Goal: Task Accomplishment & Management: Complete application form

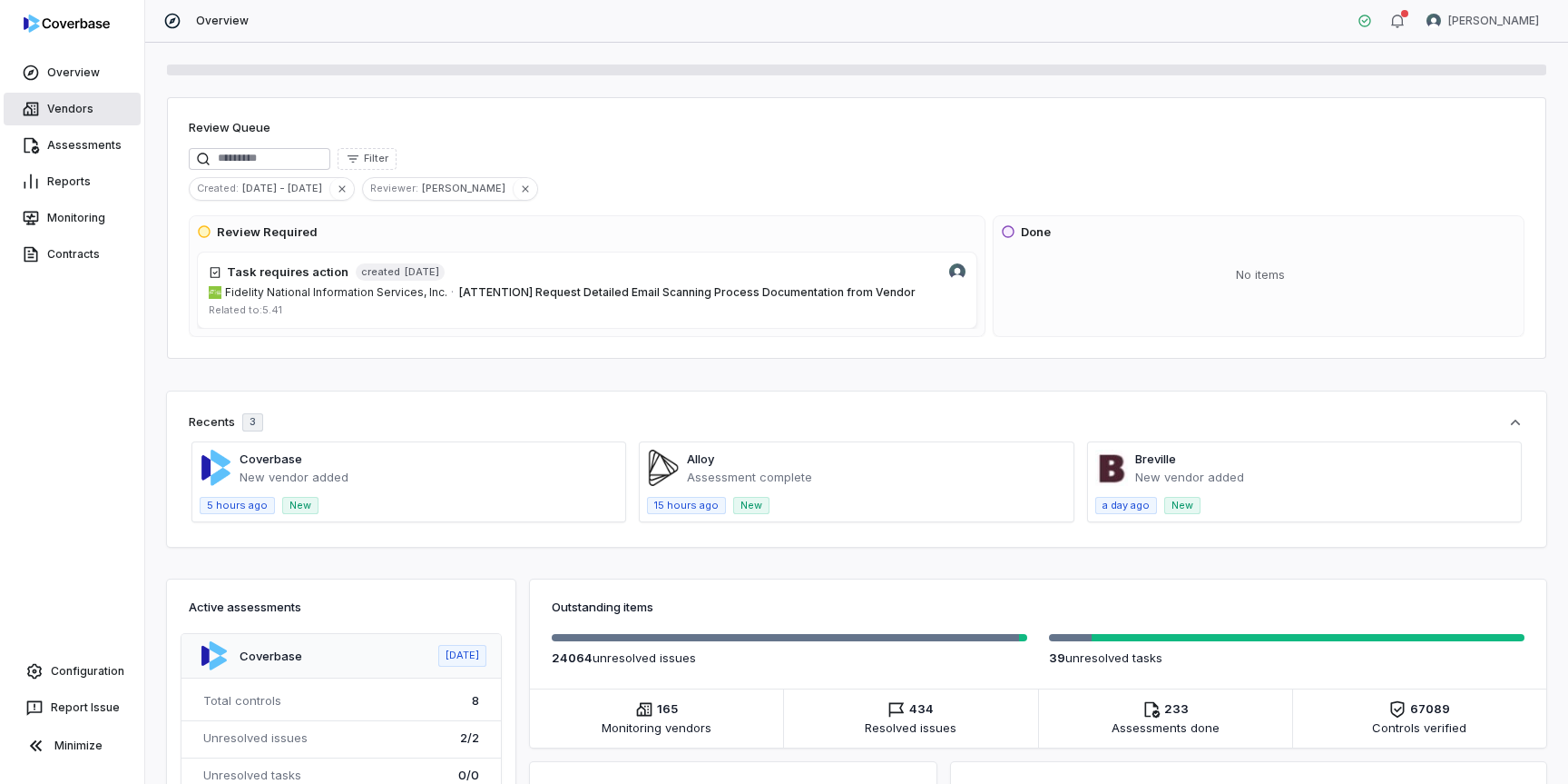
click at [70, 102] on link "Vendors" at bounding box center [72, 109] width 137 height 33
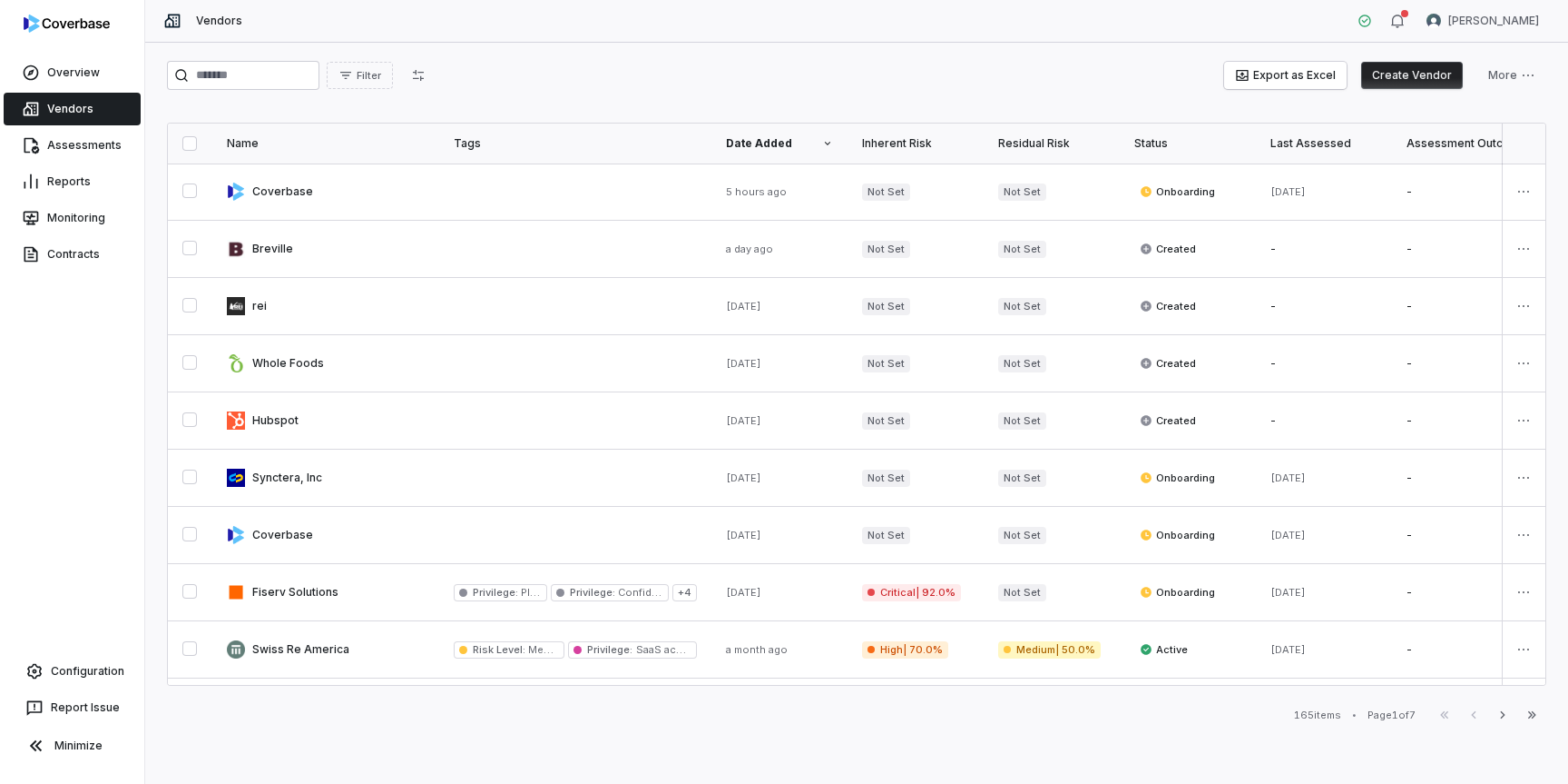
click at [1420, 72] on button "Create Vendor" at bounding box center [1412, 75] width 101 height 27
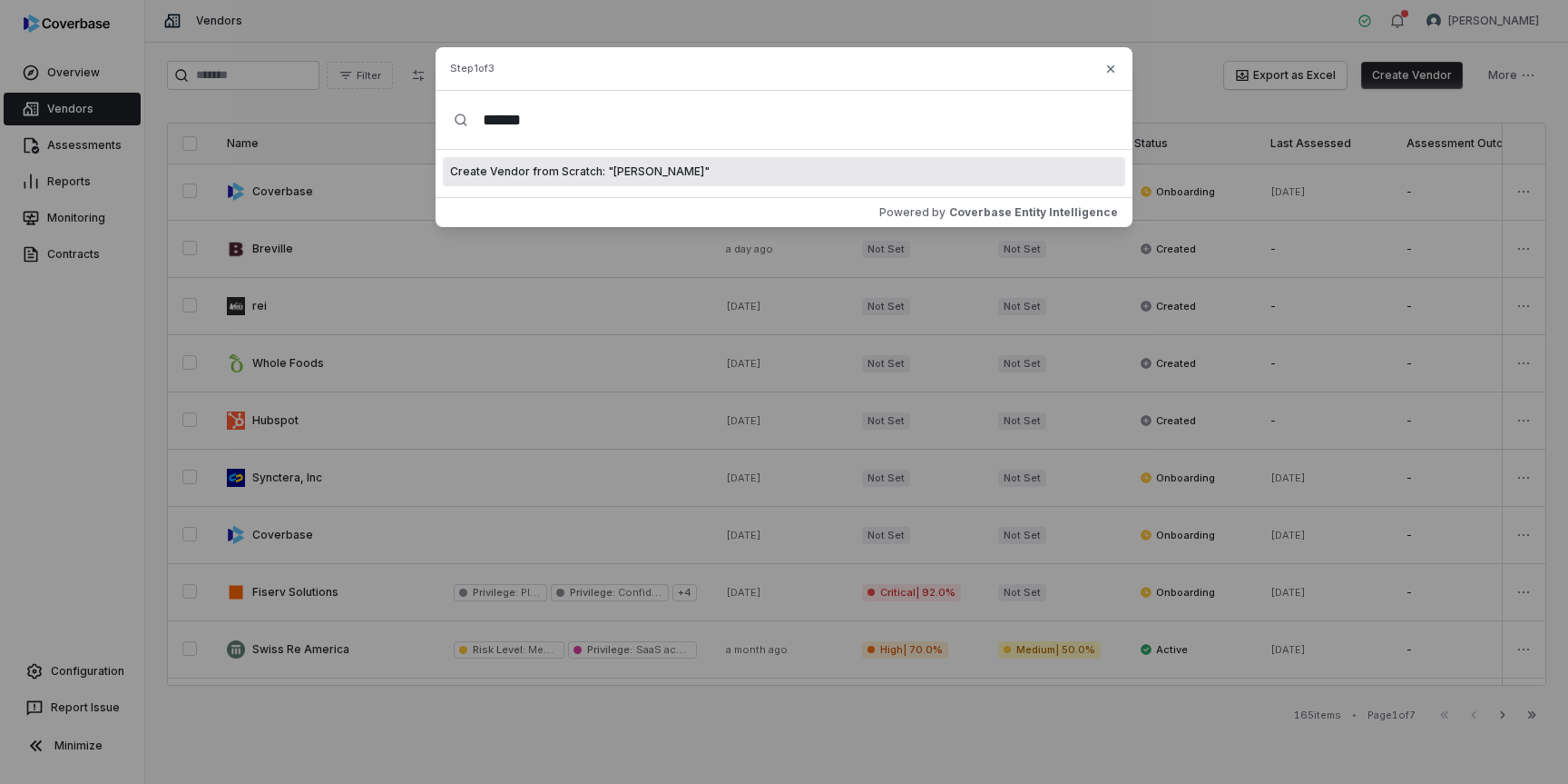
type input "*******"
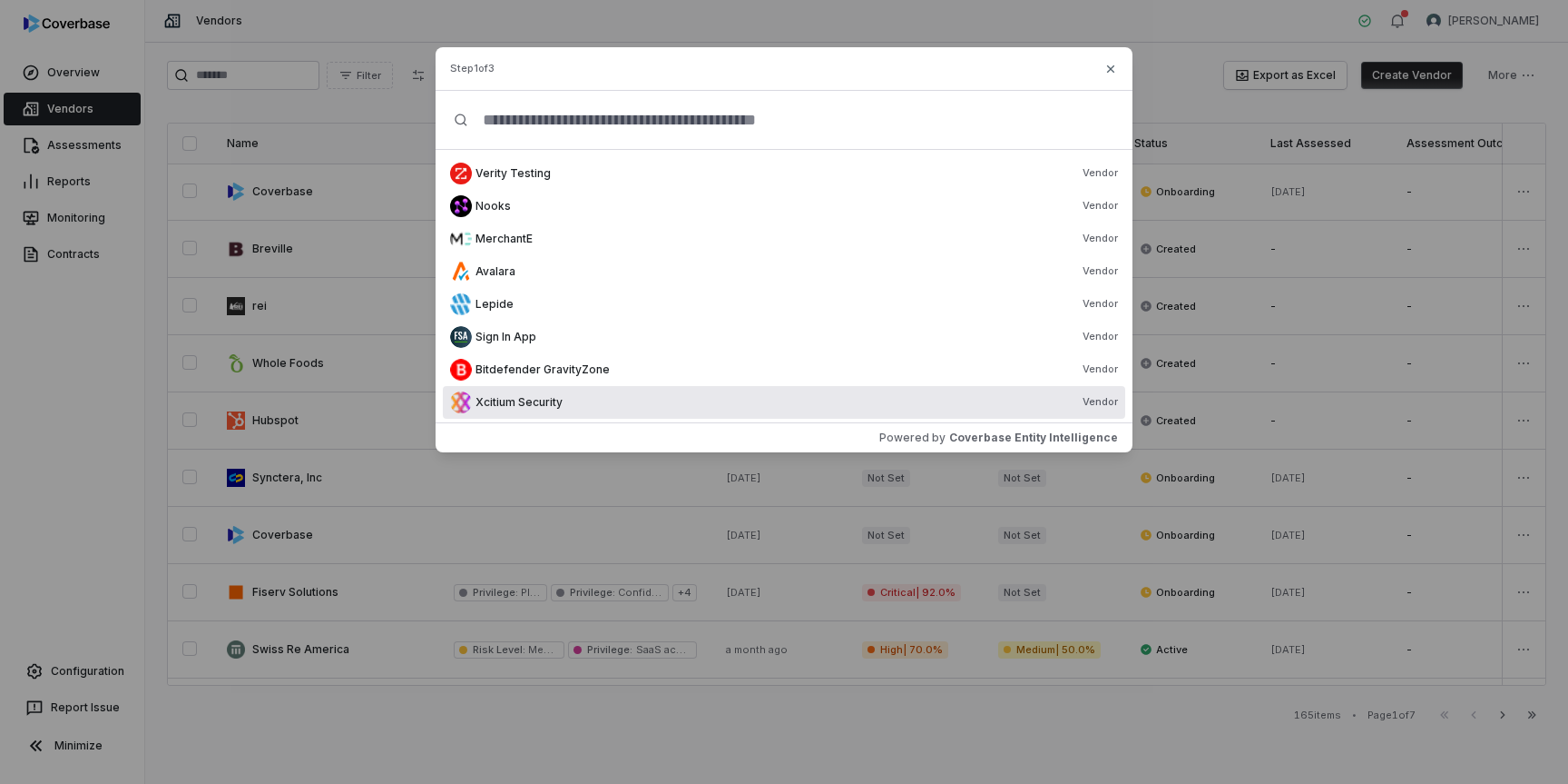
click at [663, 404] on div "Xcitium Security Vendor" at bounding box center [797, 401] width 643 height 14
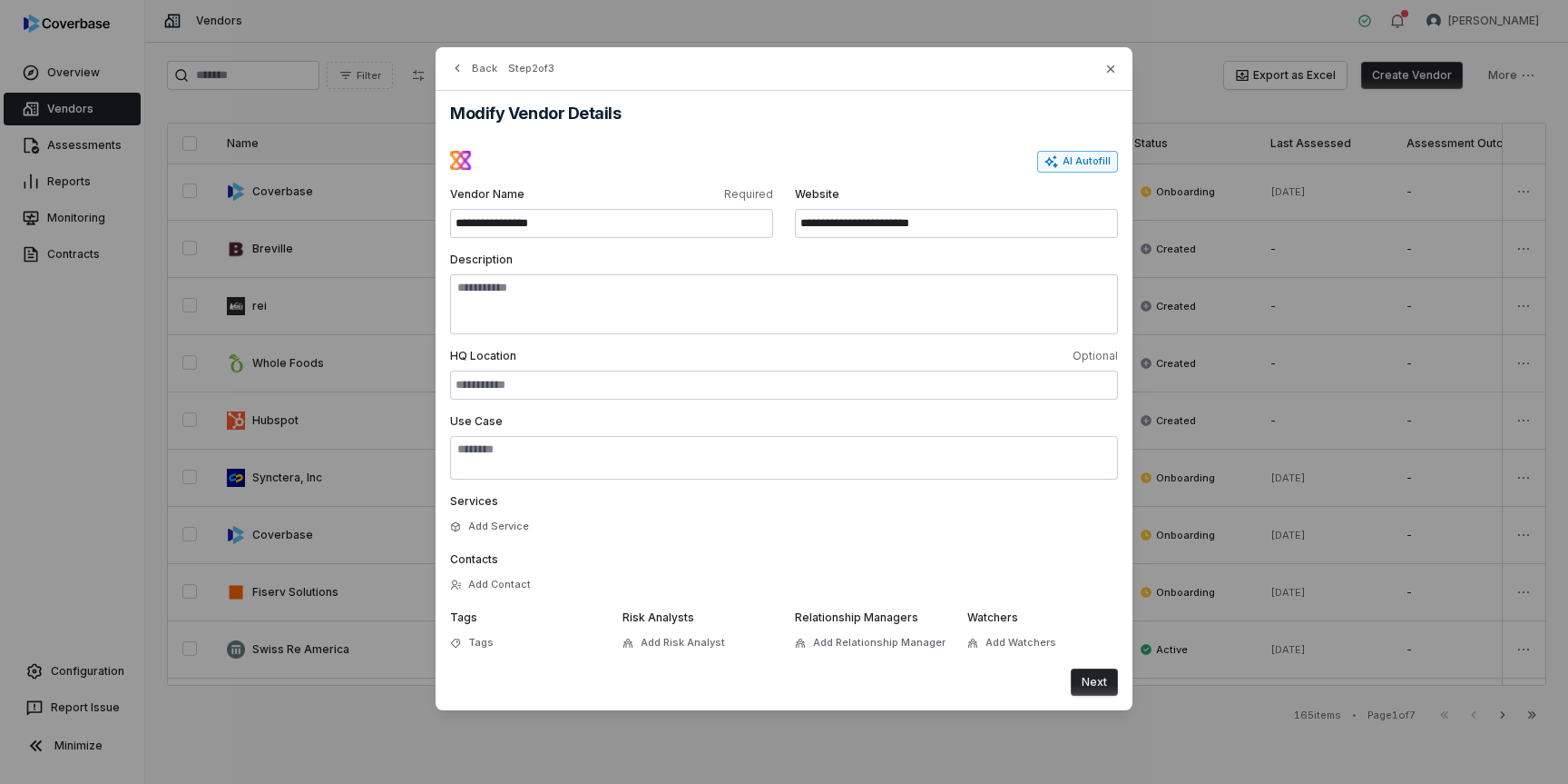
click at [1070, 151] on button "AI Autofill" at bounding box center [1078, 161] width 81 height 22
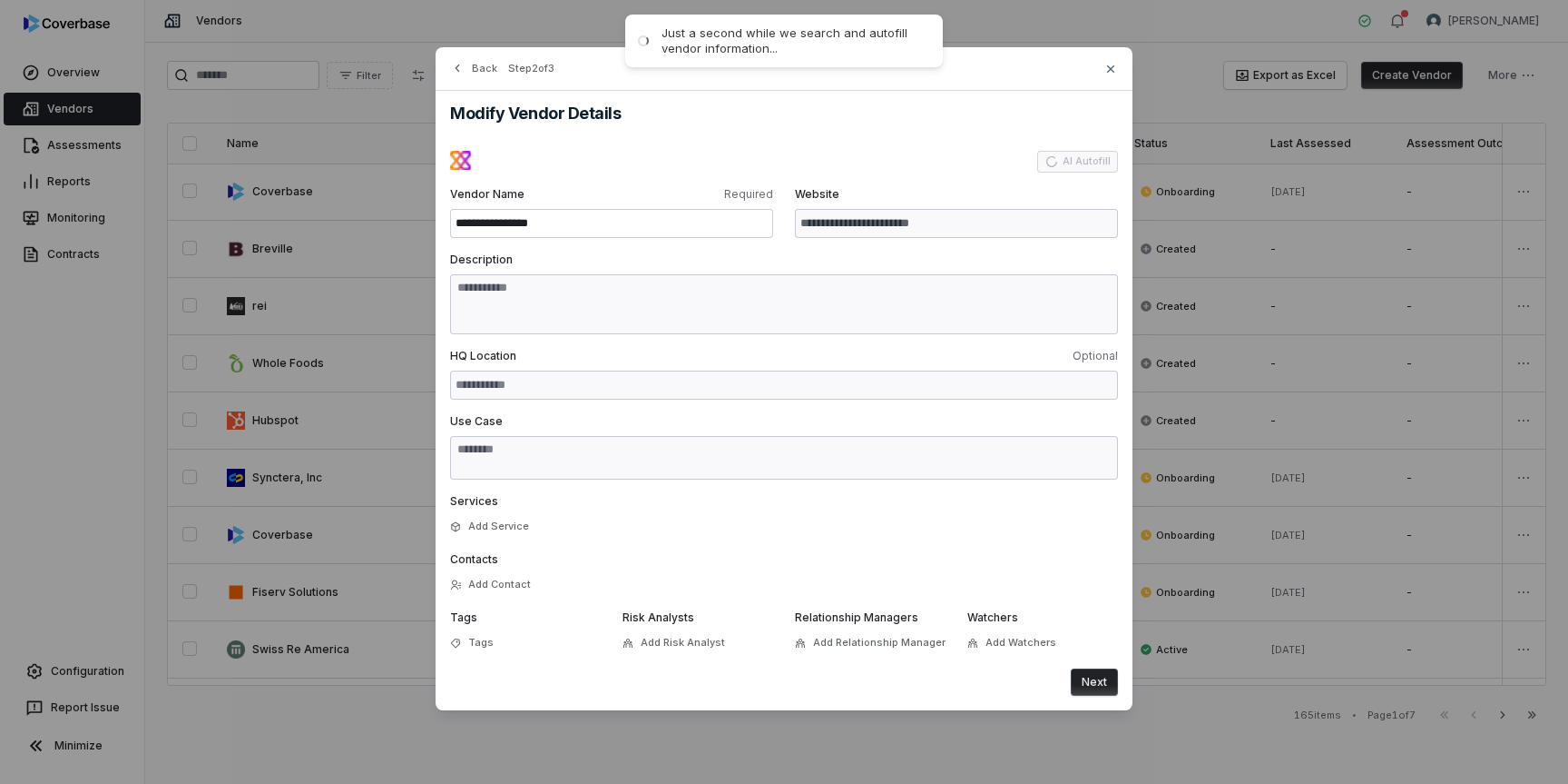
type input "**********"
type textarea "**********"
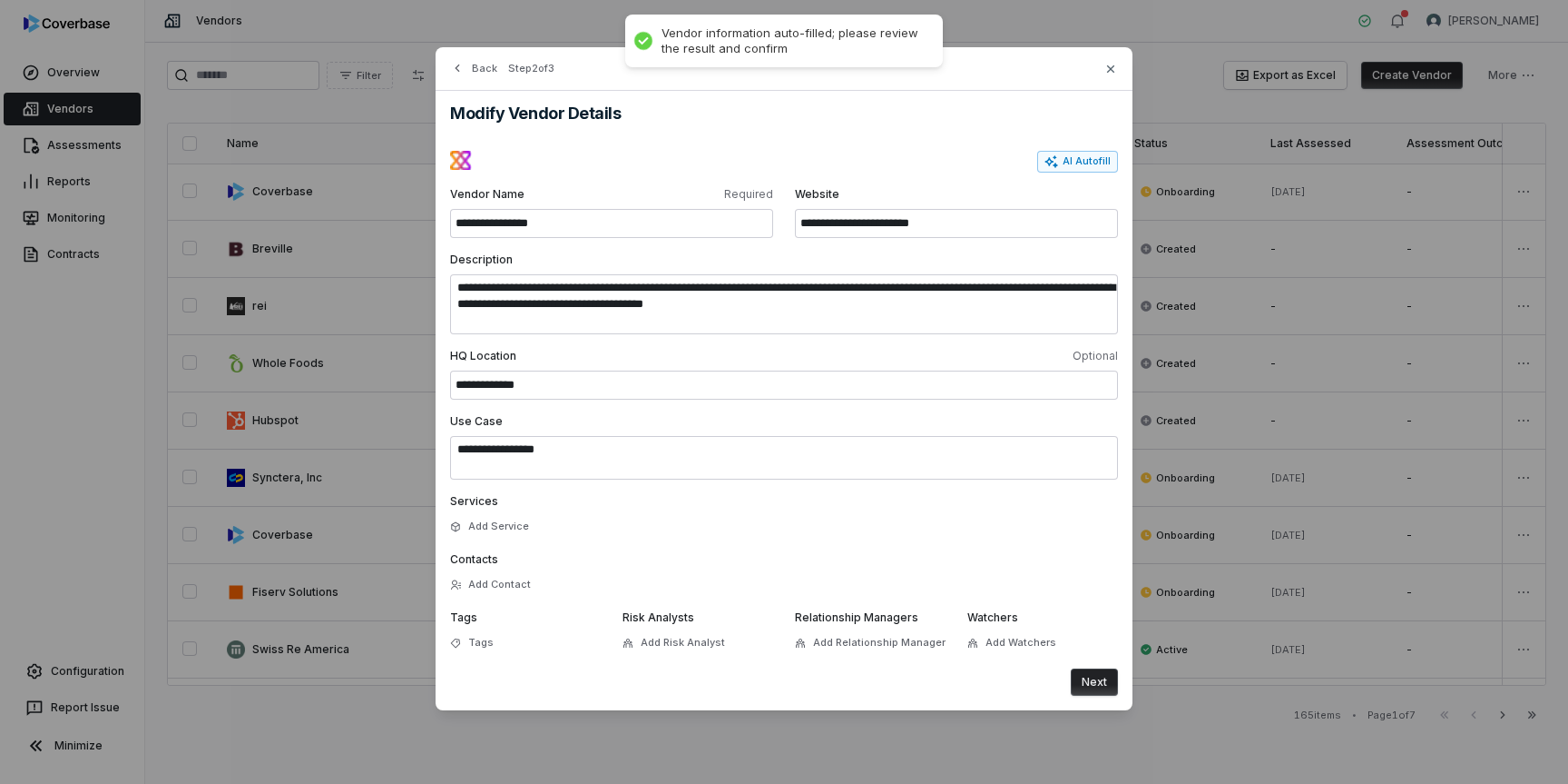
click at [1095, 686] on button "Next" at bounding box center [1094, 682] width 47 height 27
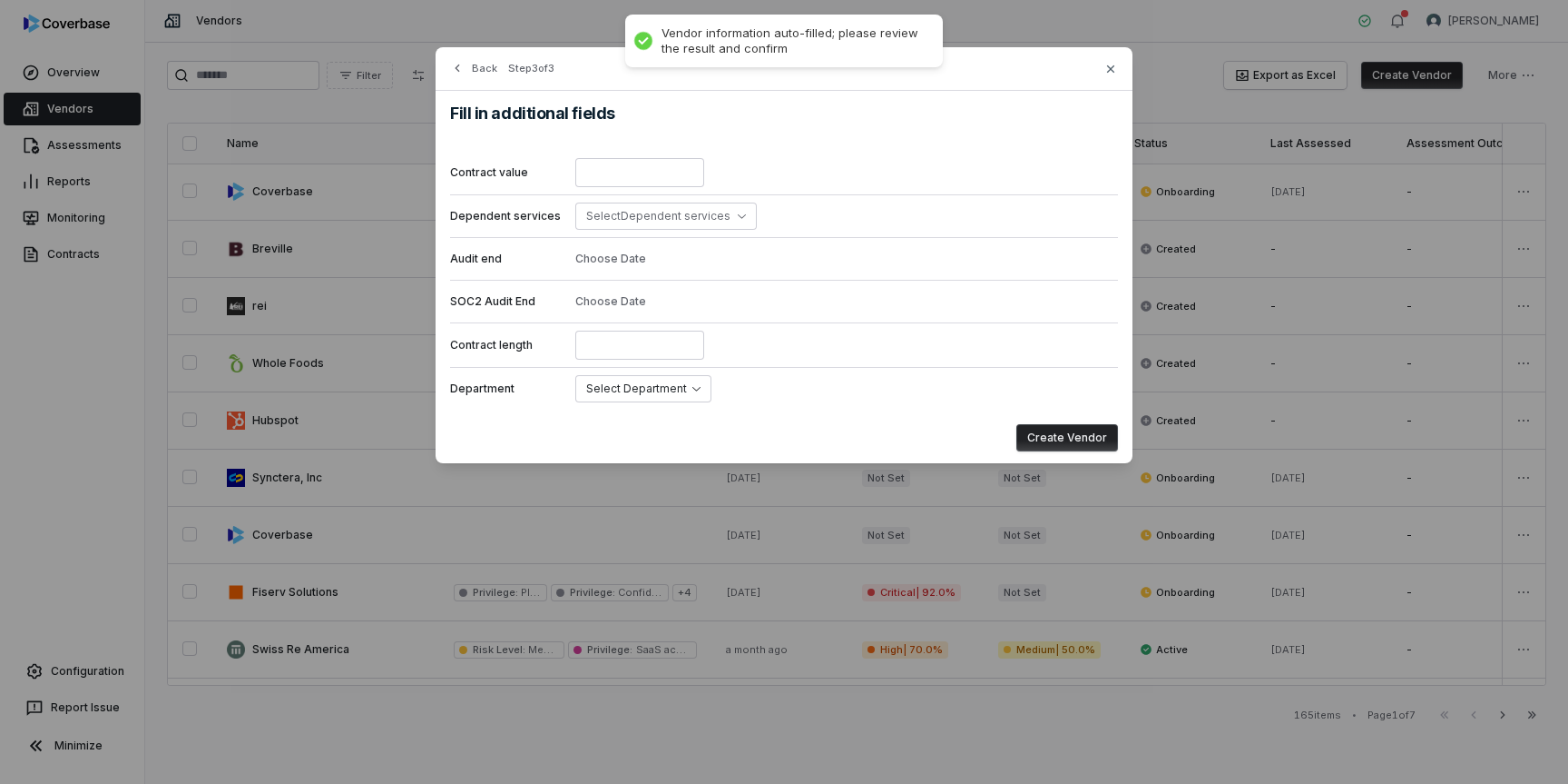
click at [1097, 435] on button "Create Vendor" at bounding box center [1067, 437] width 101 height 27
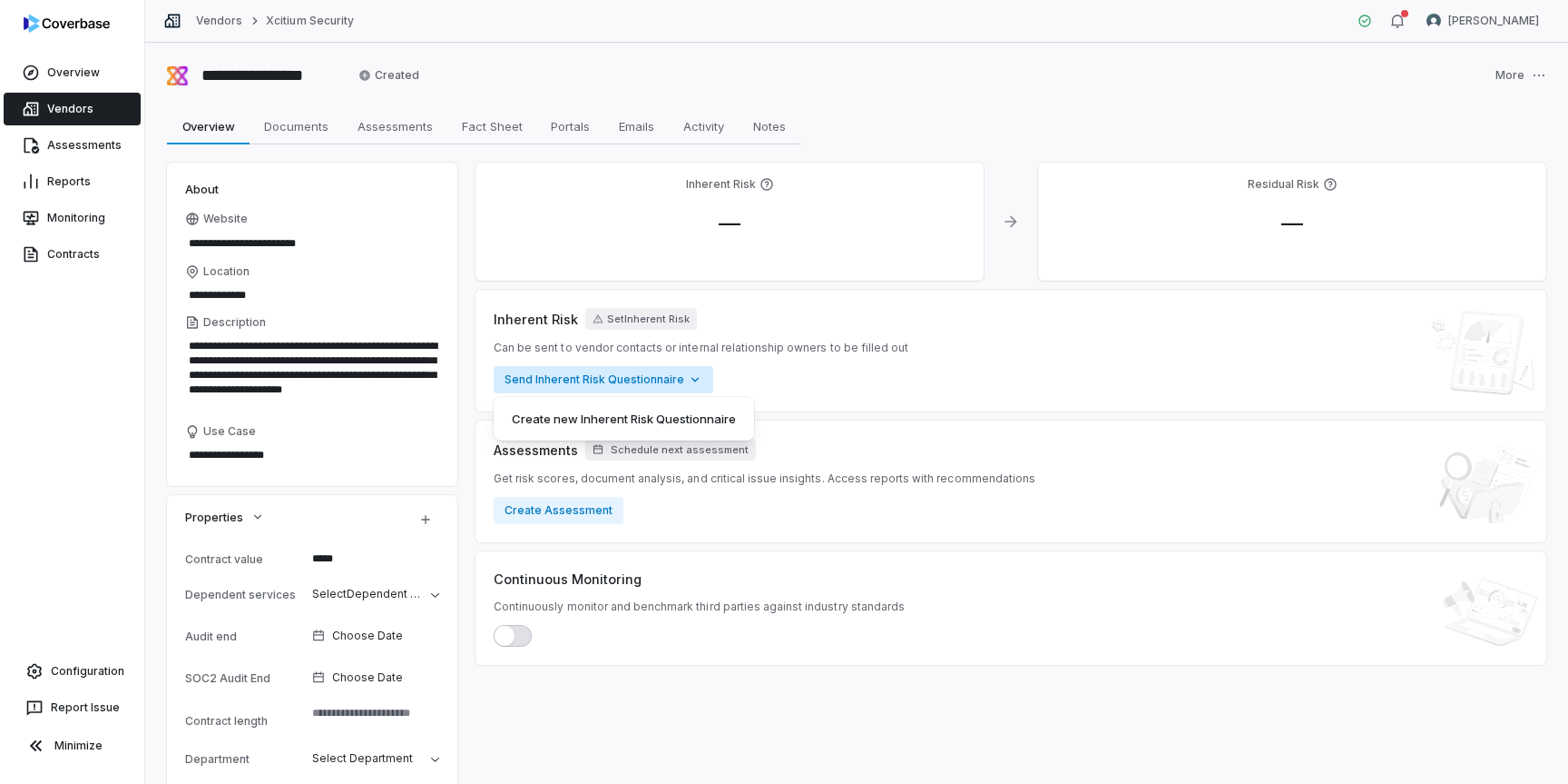
click at [565, 378] on html "**********" at bounding box center [784, 392] width 1568 height 784
click at [637, 414] on div "Create new Inherent Risk Questionnaire" at bounding box center [623, 418] width 260 height 43
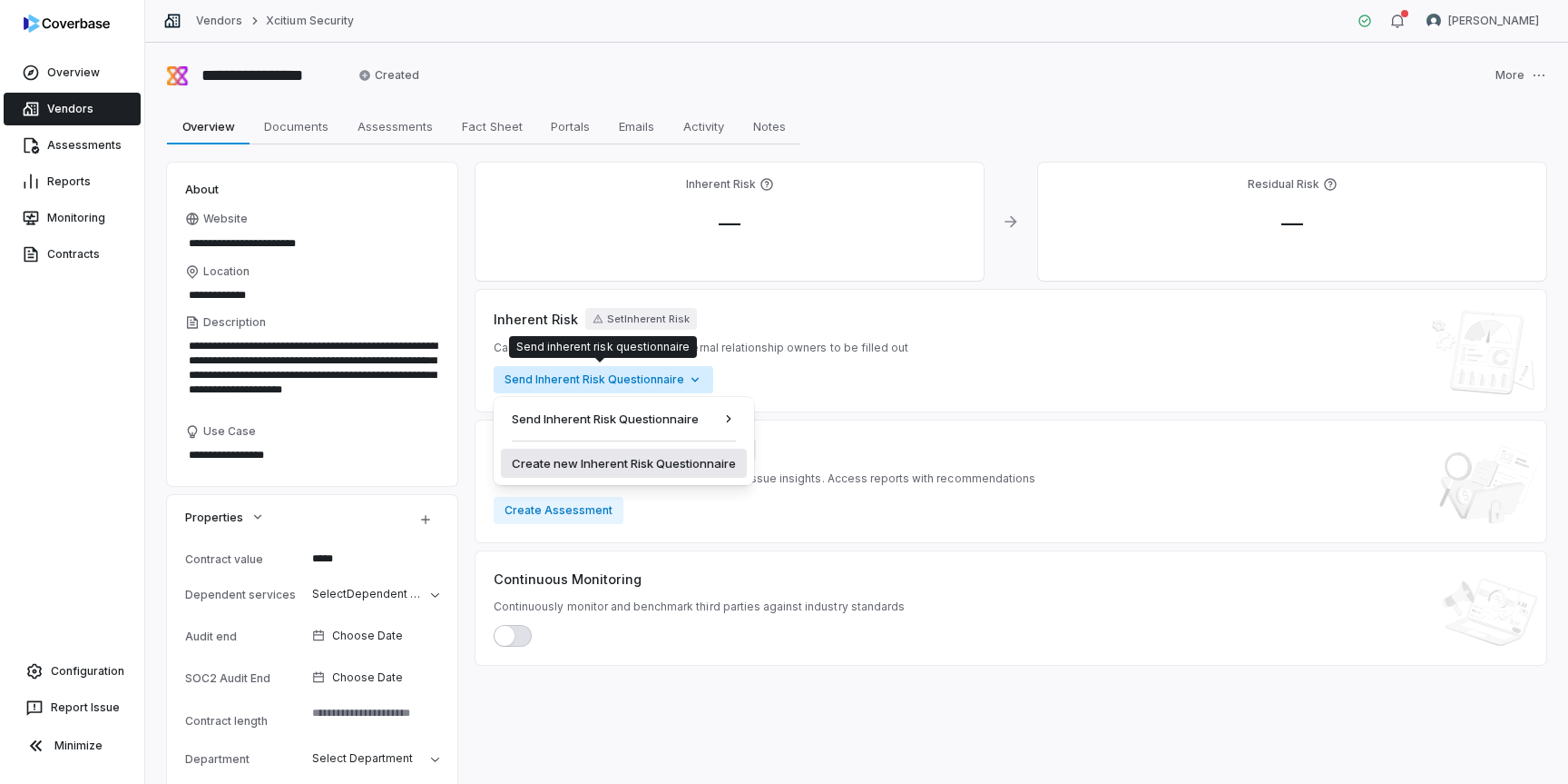
click at [678, 463] on div "Create new Inherent Risk Questionnaire" at bounding box center [624, 463] width 246 height 29
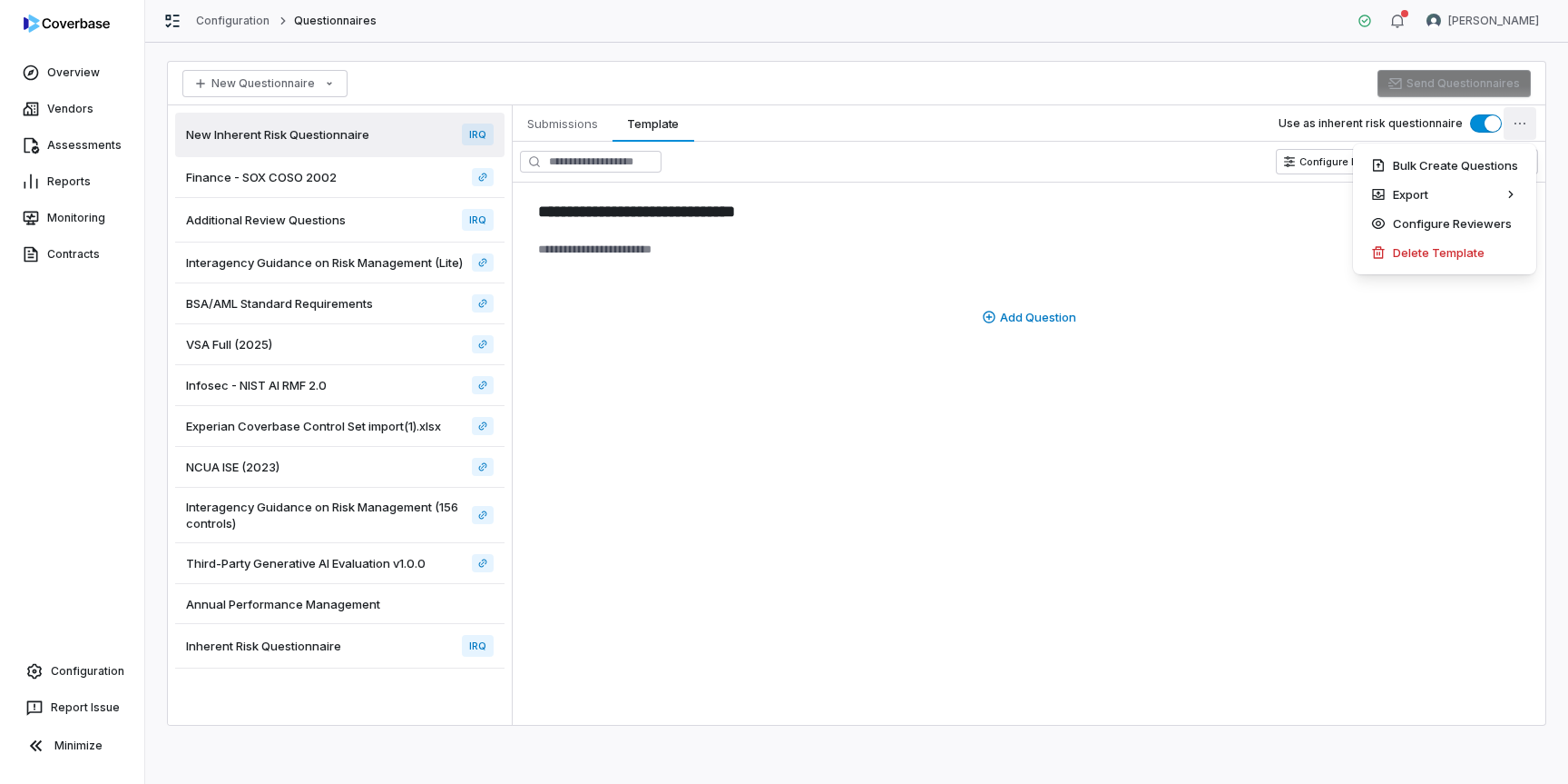
click at [1527, 131] on html "**********" at bounding box center [784, 392] width 1568 height 784
click at [1445, 249] on div "Delete Template" at bounding box center [1445, 252] width 169 height 29
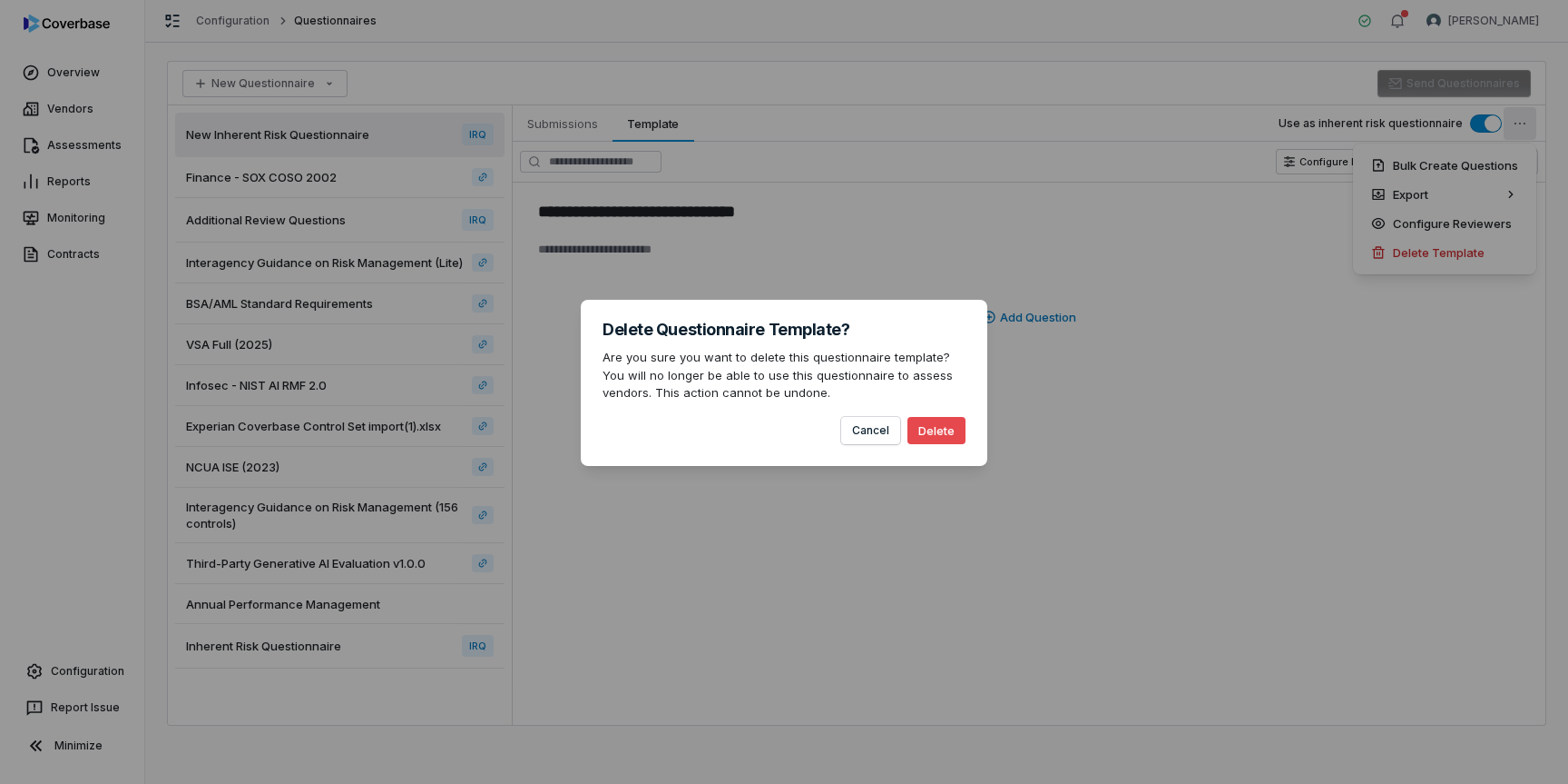
click at [940, 430] on button "Delete" at bounding box center [937, 430] width 58 height 27
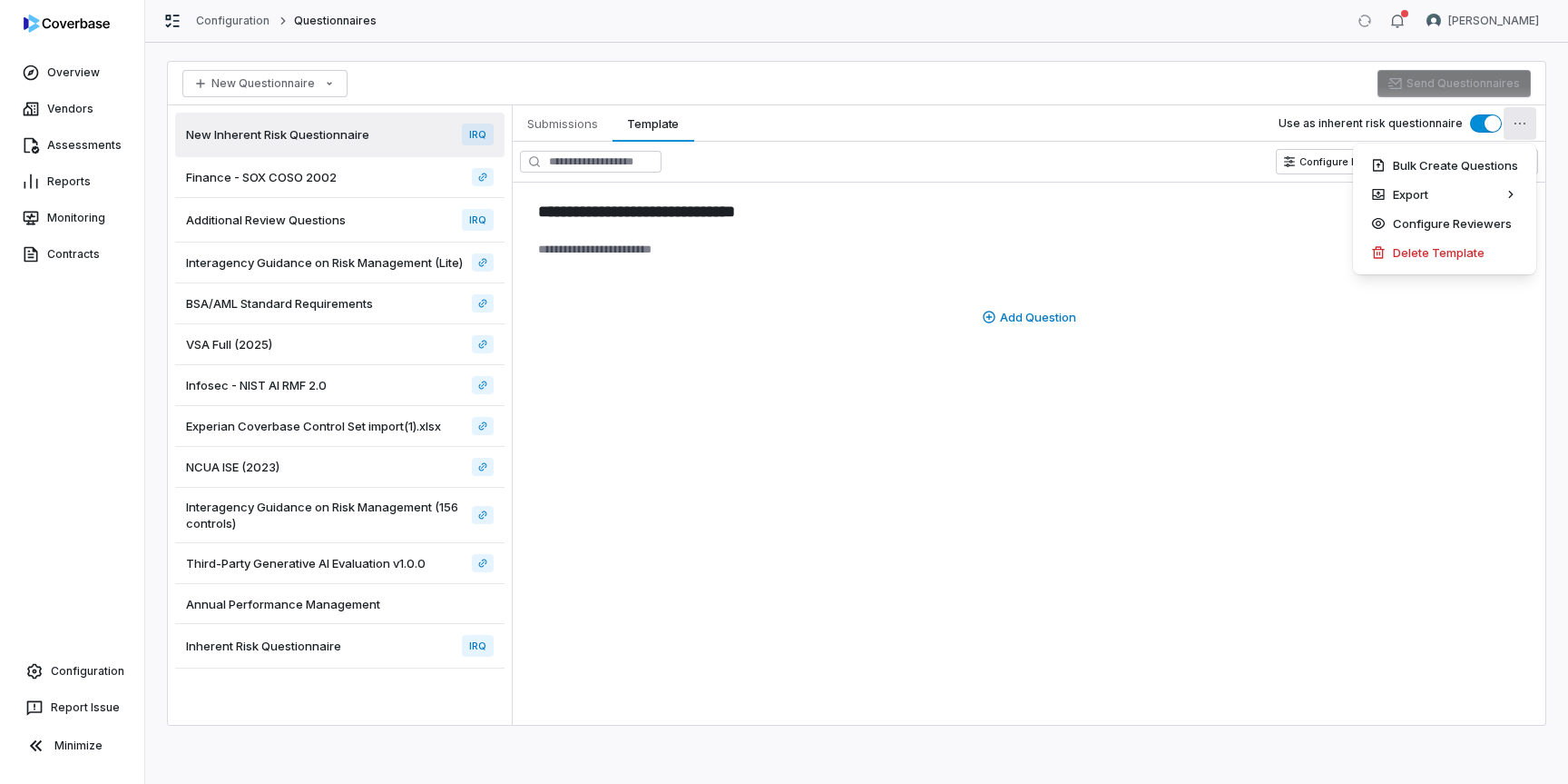
type textarea "*"
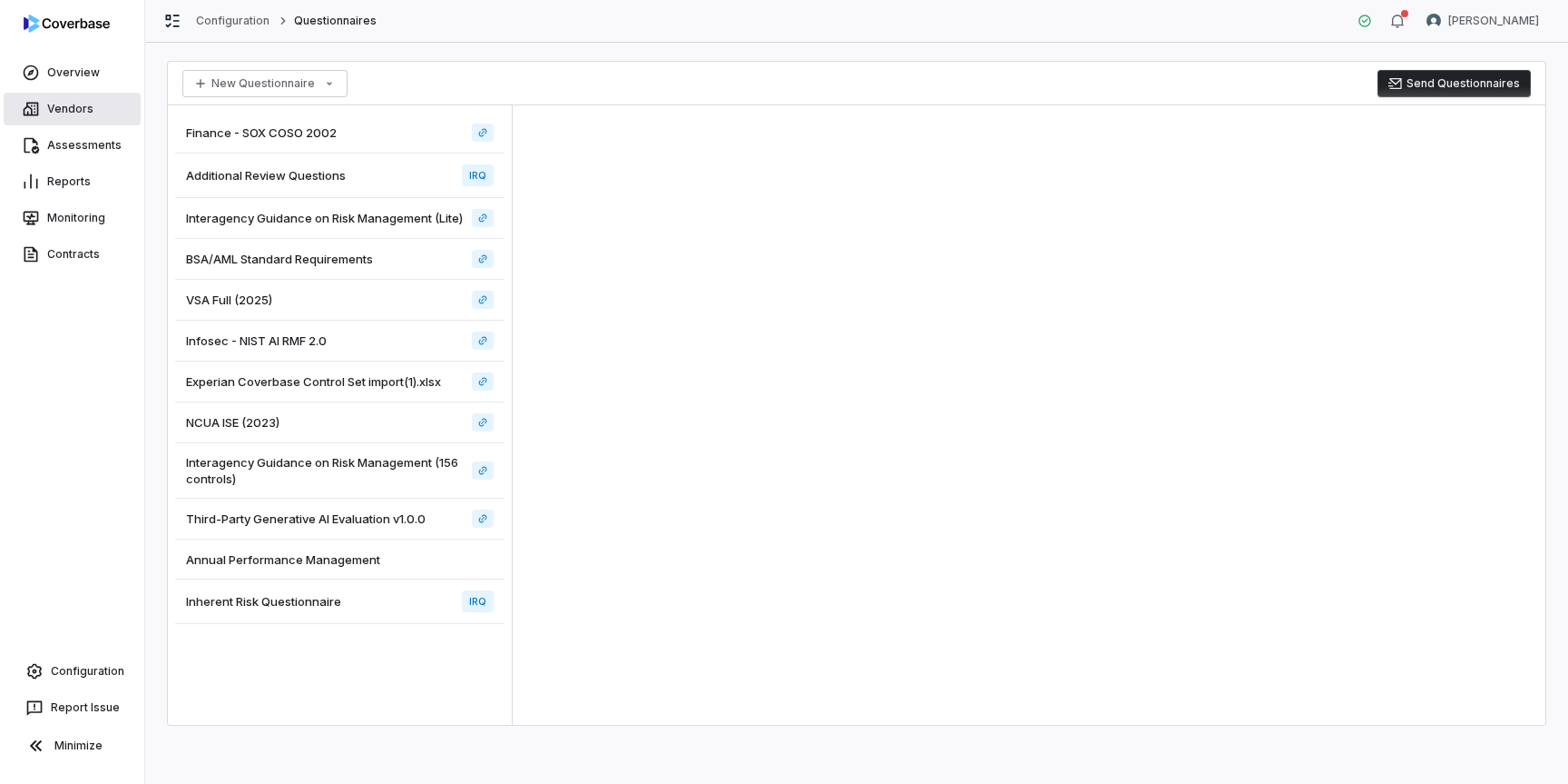
click at [70, 120] on link "Vendors" at bounding box center [72, 109] width 137 height 33
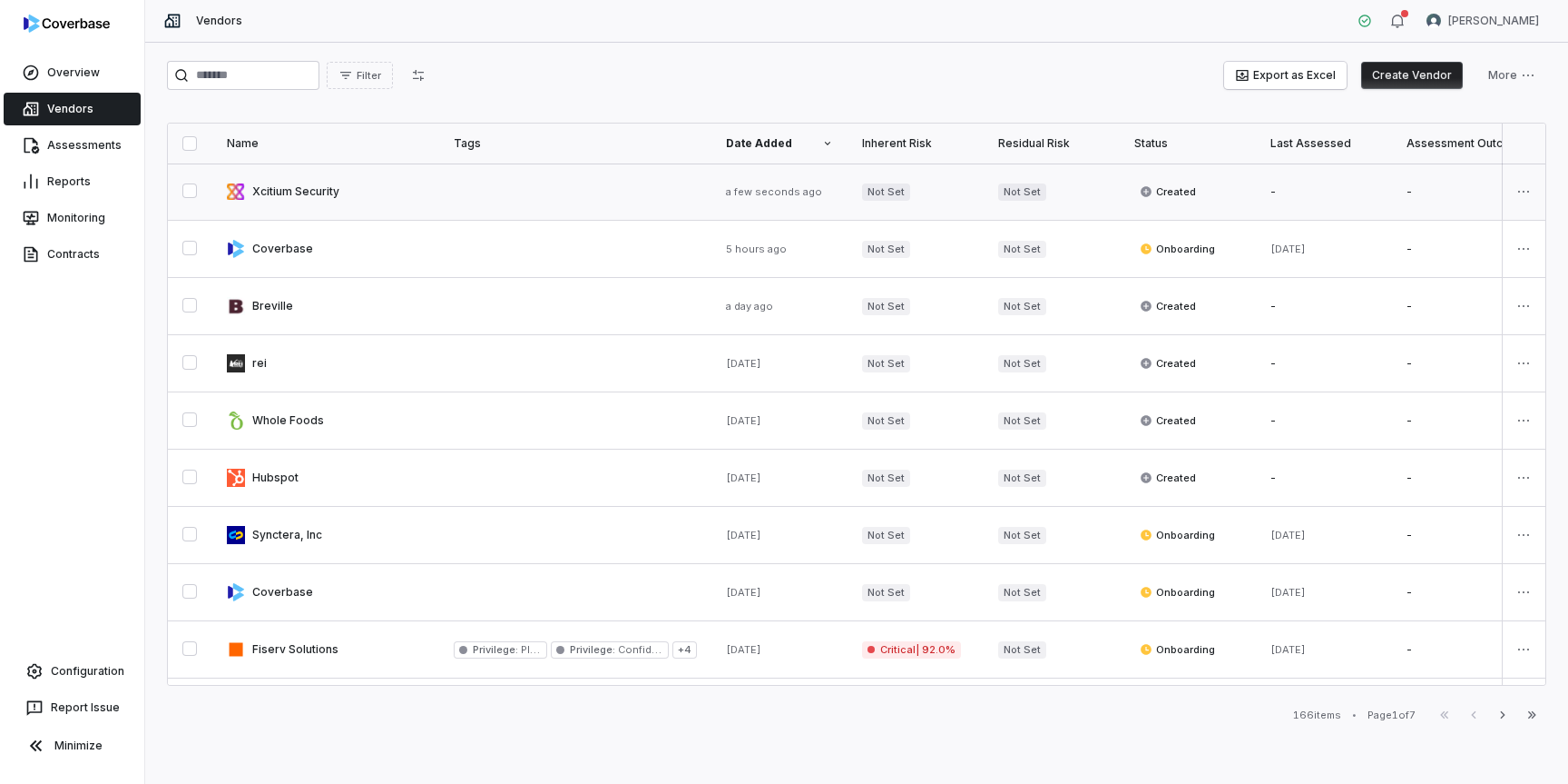
click at [359, 196] on link at bounding box center [325, 192] width 226 height 56
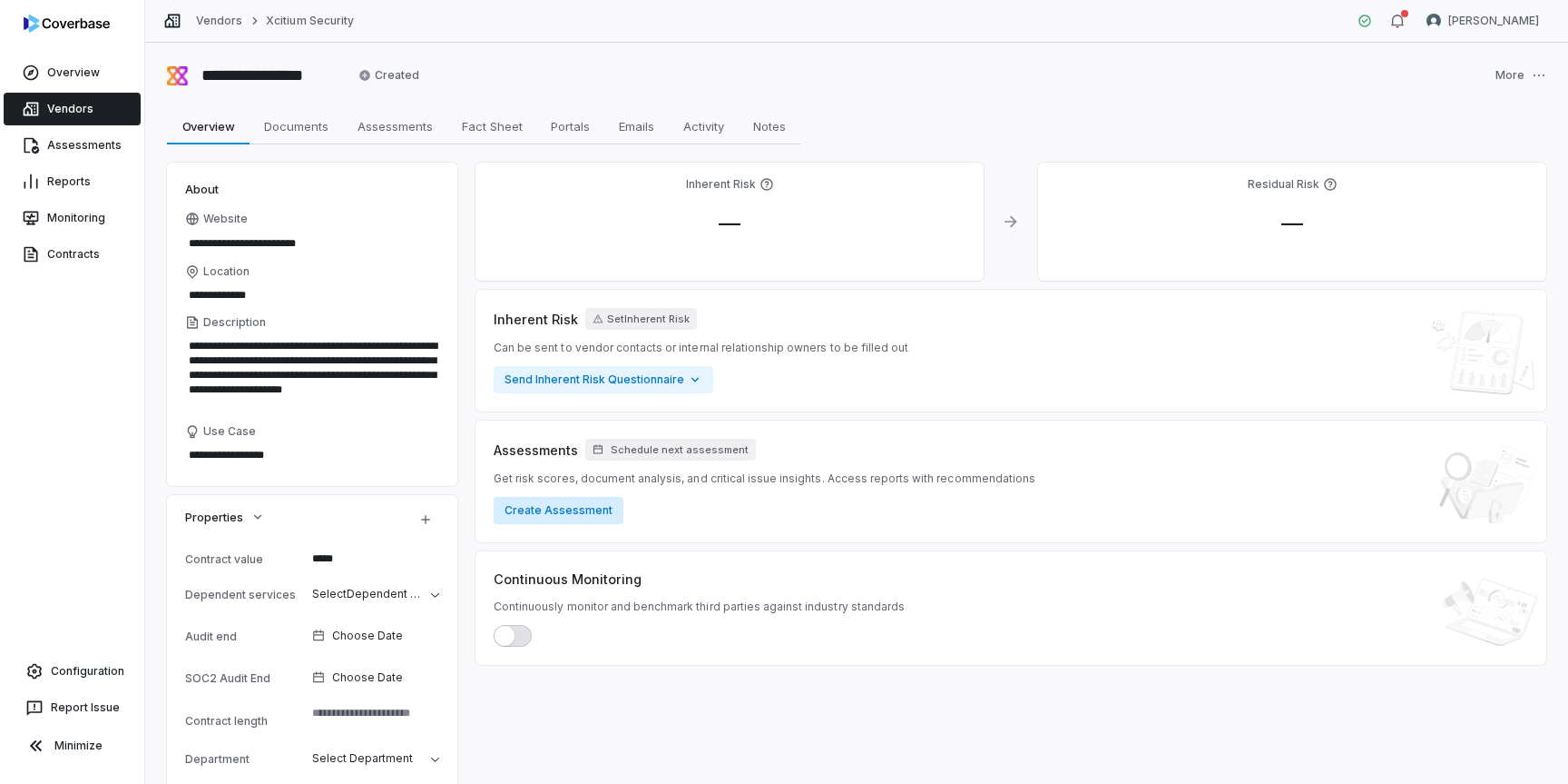
click at [574, 505] on button "Create Assessment" at bounding box center [558, 510] width 130 height 27
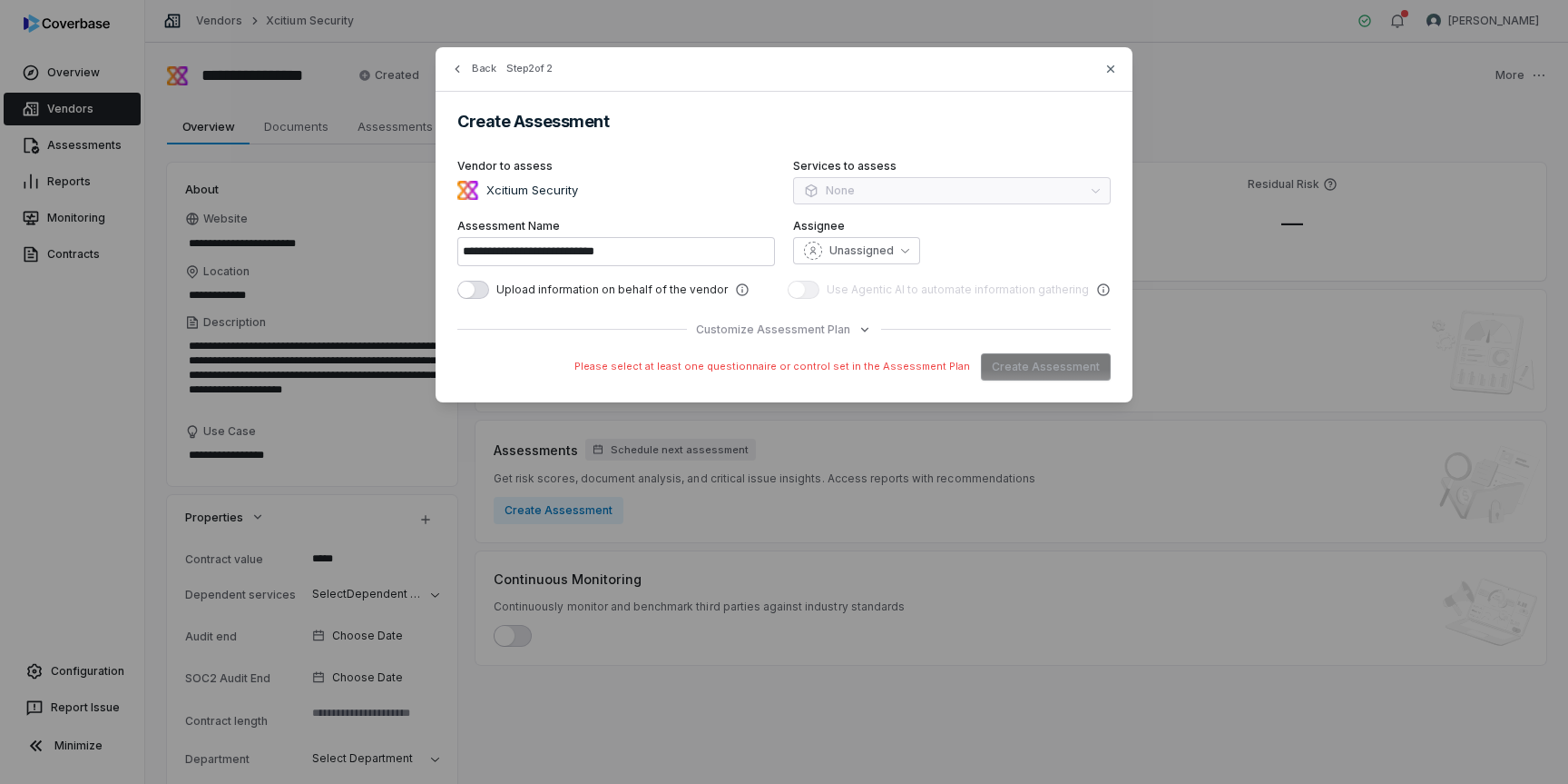
click at [1073, 369] on div "Please select at least one questionnaire or control set in the Assessment Plan …" at bounding box center [784, 367] width 654 height 27
click at [753, 334] on span "Customize Assessment Plan" at bounding box center [773, 329] width 154 height 14
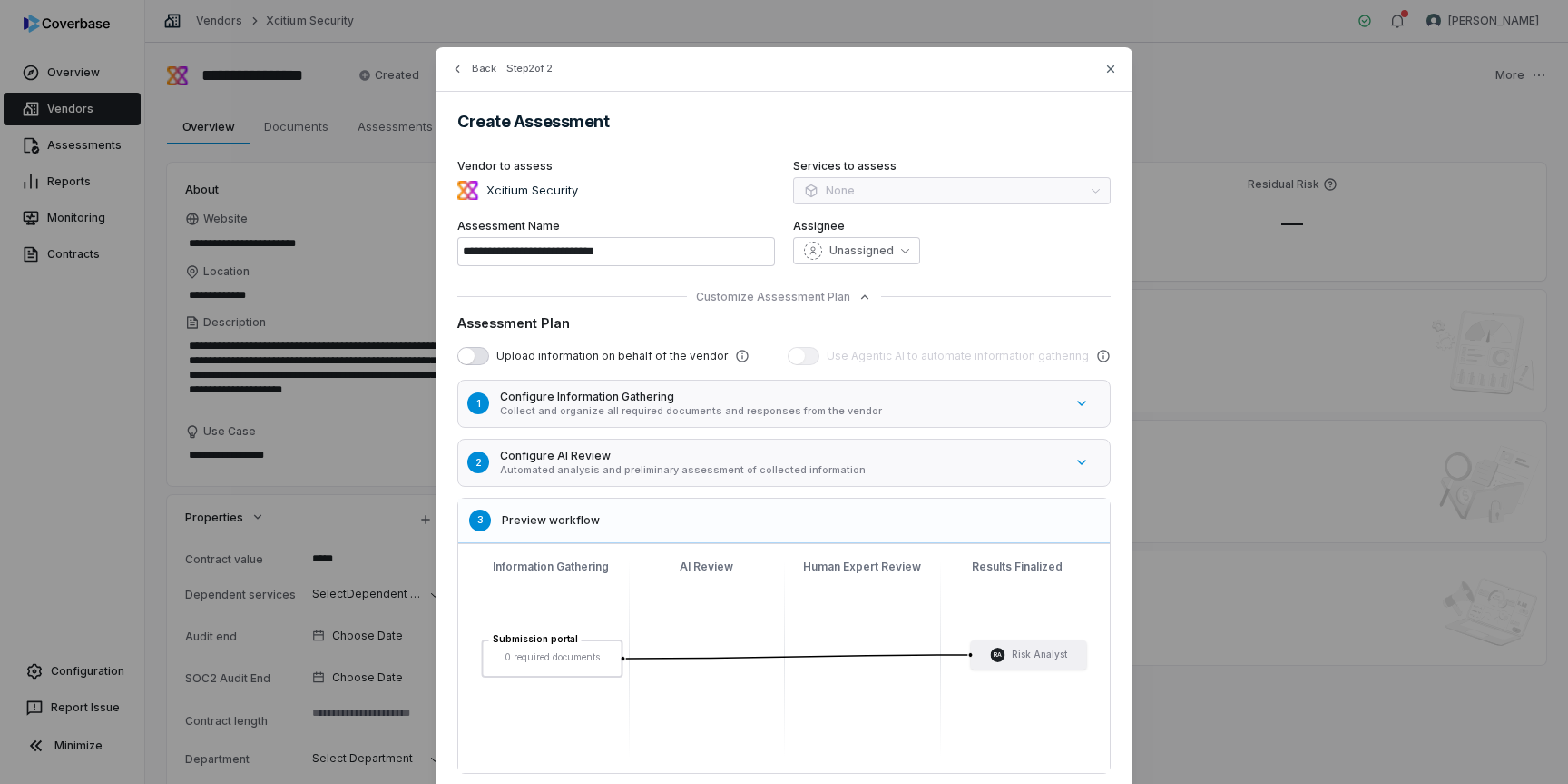
click at [629, 414] on p "Collect and organize all required documents and responses from the vendor" at bounding box center [782, 411] width 564 height 13
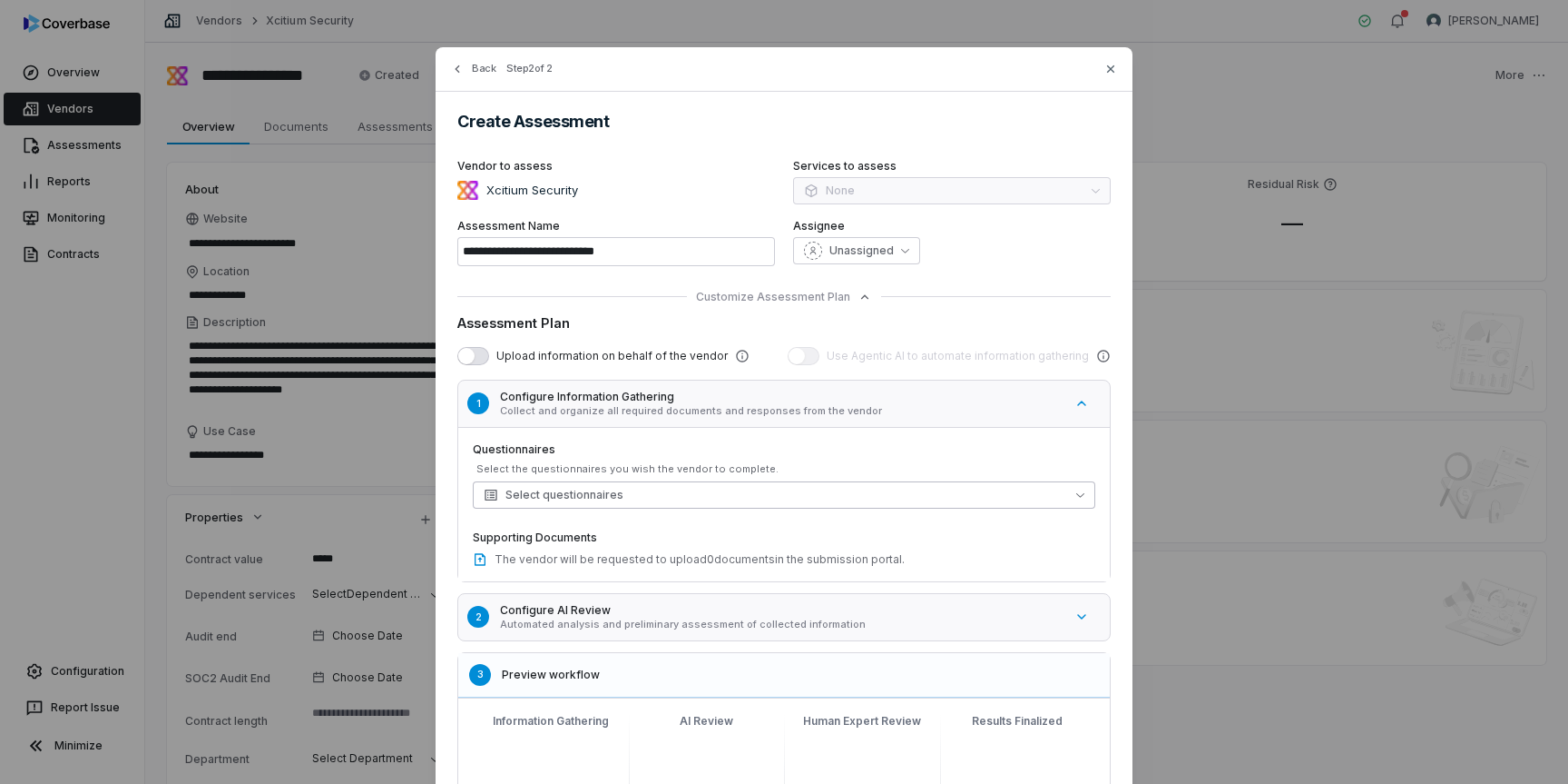
click at [632, 492] on button "Select questionnaires" at bounding box center [784, 494] width 623 height 27
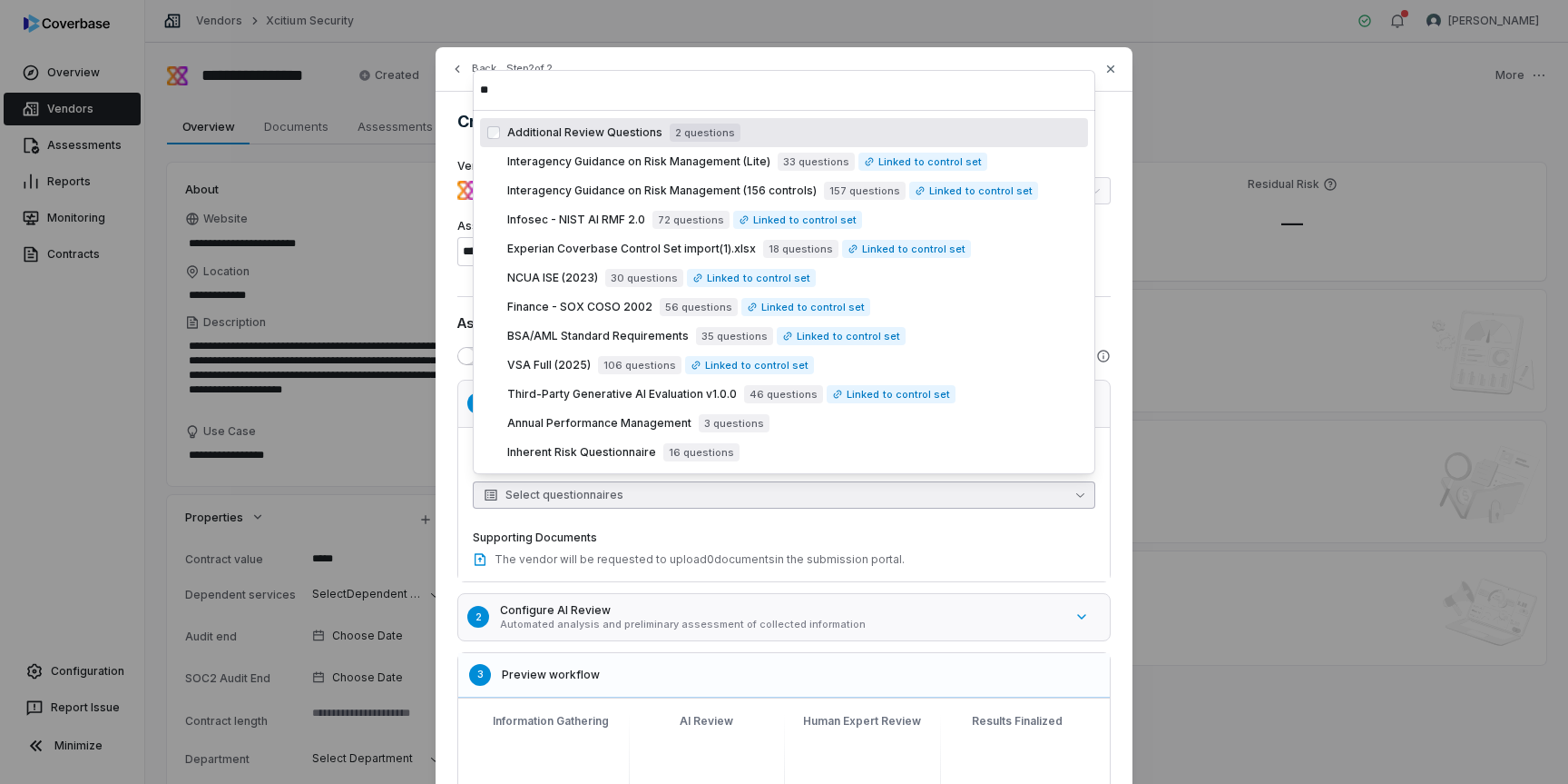
type input "*"
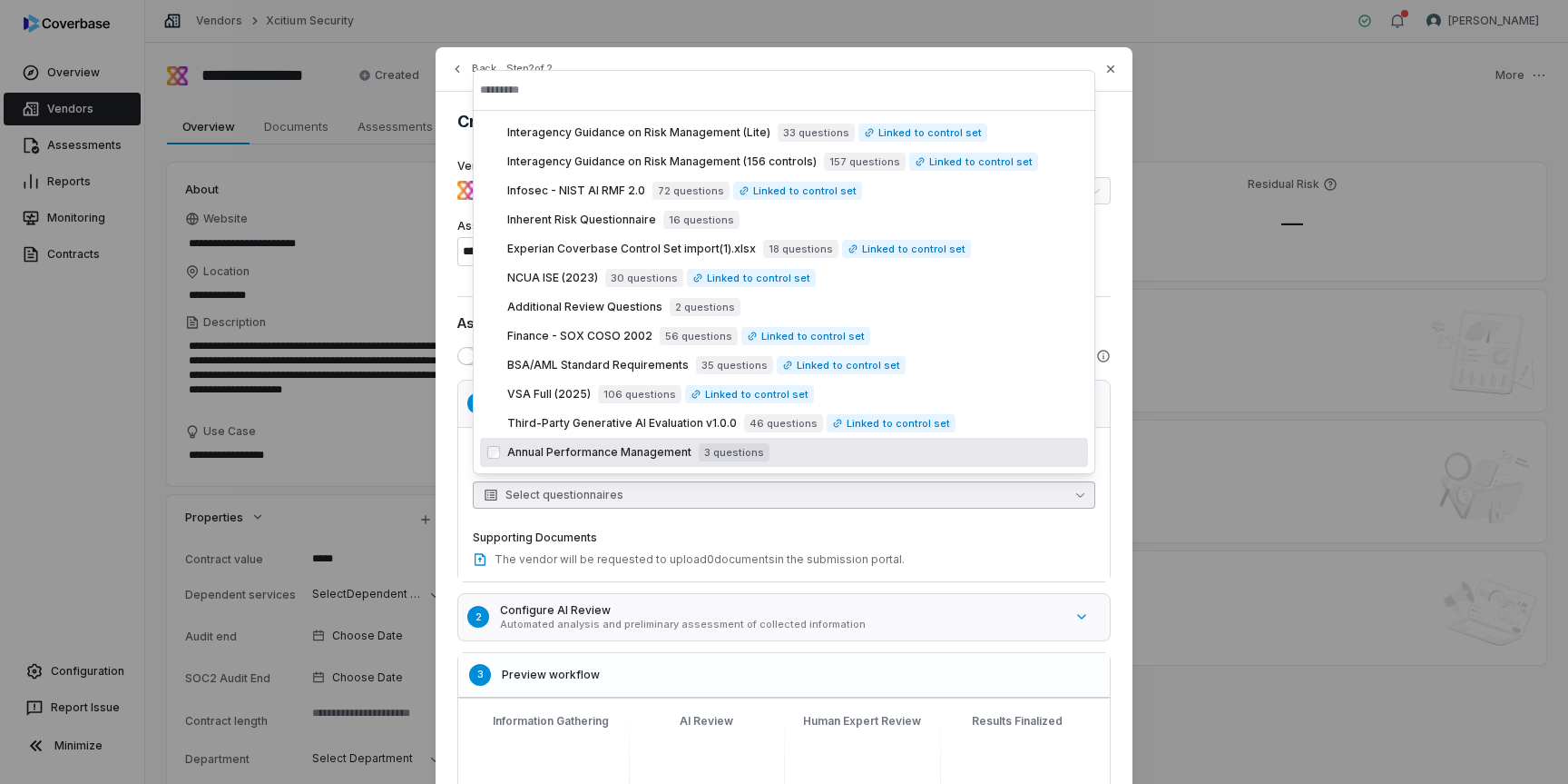
click at [668, 459] on span "Annual Performance Management" at bounding box center [599, 451] width 184 height 14
click at [760, 536] on label "Supporting Documents" at bounding box center [784, 537] width 623 height 14
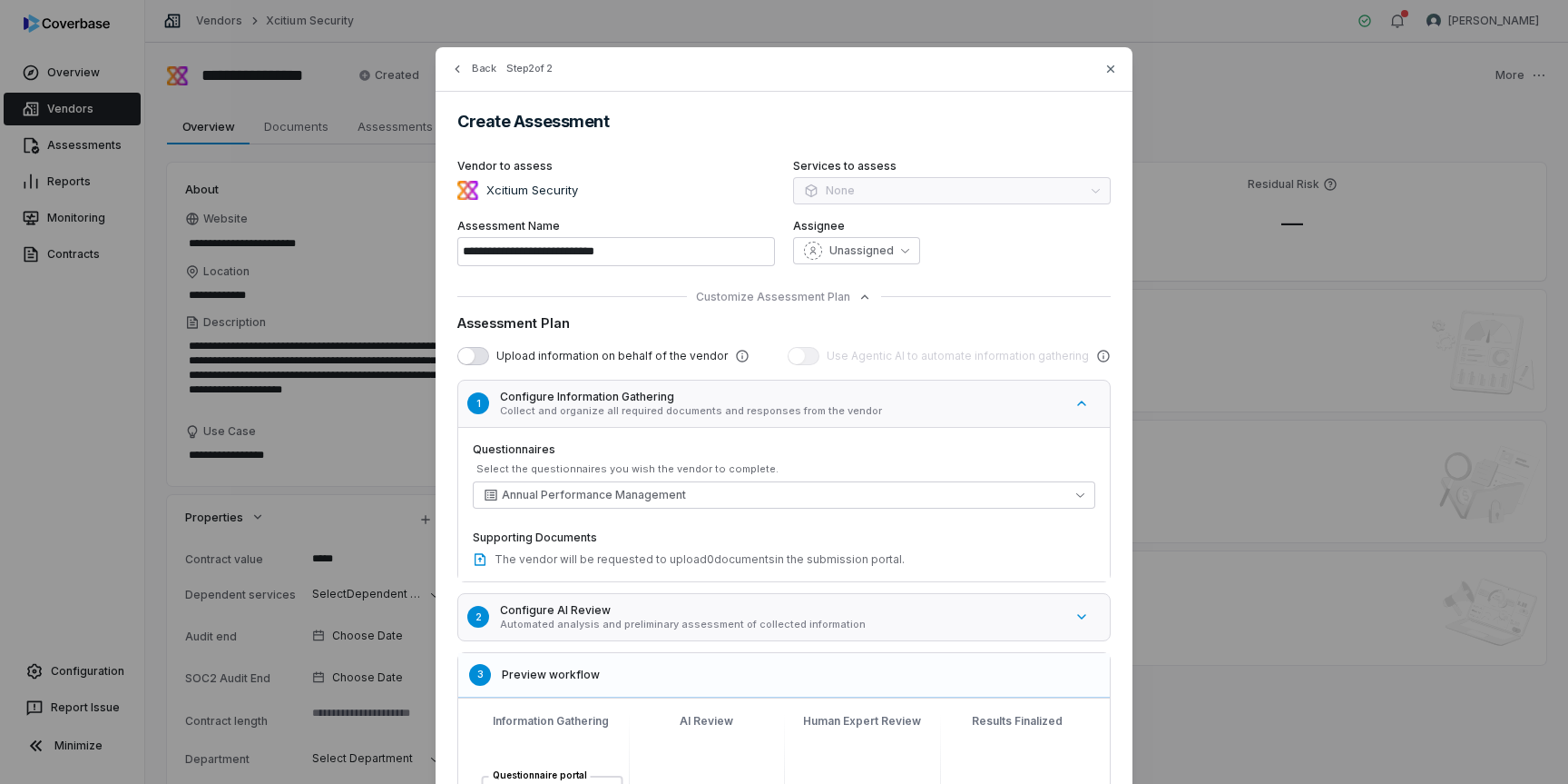
click at [788, 405] on p "Collect and organize all required documents and responses from the vendor" at bounding box center [782, 411] width 564 height 13
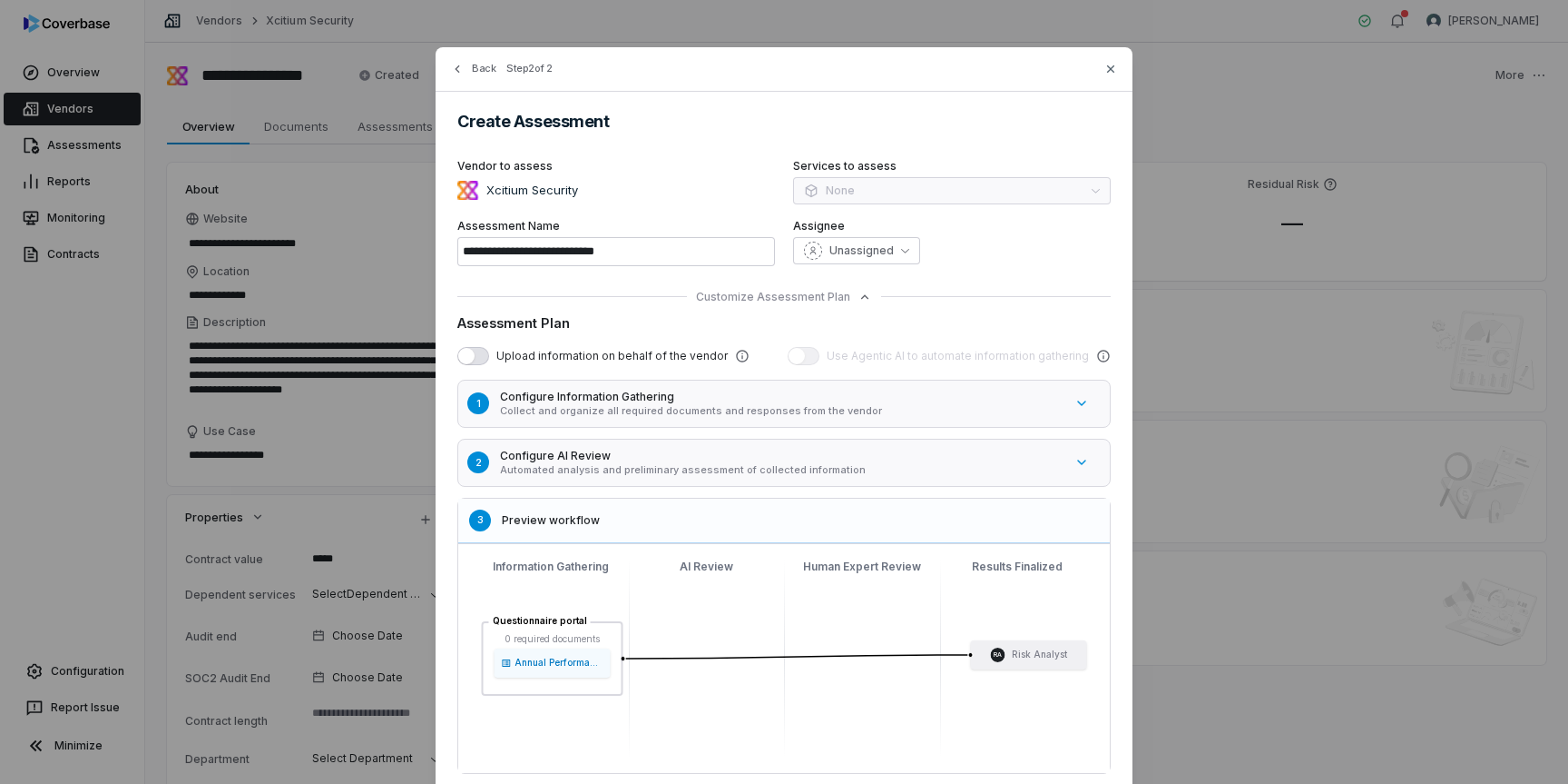
click at [783, 471] on p "Automated analysis and preliminary assessment of collected information" at bounding box center [782, 470] width 564 height 13
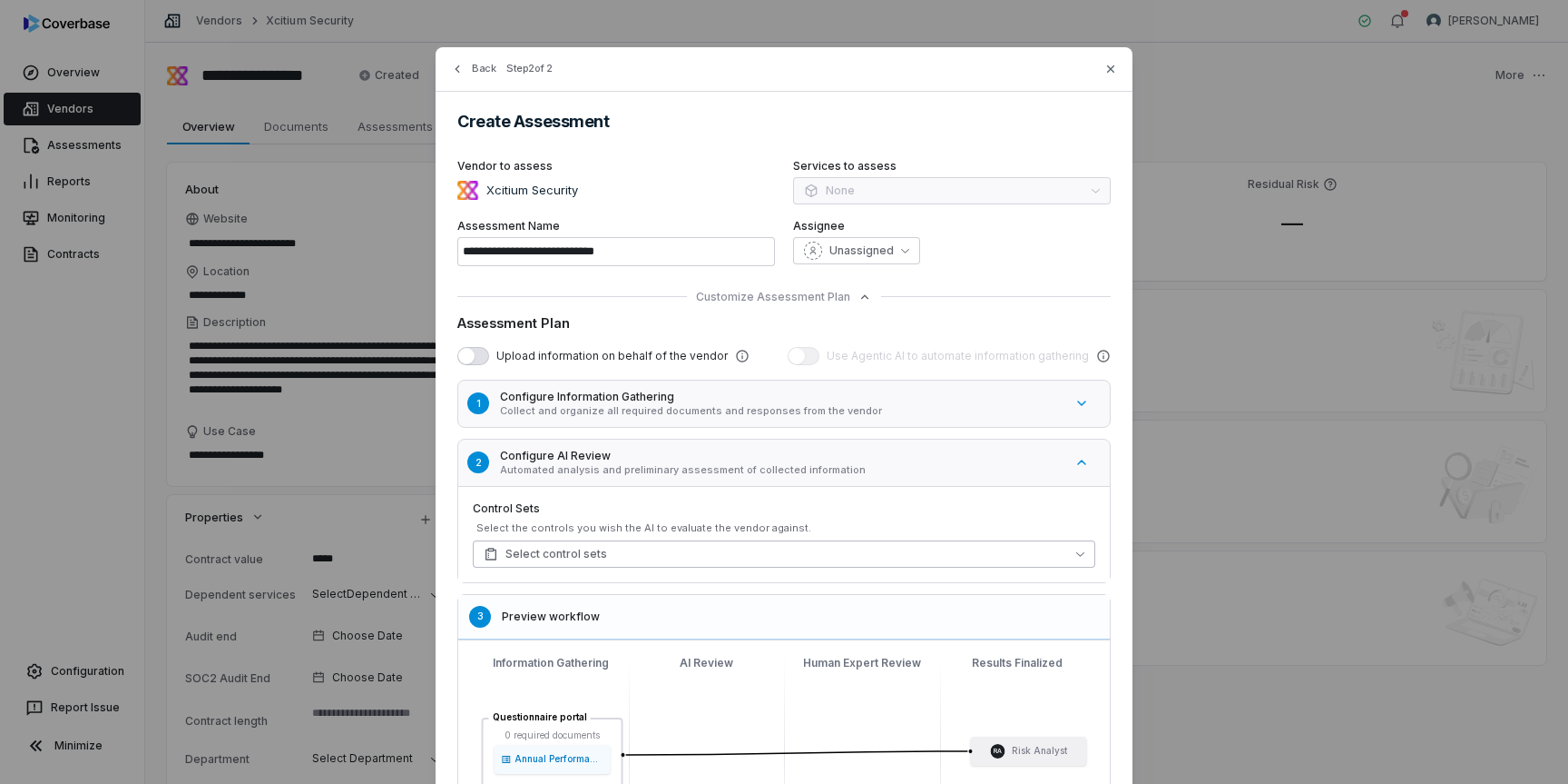
click at [789, 551] on button "Select control sets" at bounding box center [784, 554] width 623 height 27
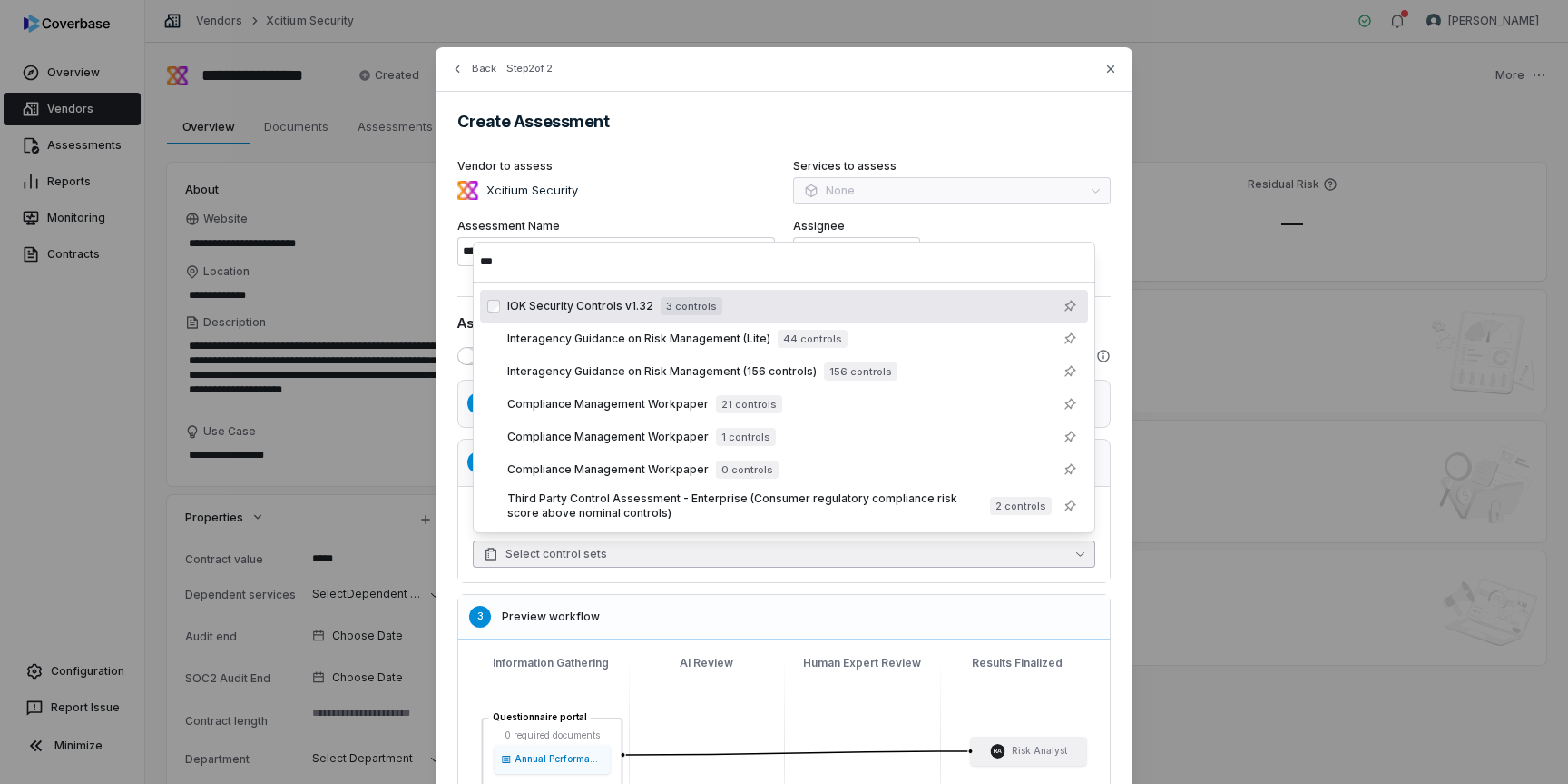
type input "***"
click at [617, 314] on div "IOK Security Controls v1.32 3 controls" at bounding box center [614, 306] width 215 height 18
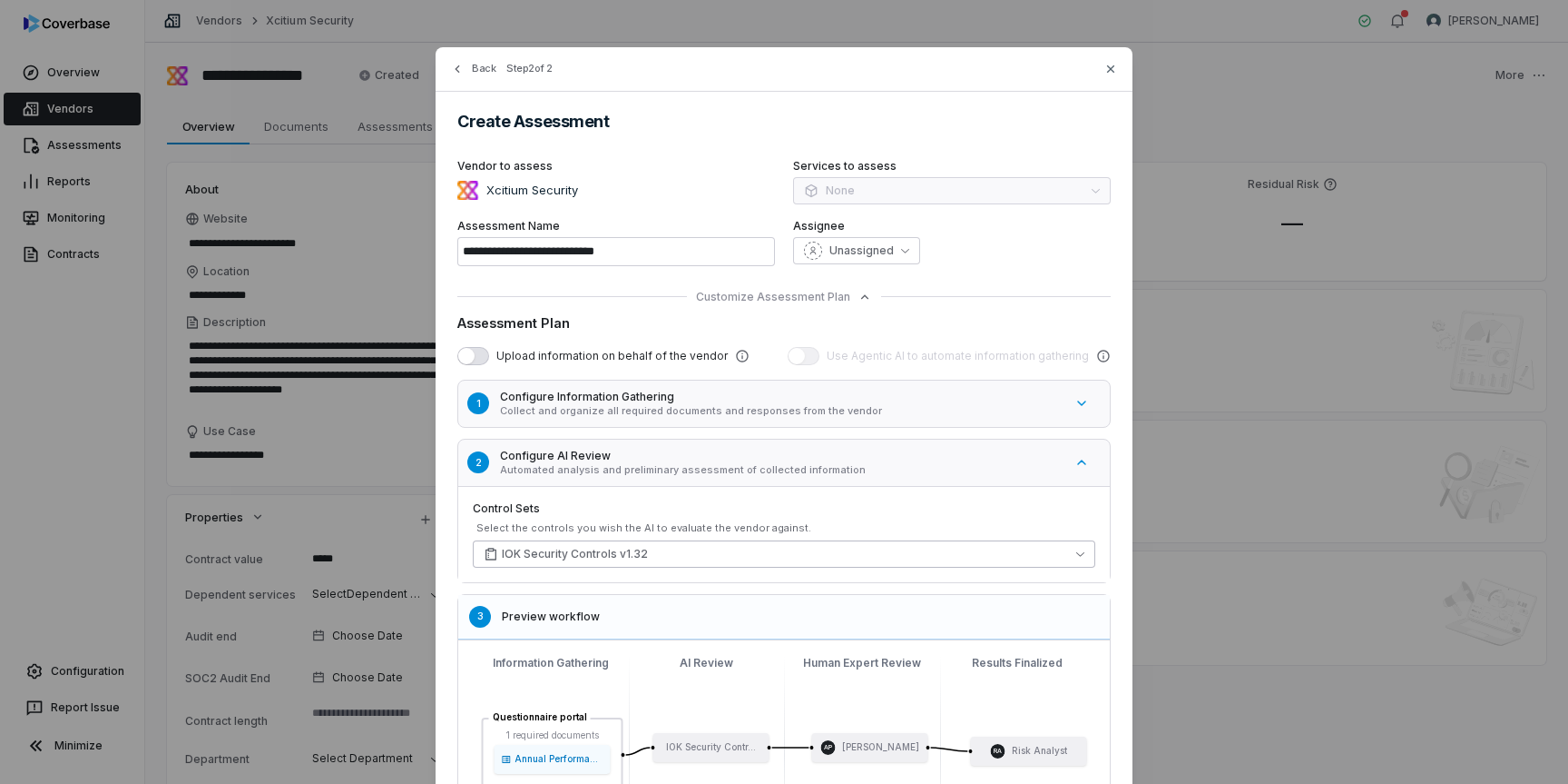
scroll to position [203, 0]
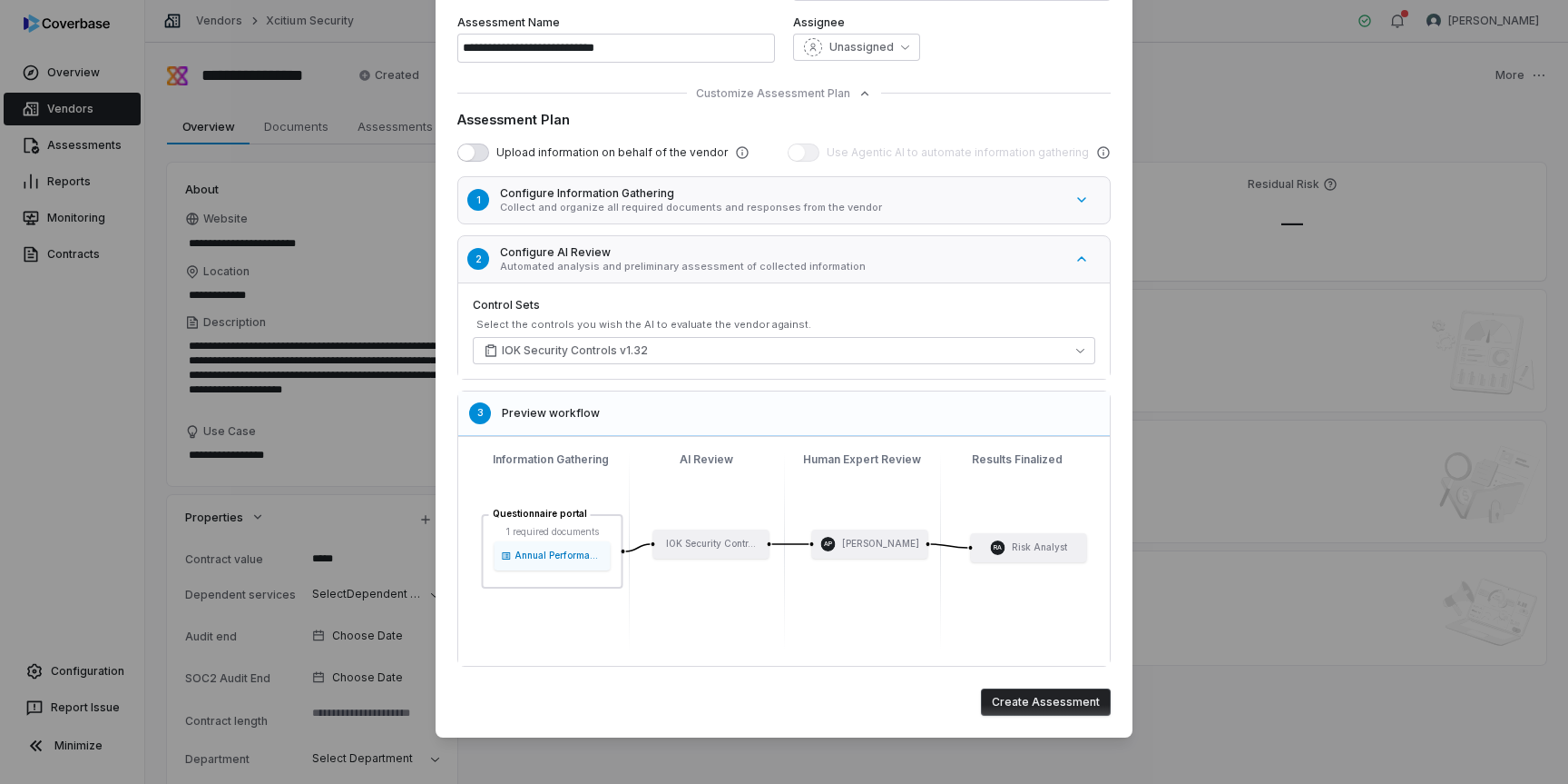
click at [1054, 702] on button "Create Assessment" at bounding box center [1046, 701] width 130 height 27
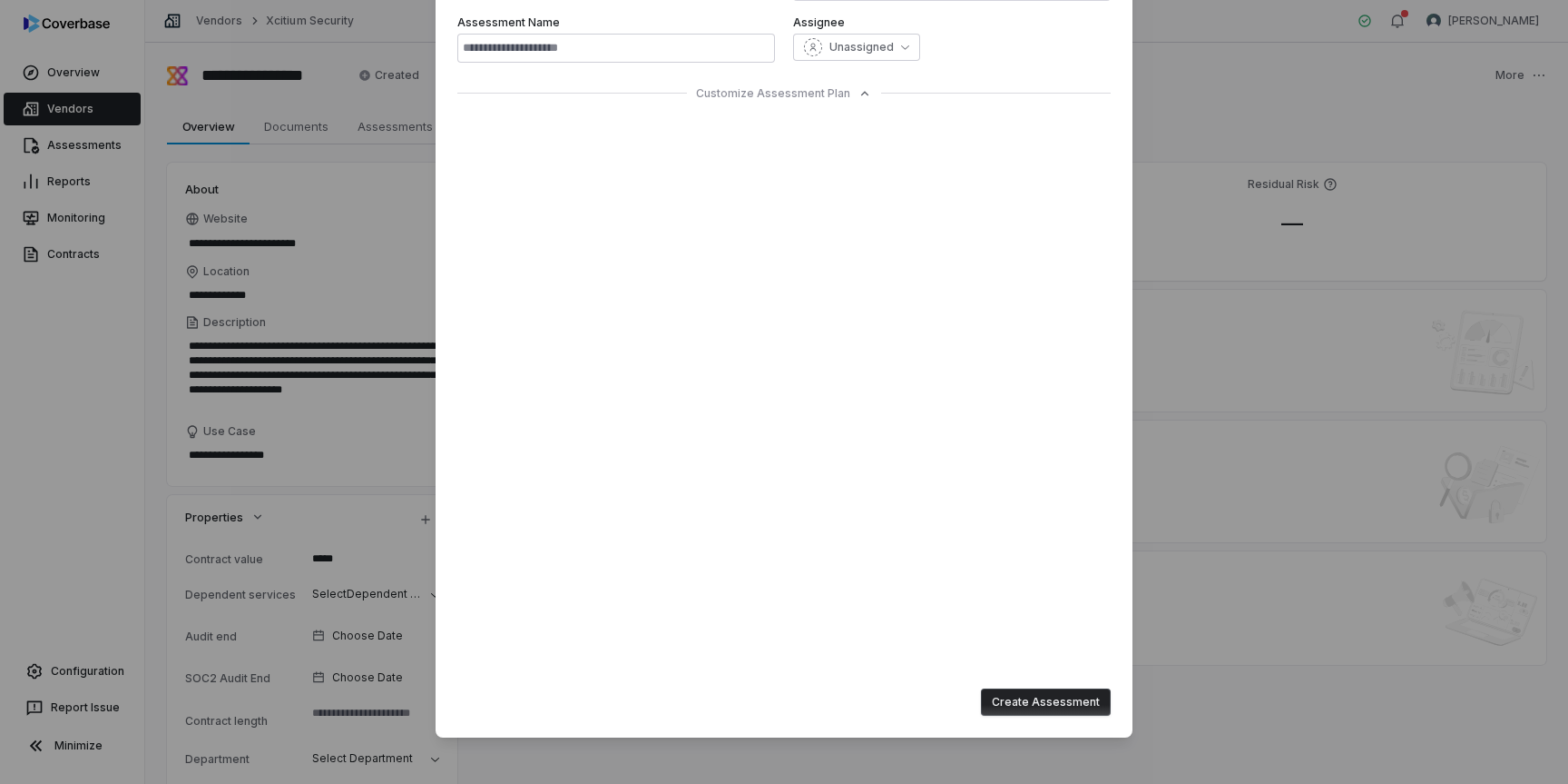
type input "**********"
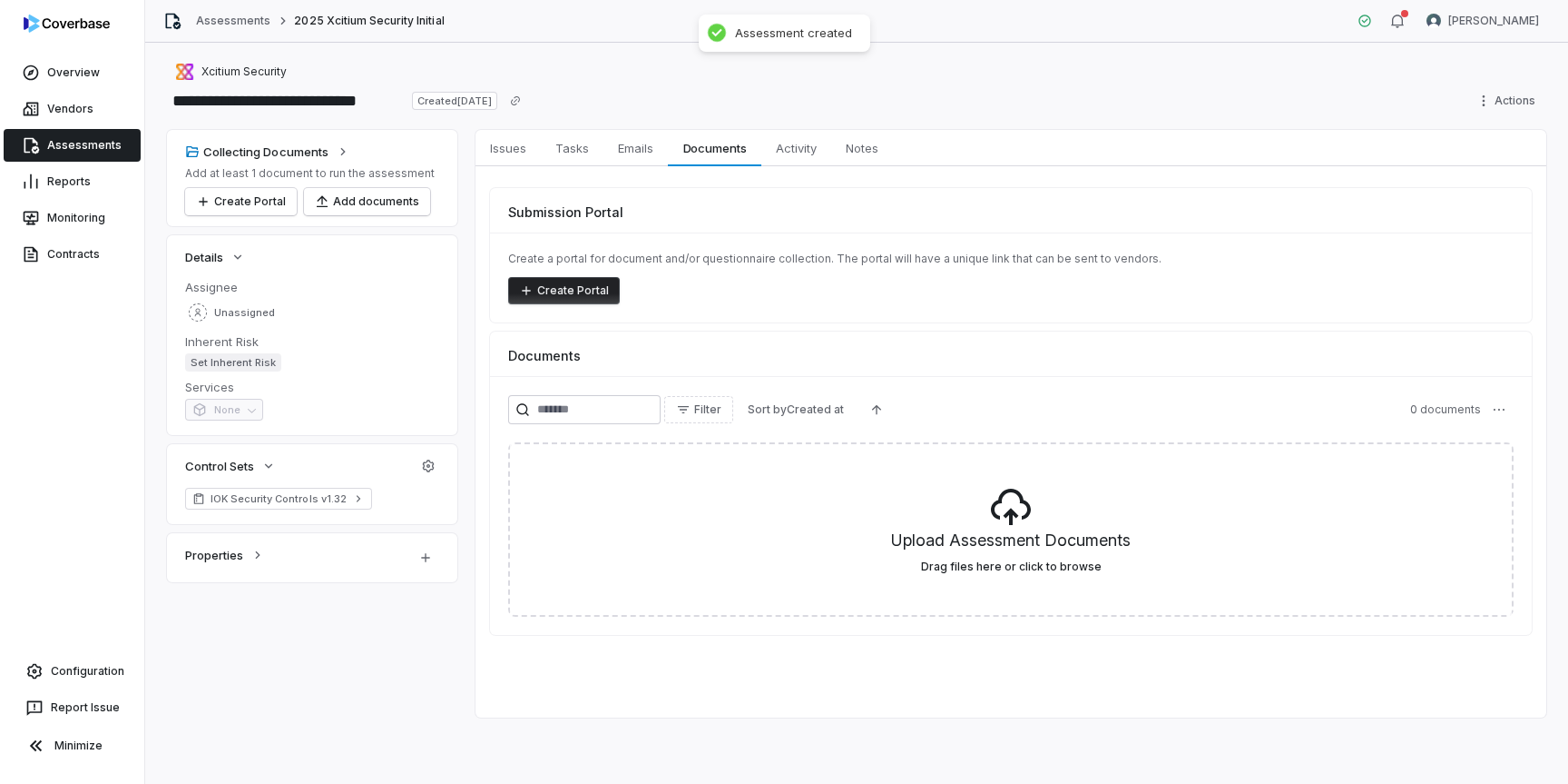
click at [600, 300] on button "Create Portal" at bounding box center [564, 290] width 112 height 27
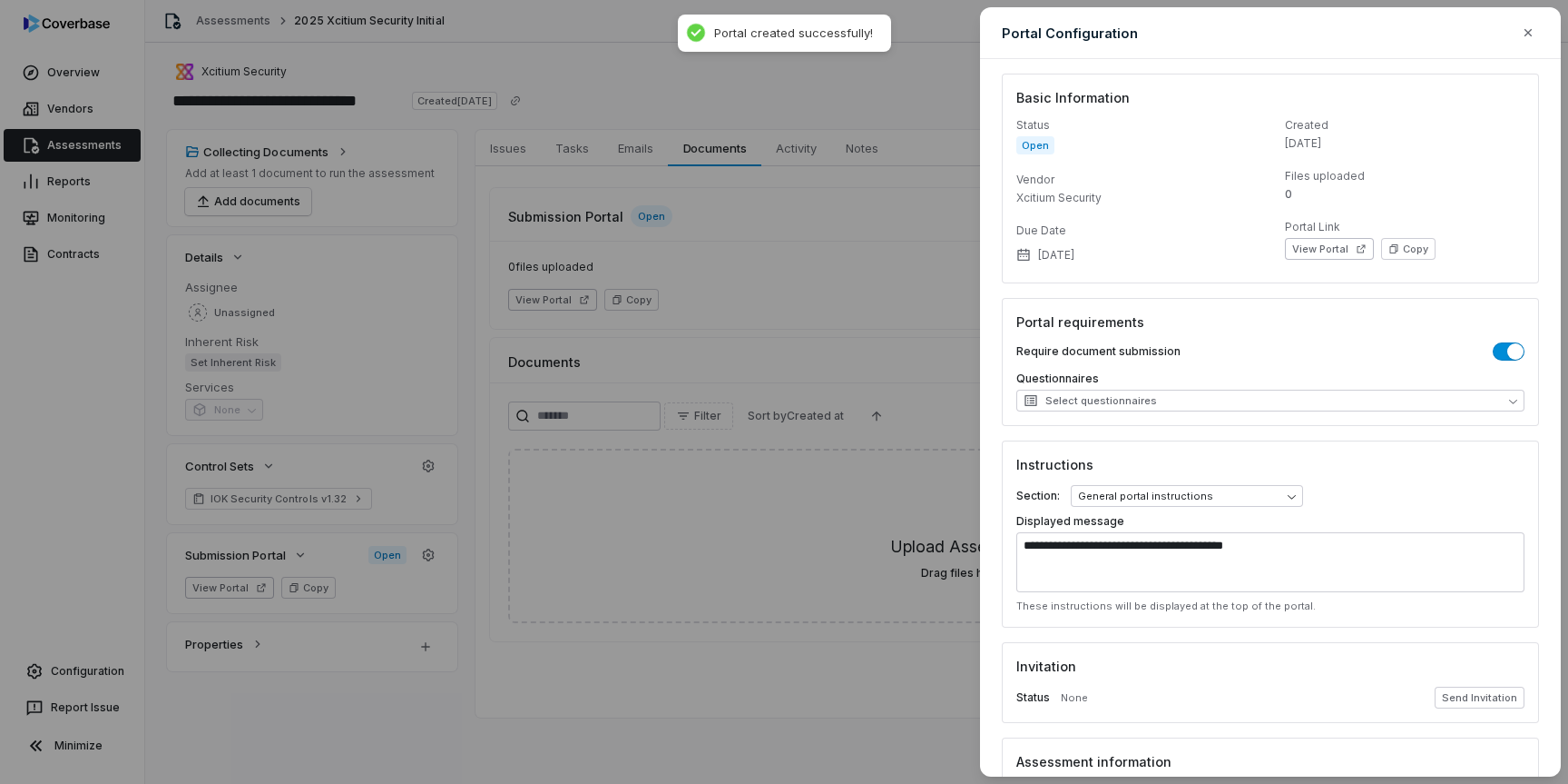
scroll to position [156, 0]
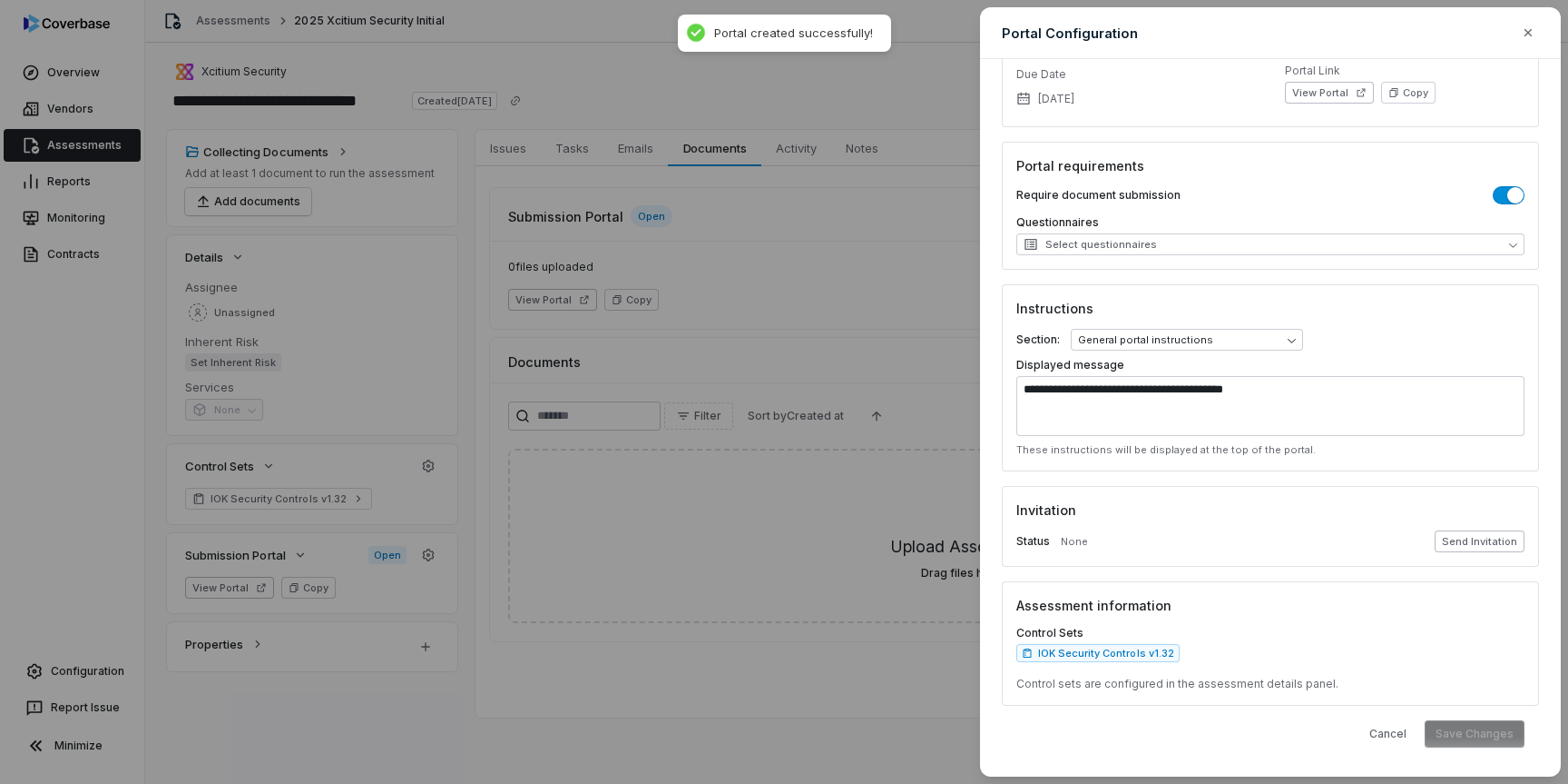
click at [1469, 541] on button "Send Invitation" at bounding box center [1480, 541] width 90 height 22
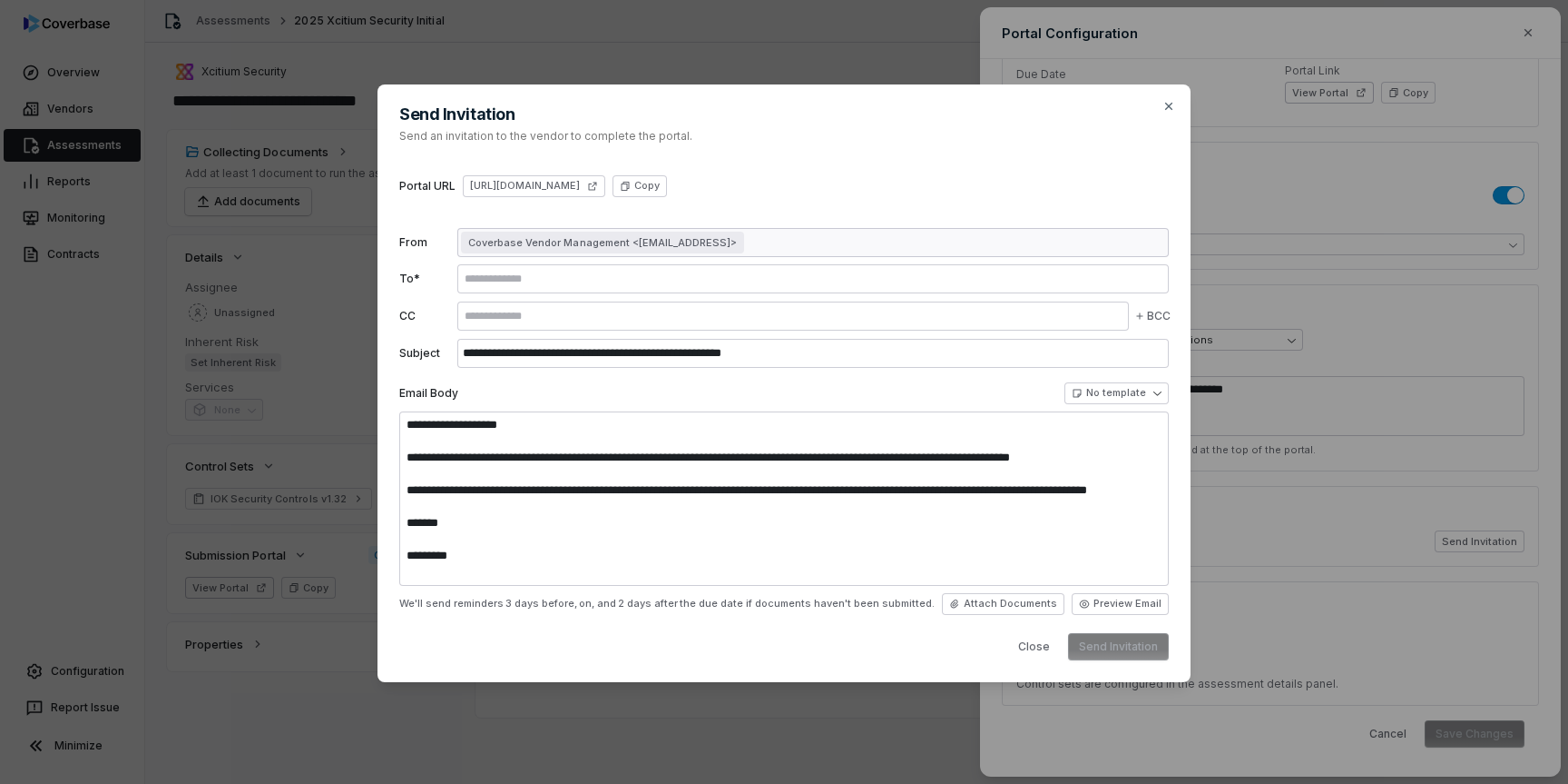
type textarea "**********"
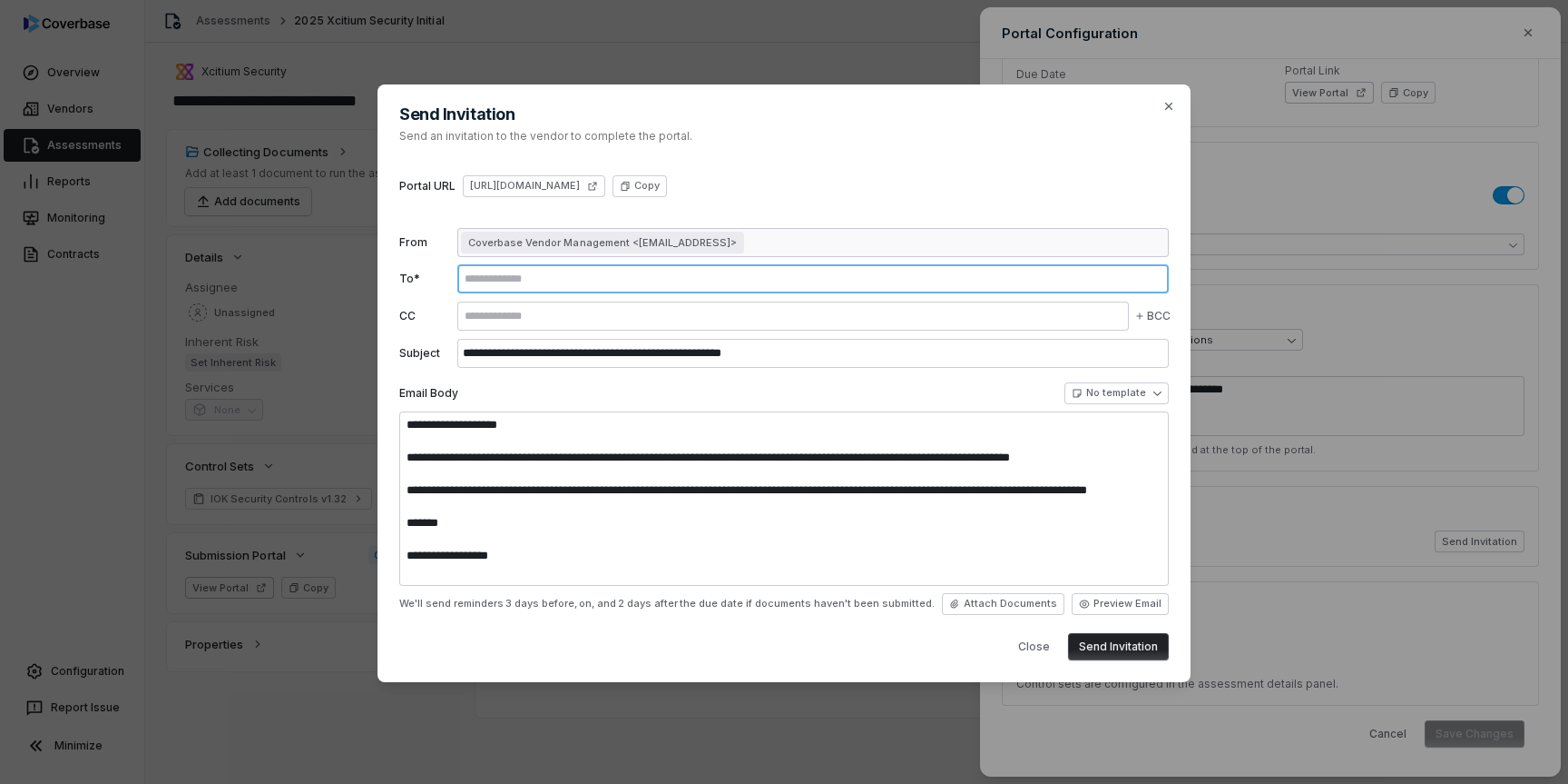
click at [610, 274] on input "text" at bounding box center [814, 278] width 705 height 14
type input "**********"
click at [948, 170] on div "**********" at bounding box center [784, 384] width 814 height 598
click at [1141, 646] on button "Send Invitation" at bounding box center [1118, 646] width 101 height 27
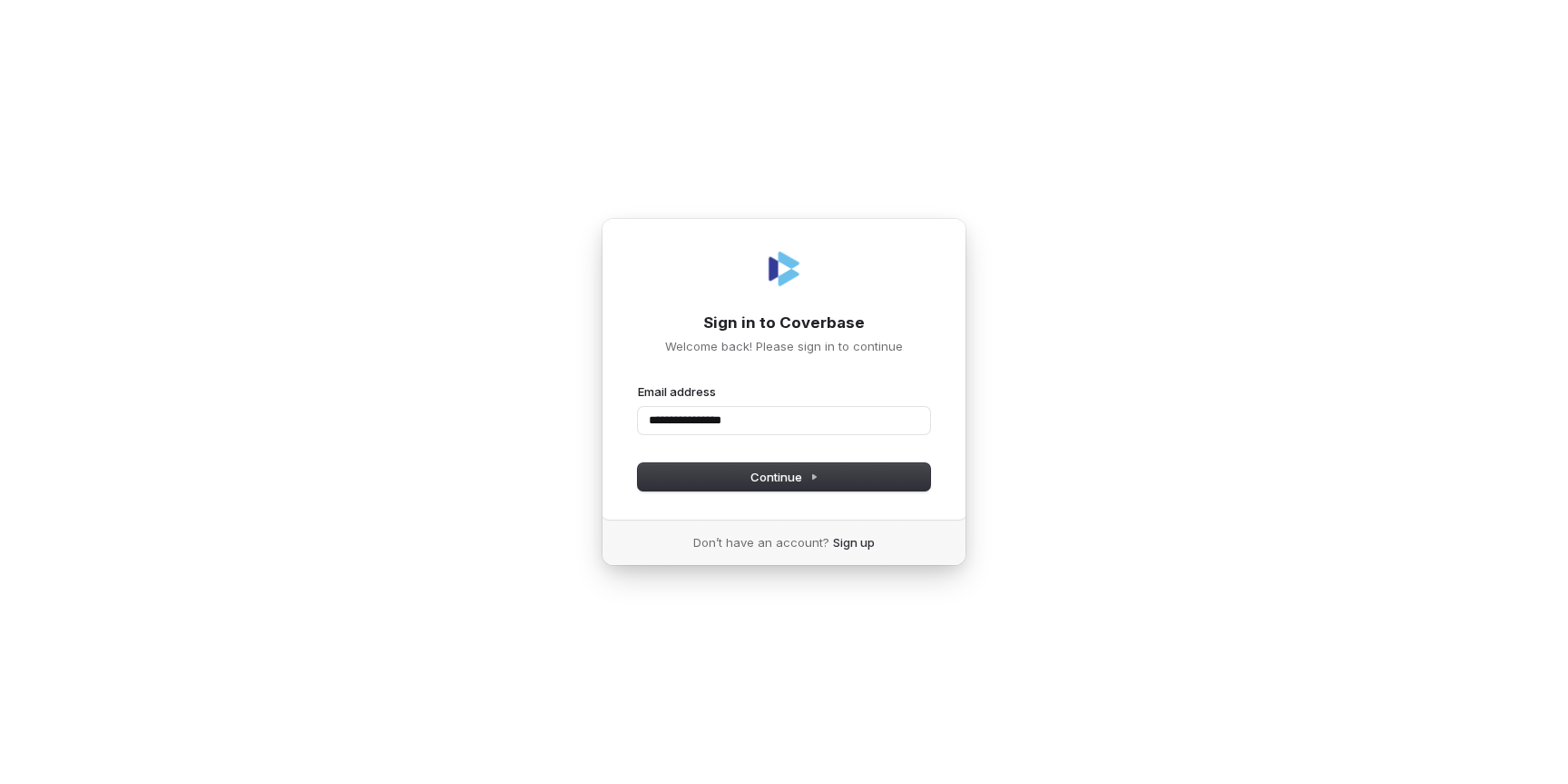
click at [638, 384] on button "submit" at bounding box center [638, 384] width 0 height 0
type input "**********"
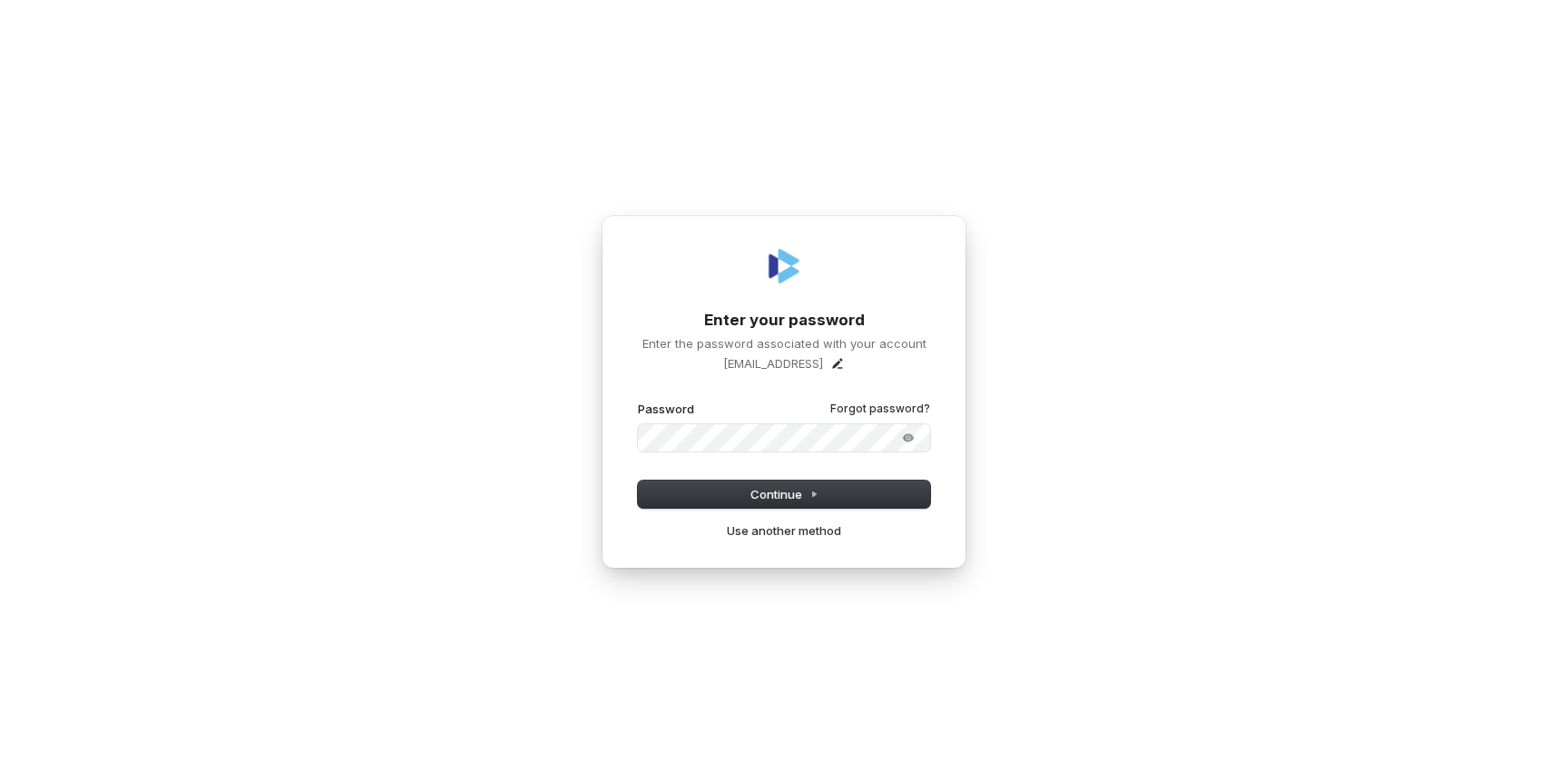
click at [0, 783] on com-1password-button at bounding box center [0, 784] width 0 height 0
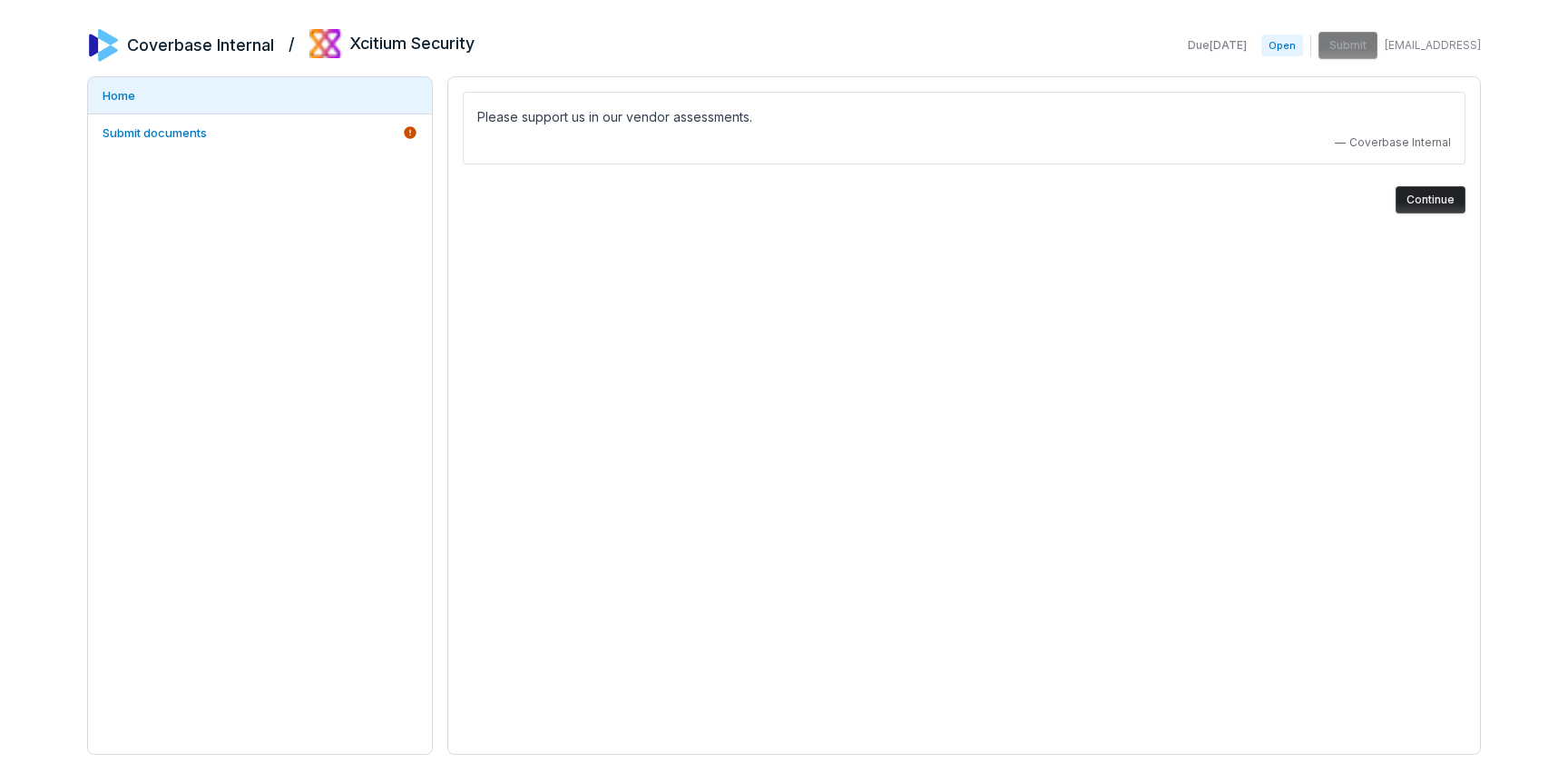
click at [1424, 200] on button "Continue" at bounding box center [1431, 199] width 70 height 27
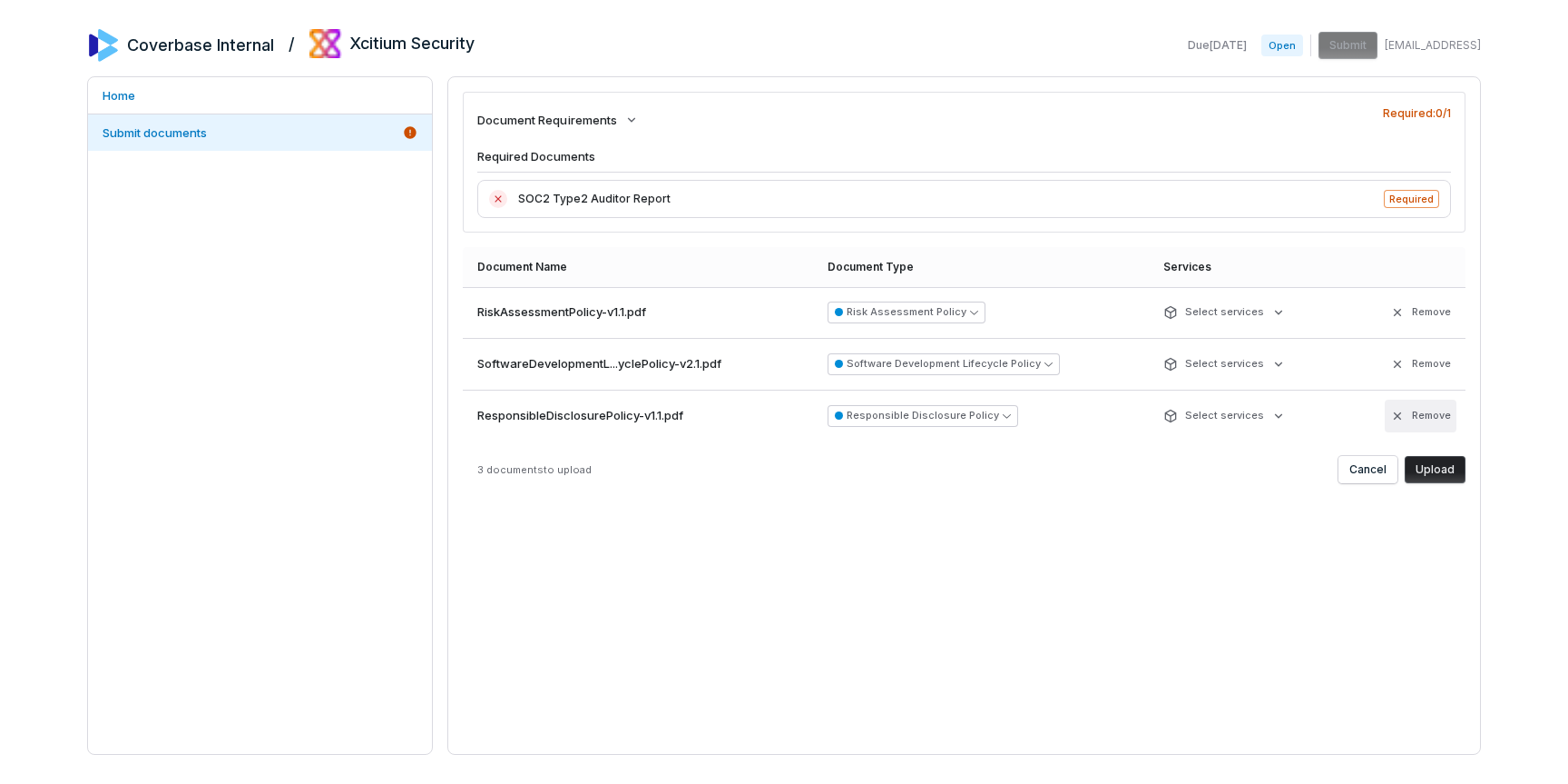
click at [1412, 424] on button "Remove" at bounding box center [1421, 416] width 71 height 33
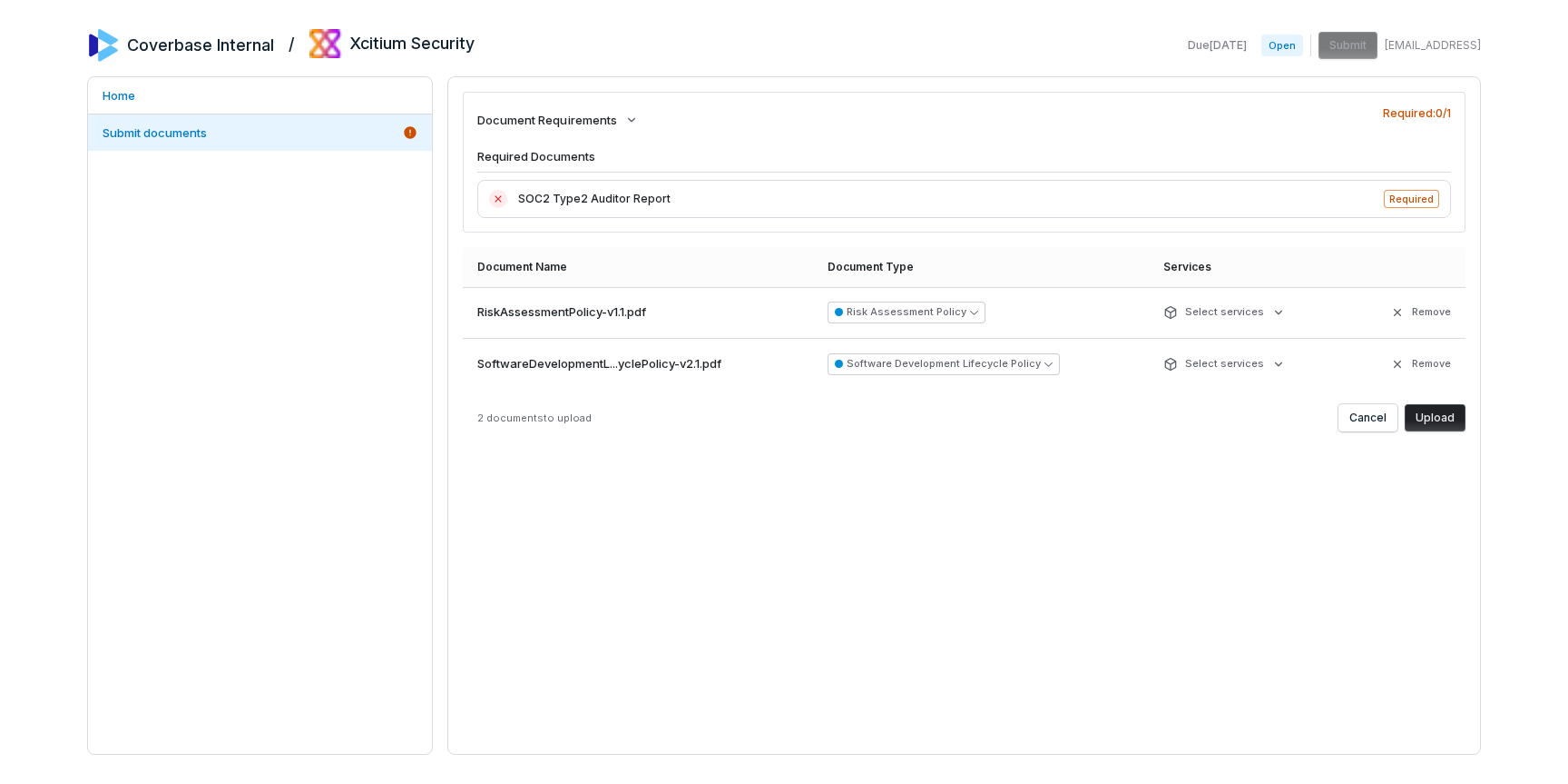
click at [1436, 422] on button "Upload" at bounding box center [1435, 417] width 61 height 27
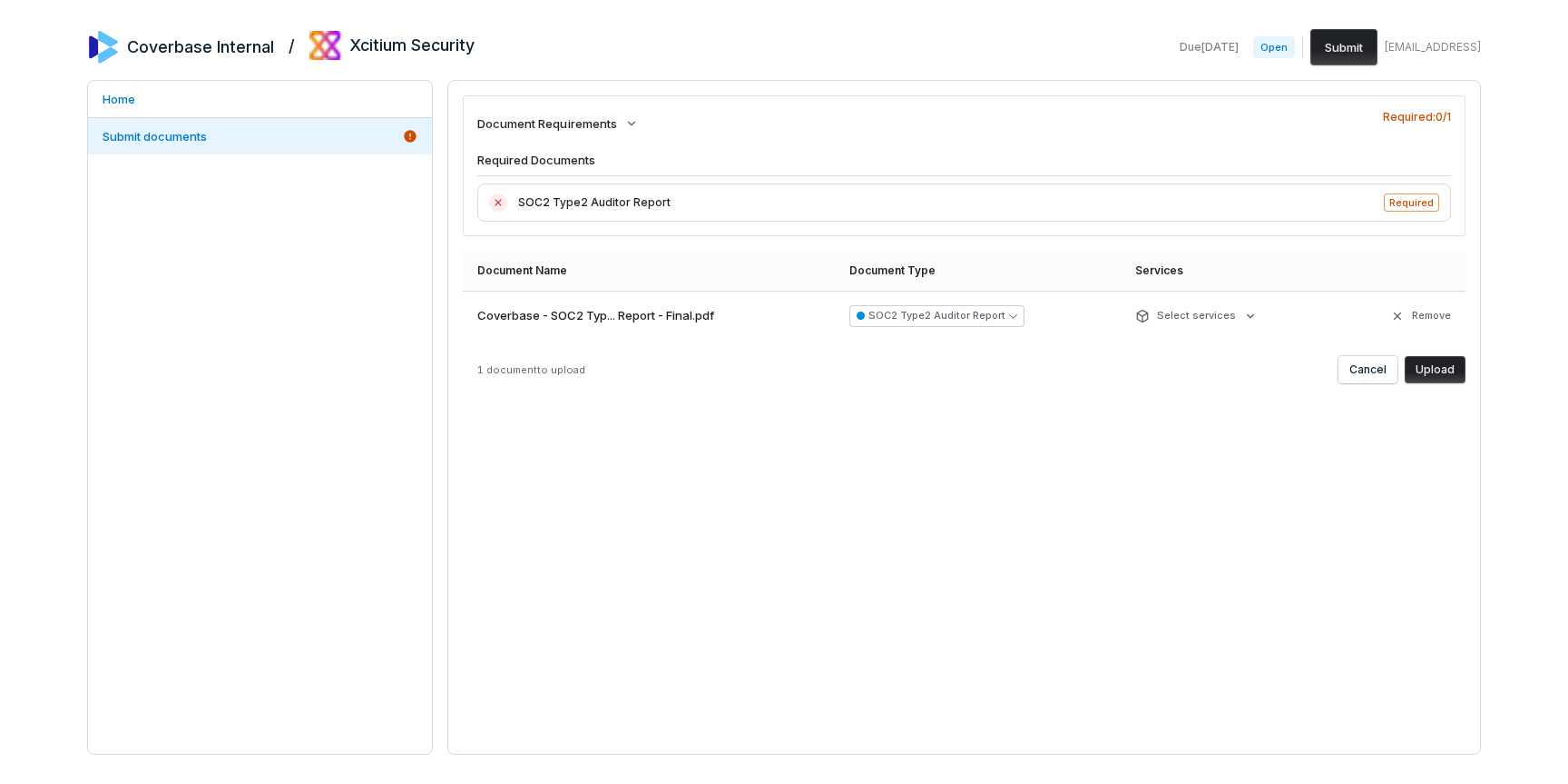
click at [1432, 373] on button "Upload" at bounding box center [1435, 369] width 61 height 27
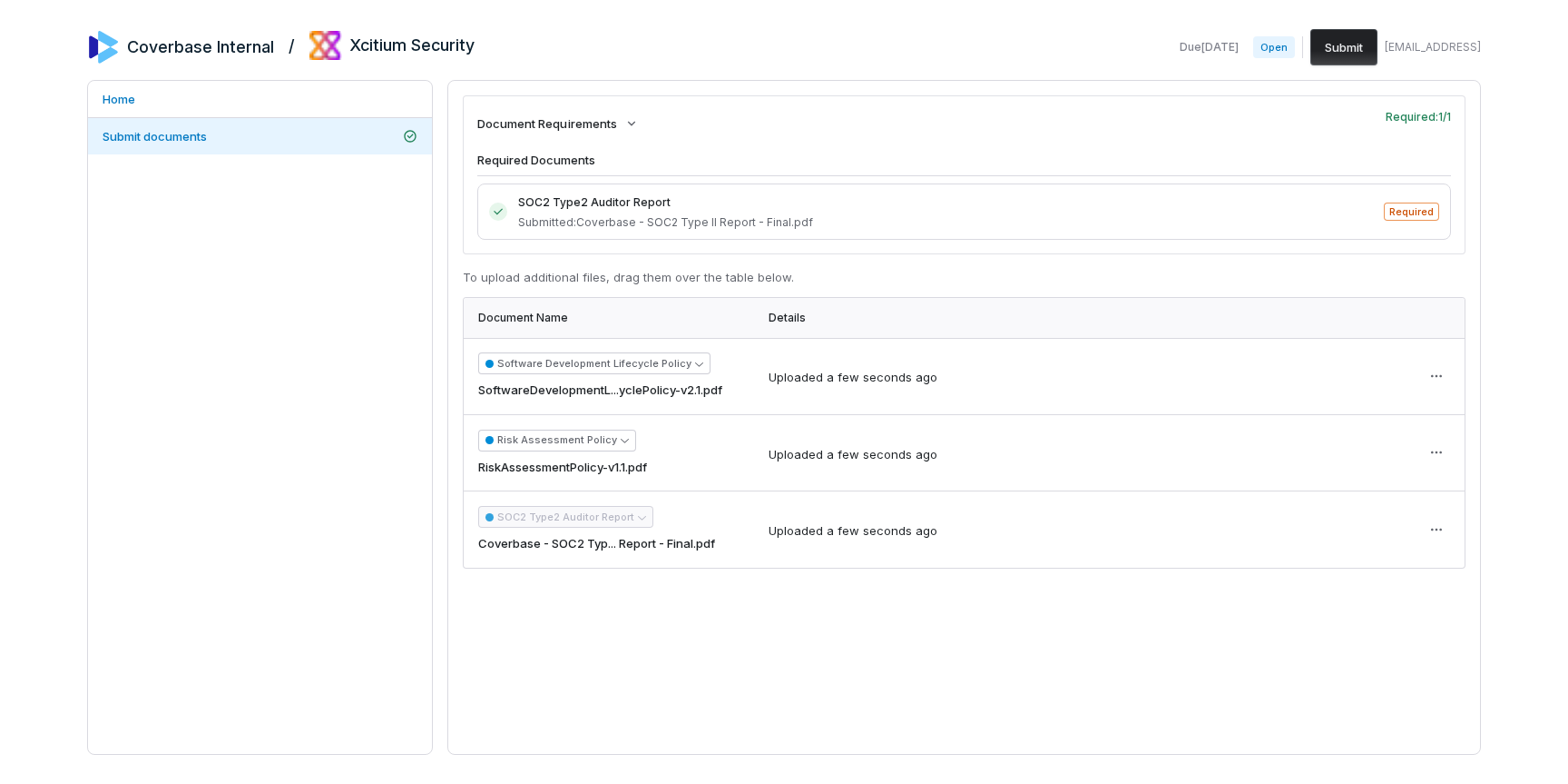
click at [1338, 41] on button "Submit" at bounding box center [1343, 47] width 67 height 37
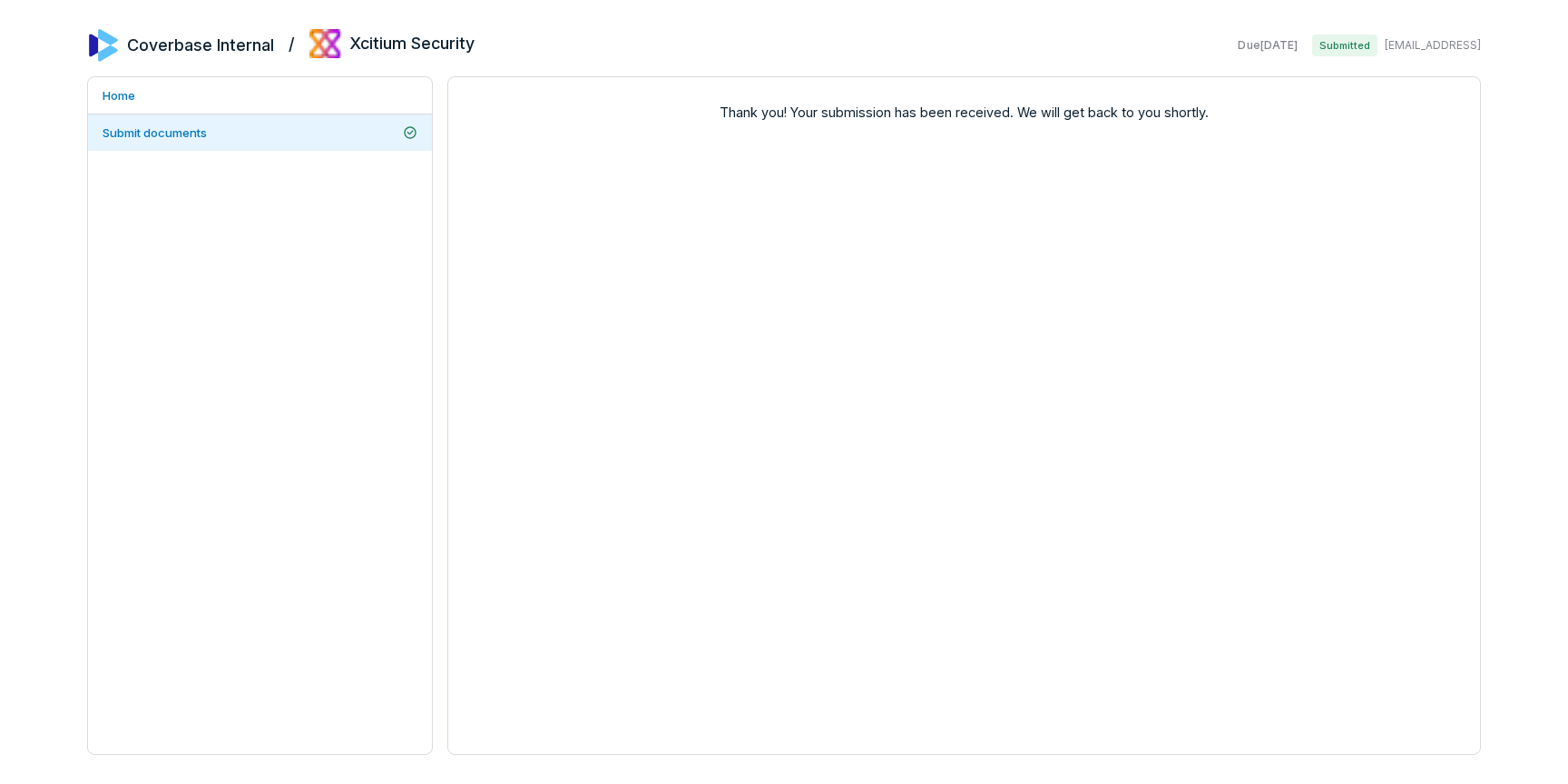
click at [954, 169] on div "Thank you! Your submission has been received. We will get back to you shortly." at bounding box center [964, 416] width 1033 height 679
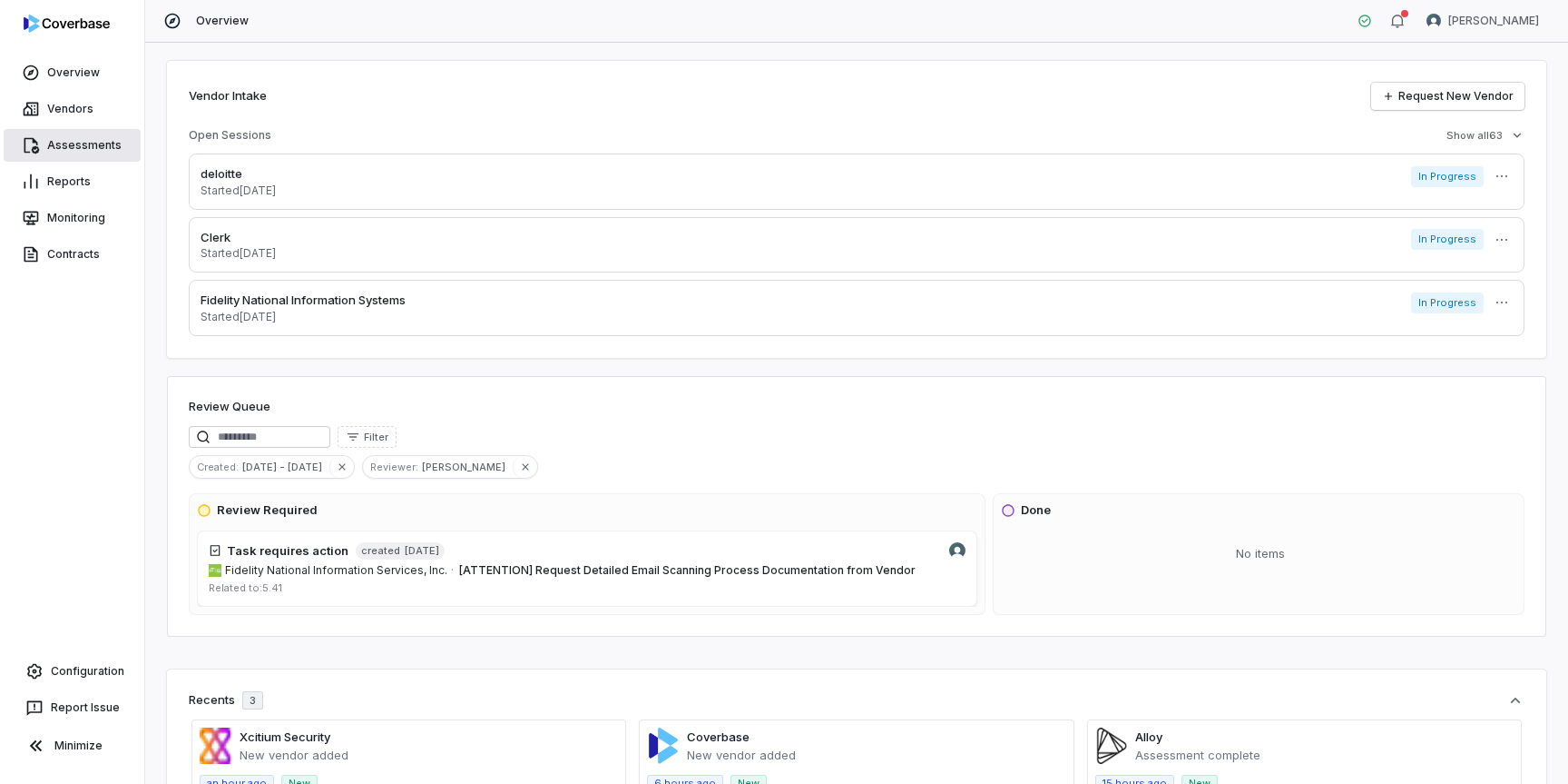
click at [85, 144] on link "Assessments" at bounding box center [72, 145] width 137 height 33
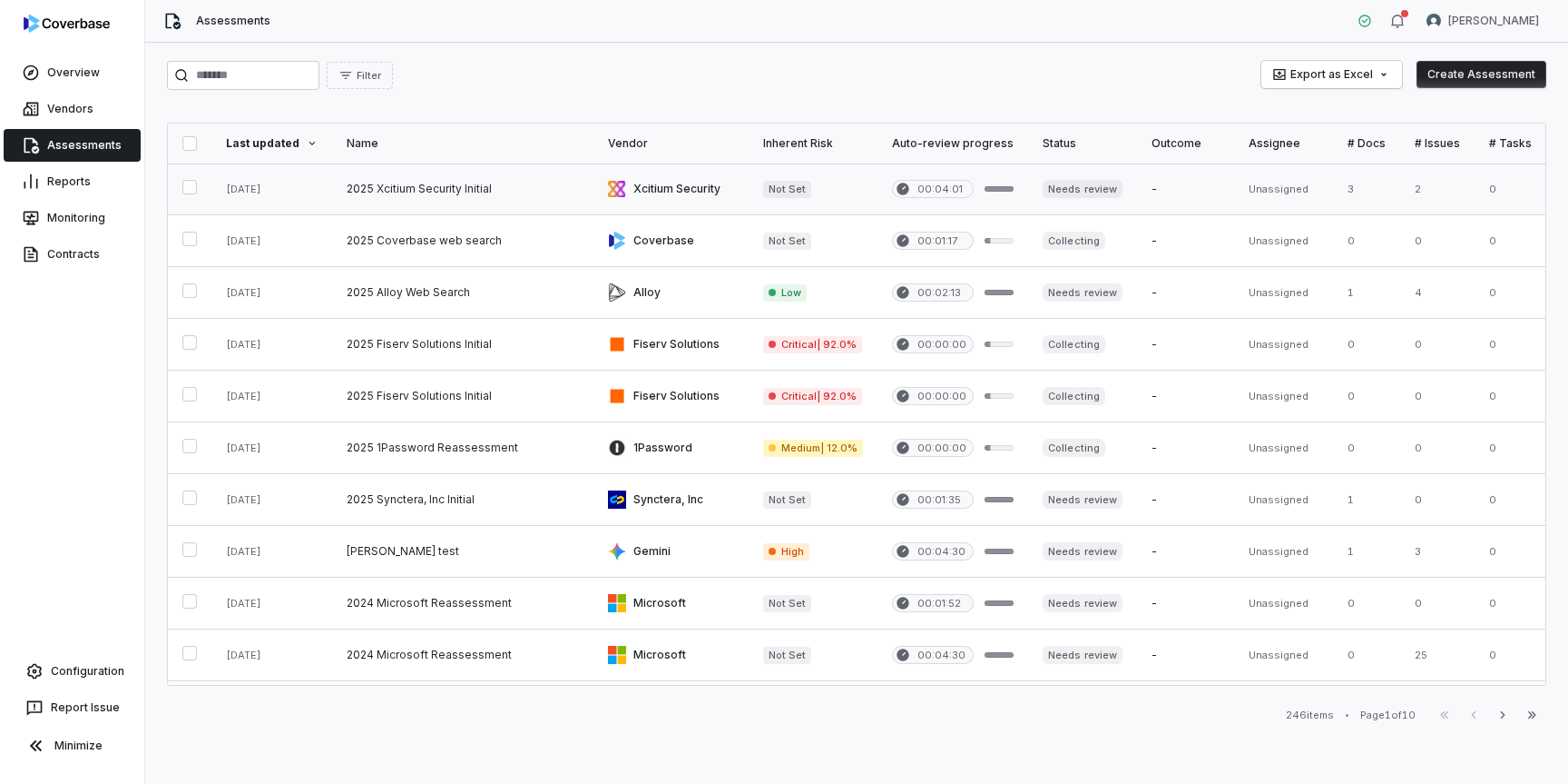
click at [413, 195] on link at bounding box center [463, 189] width 261 height 51
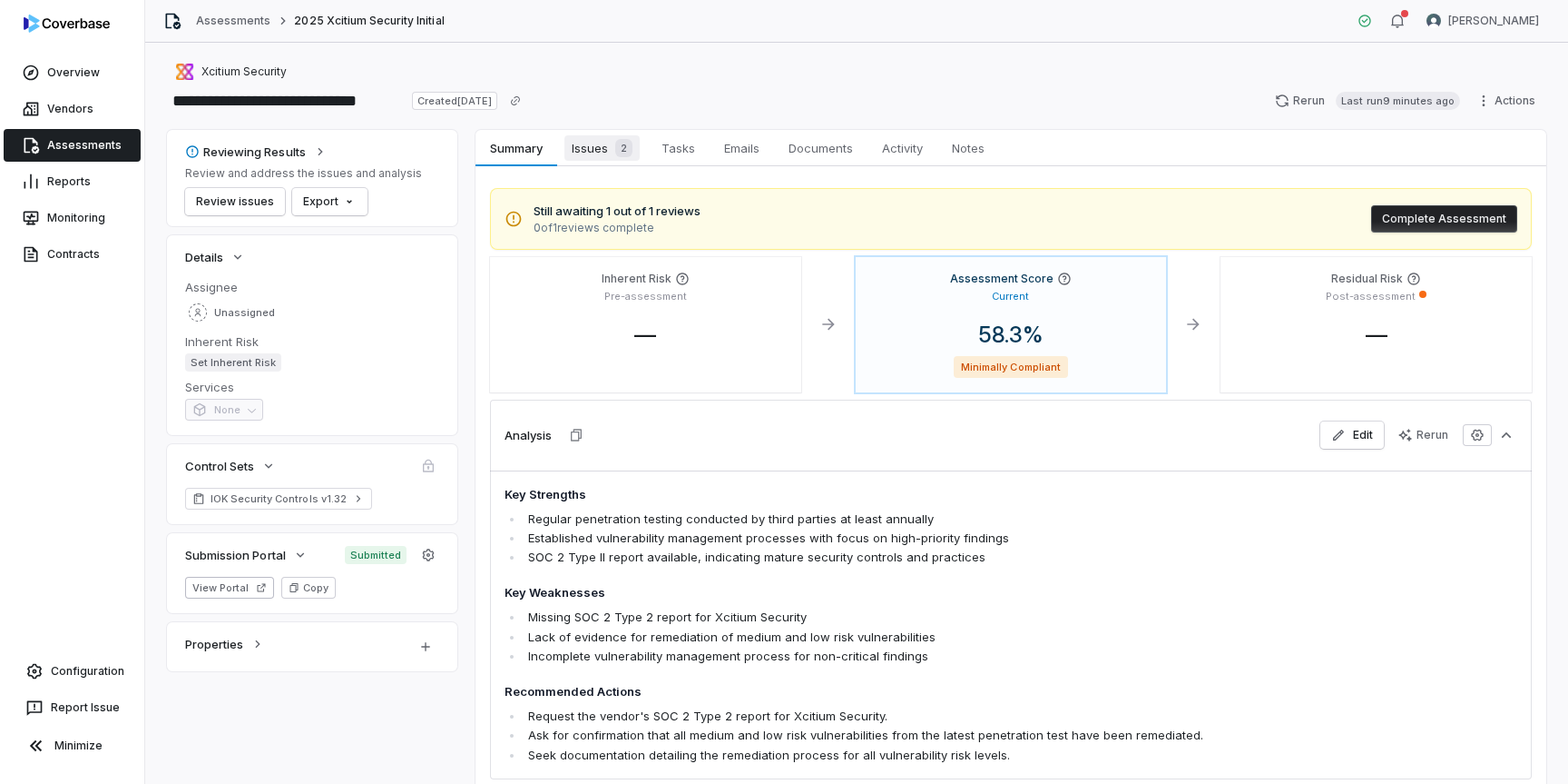
click at [594, 144] on span "Issues 2" at bounding box center [602, 148] width 75 height 25
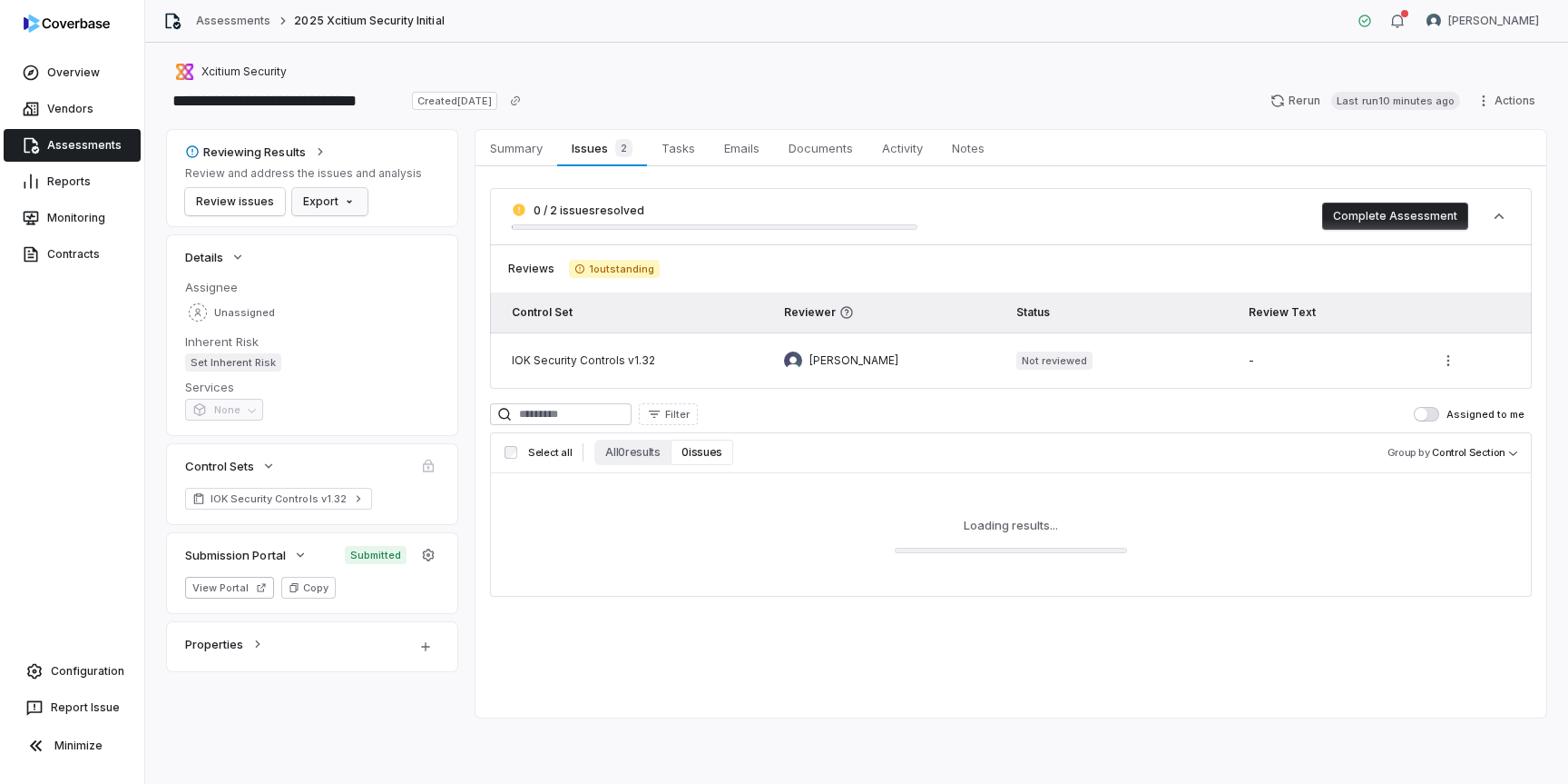
click at [352, 210] on html "**********" at bounding box center [784, 392] width 1568 height 784
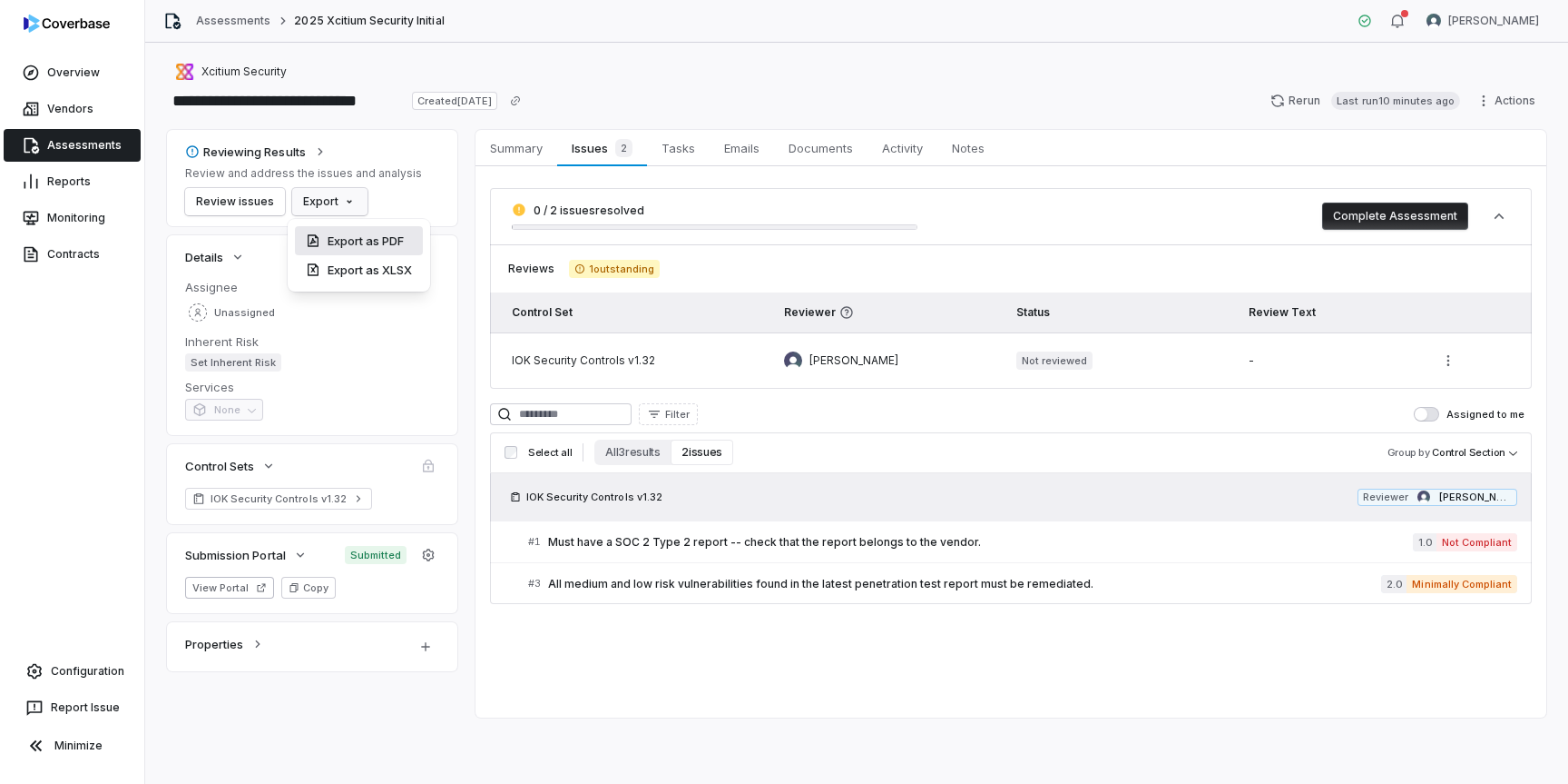
click at [365, 243] on div "Export as PDF" at bounding box center [359, 241] width 128 height 29
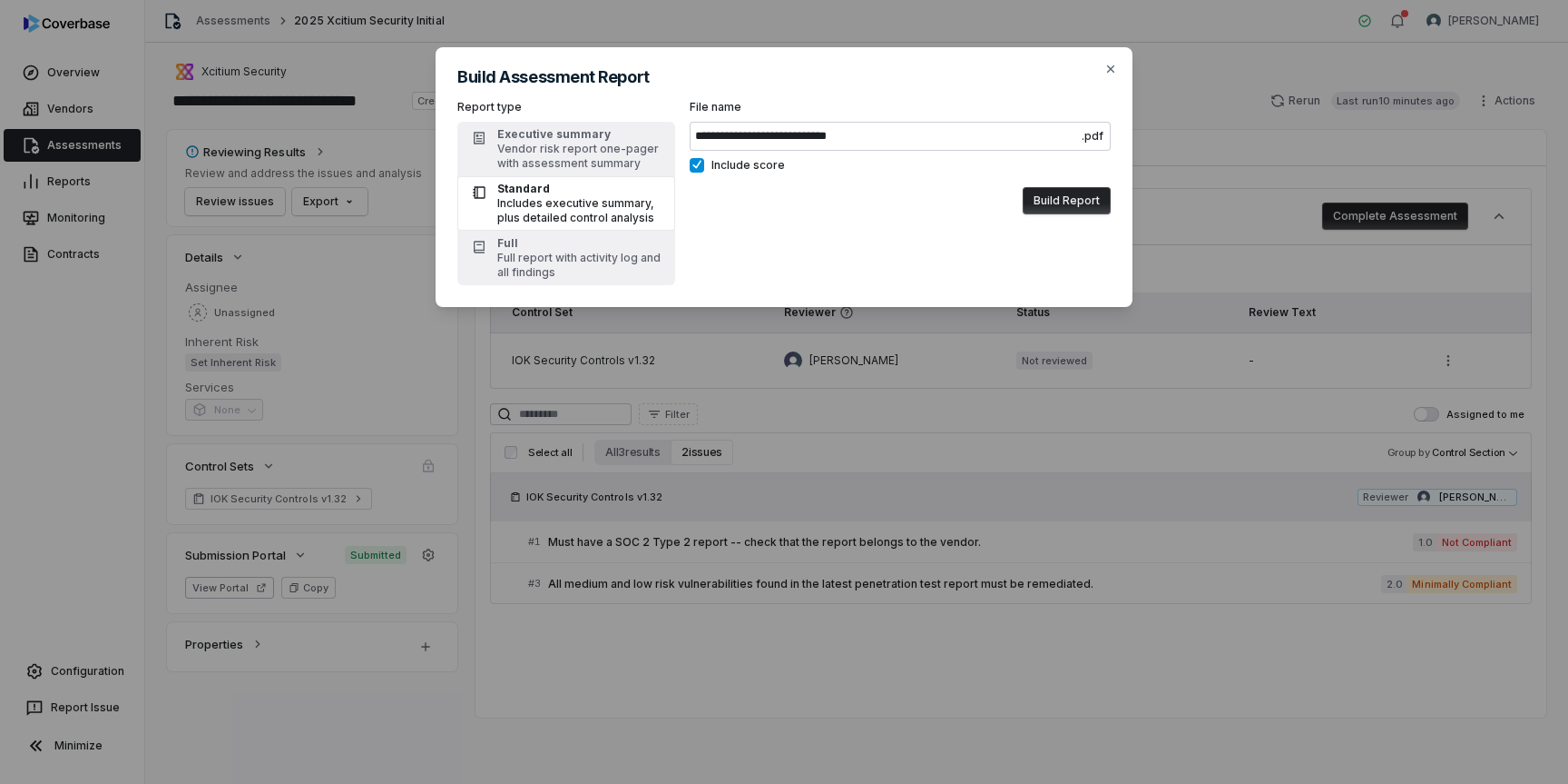
click at [1067, 204] on button "Build Report" at bounding box center [1067, 200] width 88 height 27
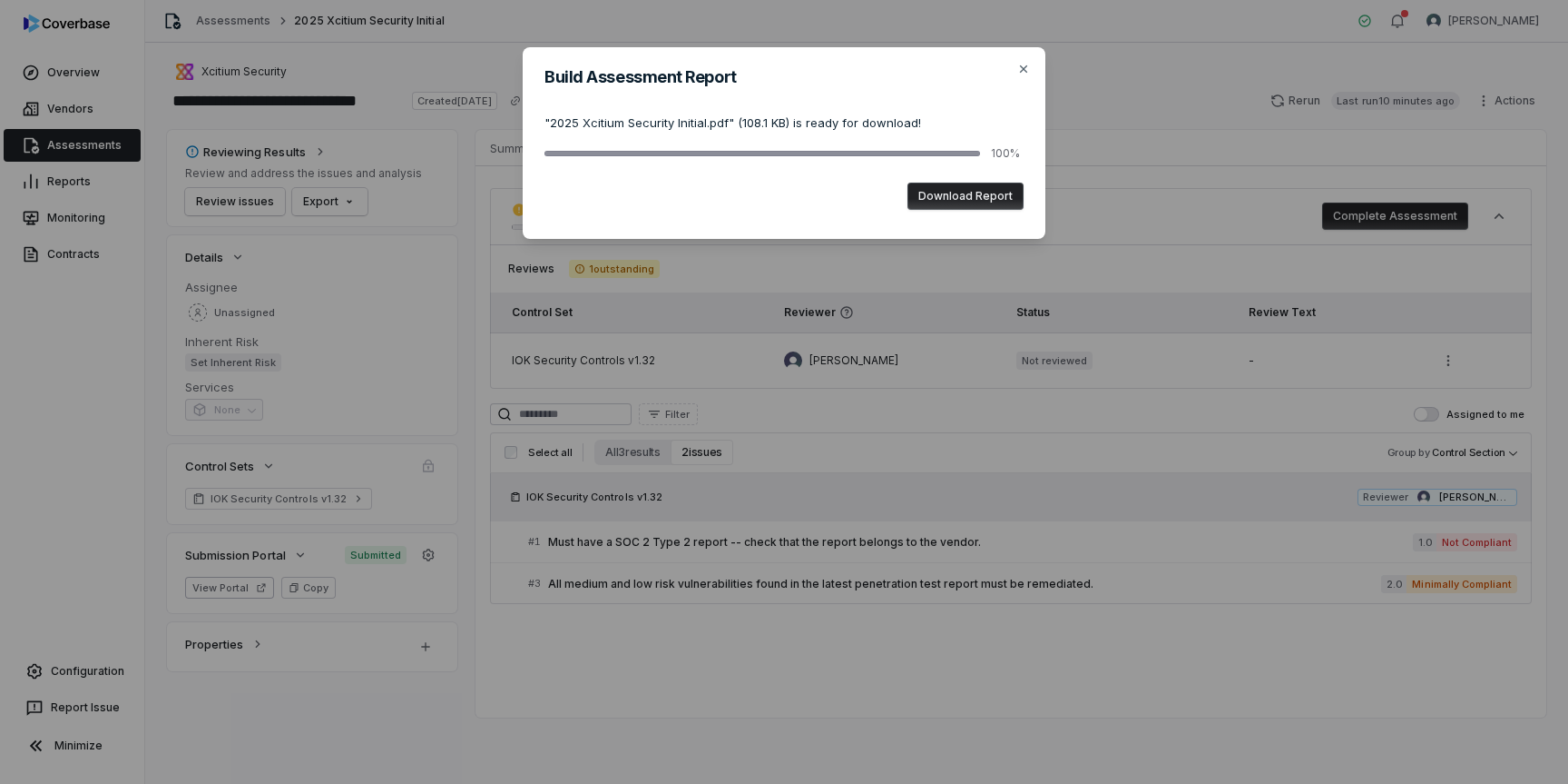
click at [950, 193] on button "Download Report" at bounding box center [966, 196] width 116 height 27
click at [1027, 72] on icon "button" at bounding box center [1023, 69] width 14 height 14
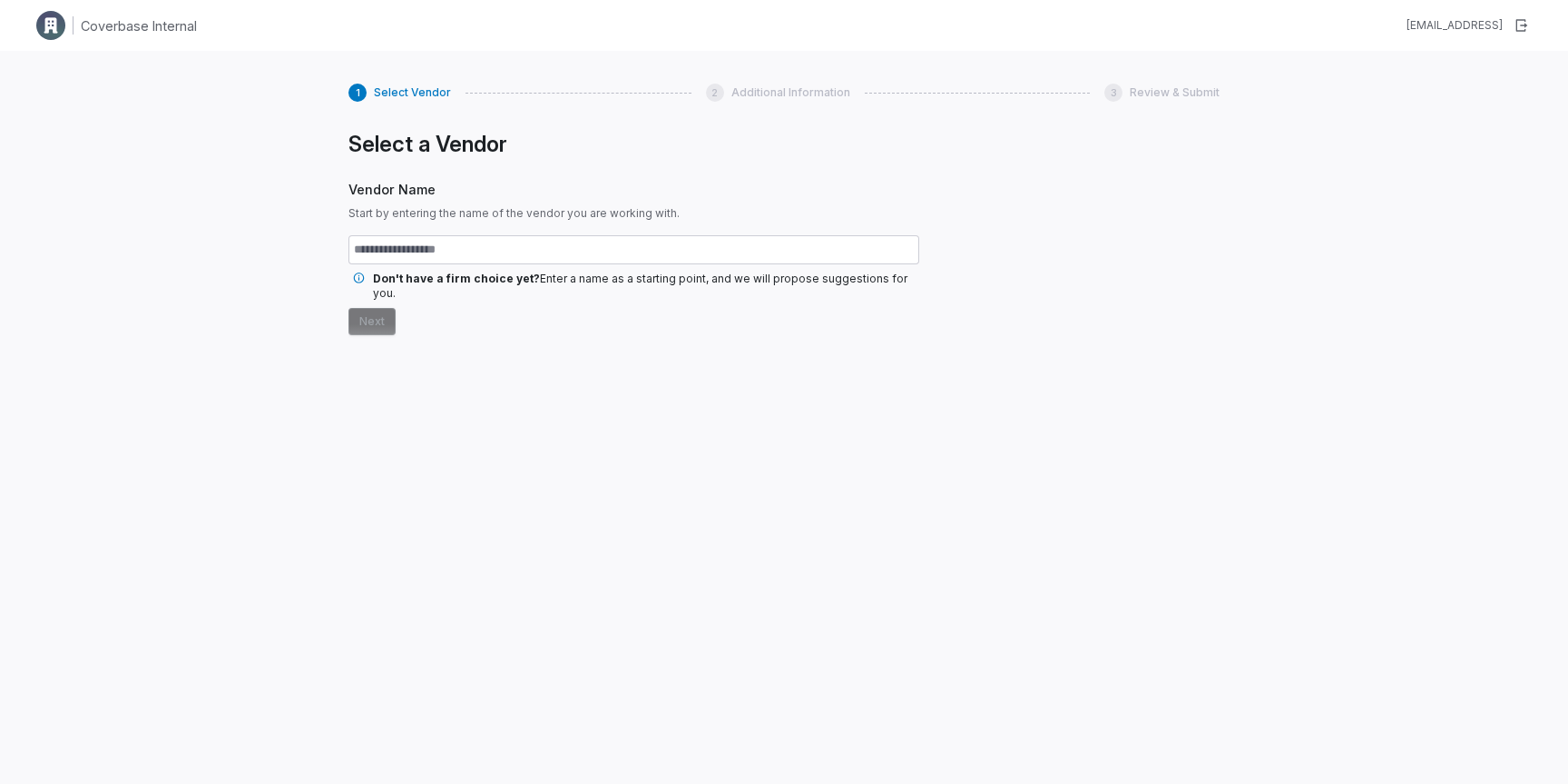
click at [497, 253] on input "text" at bounding box center [634, 249] width 571 height 29
type input "**********"
click at [374, 307] on button "Next" at bounding box center [372, 321] width 47 height 27
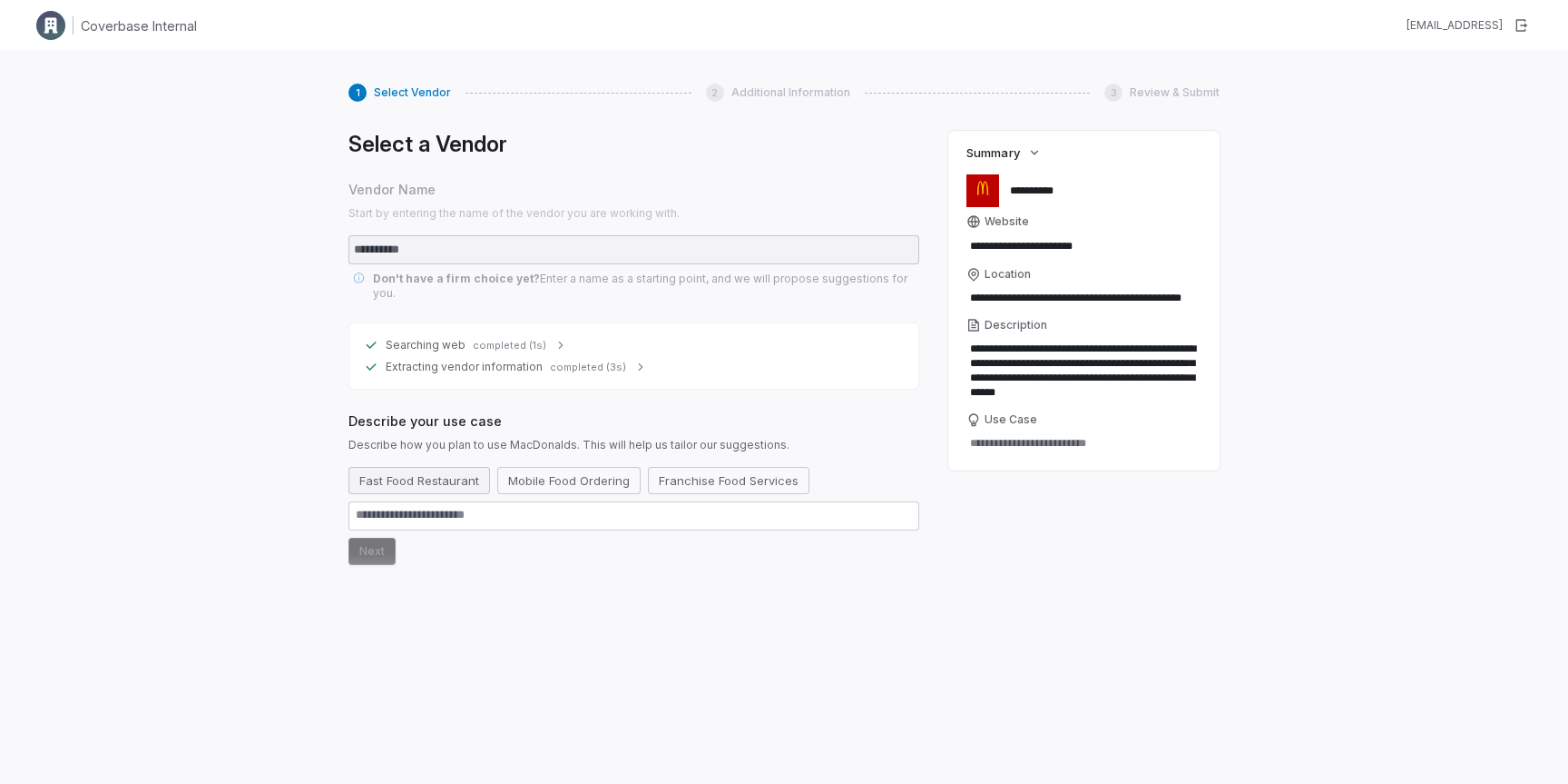
click at [464, 467] on button "Fast Food Restaurant" at bounding box center [419, 480] width 142 height 27
click at [367, 540] on button "Next" at bounding box center [372, 551] width 47 height 27
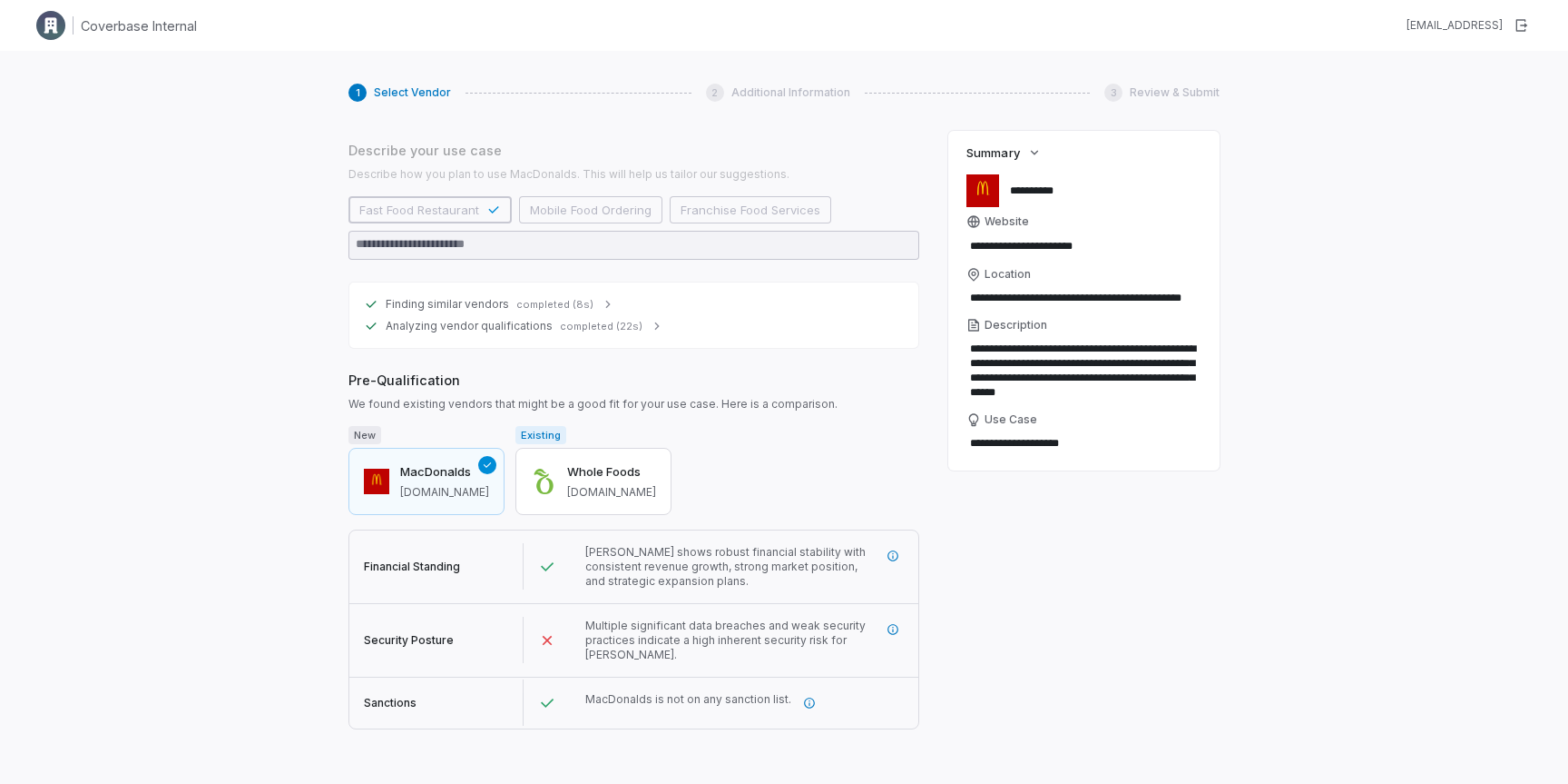
scroll to position [285, 0]
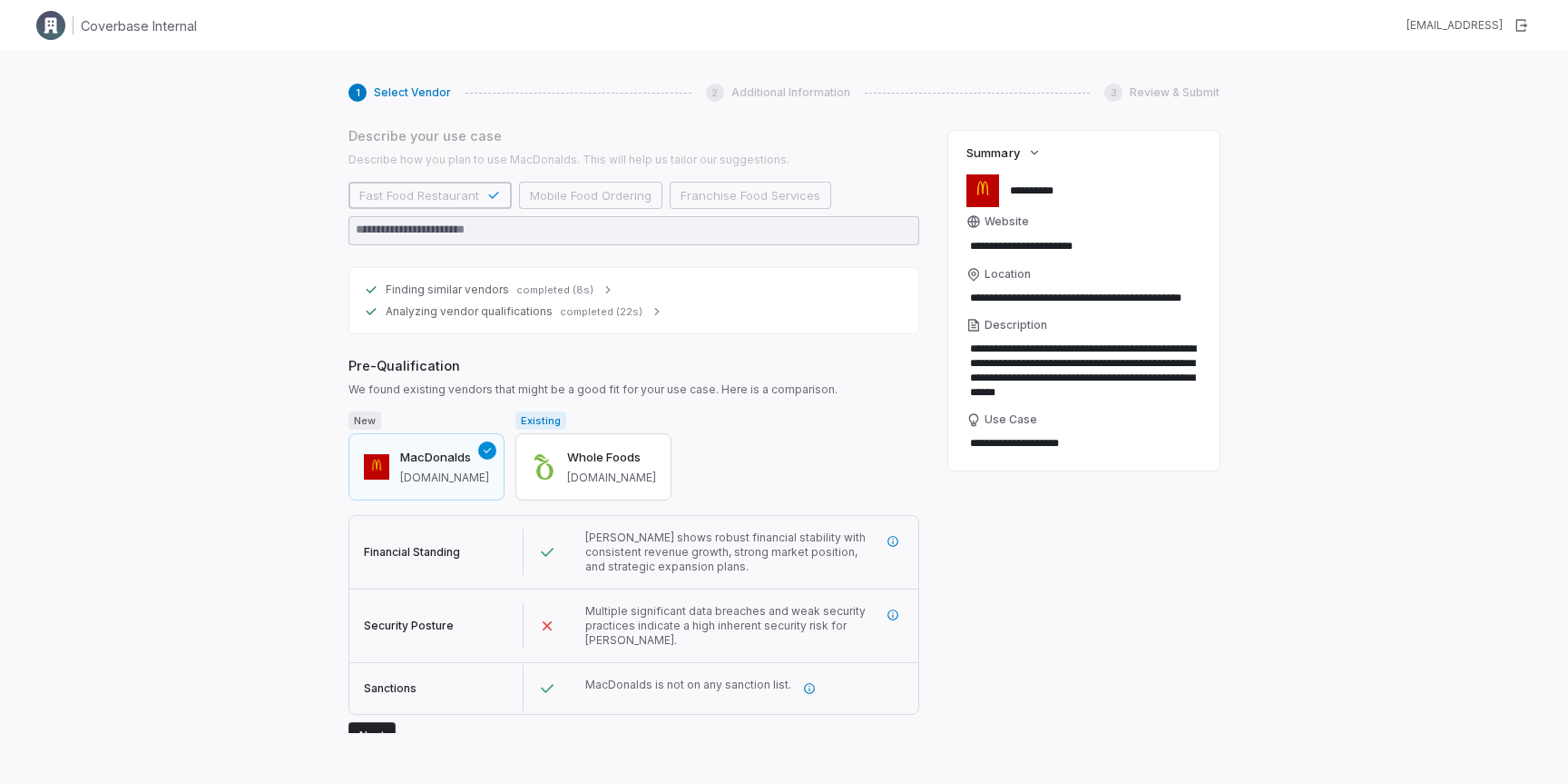
click at [375, 722] on button "Next" at bounding box center [372, 735] width 47 height 27
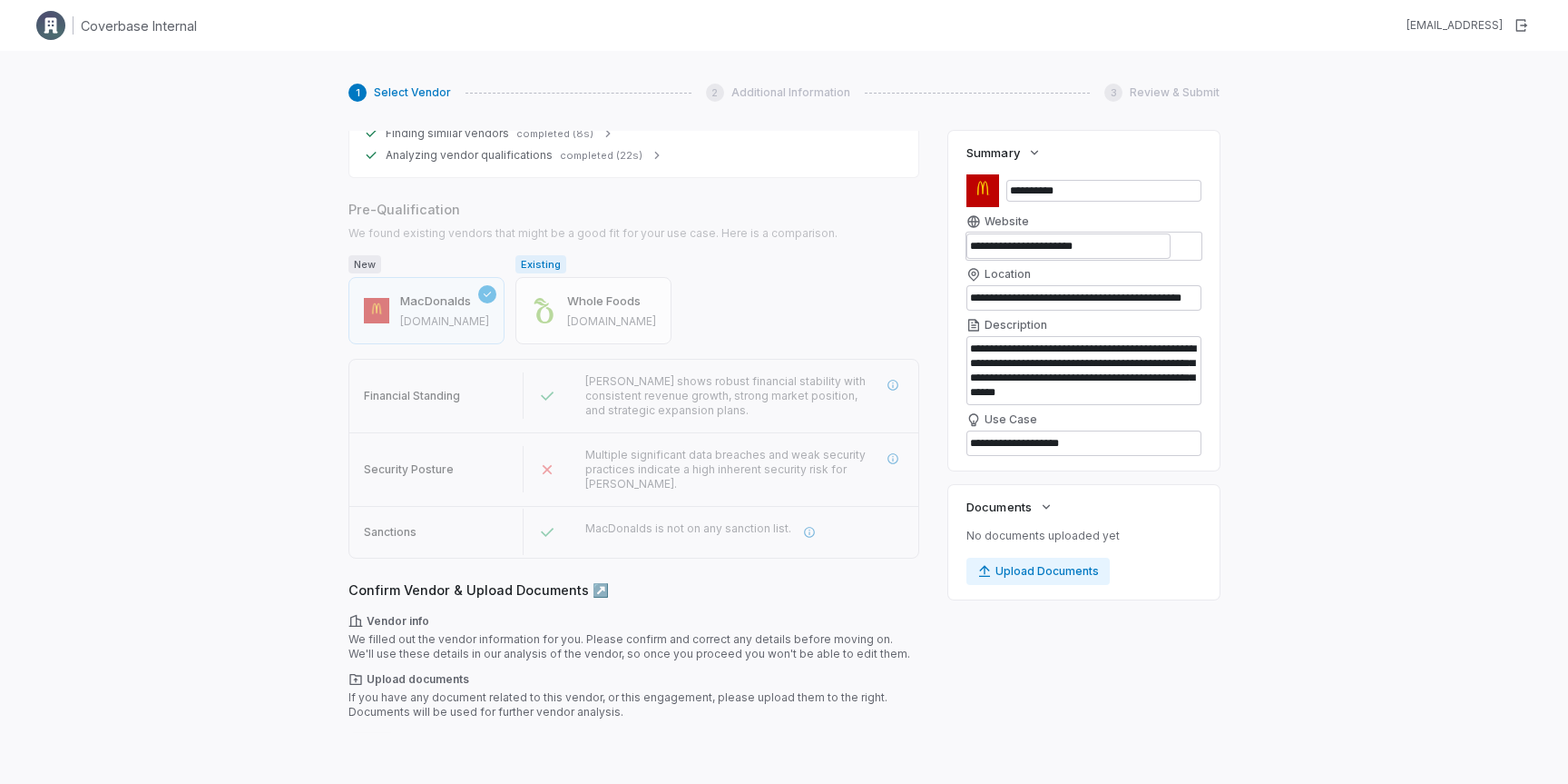
scroll to position [453, 0]
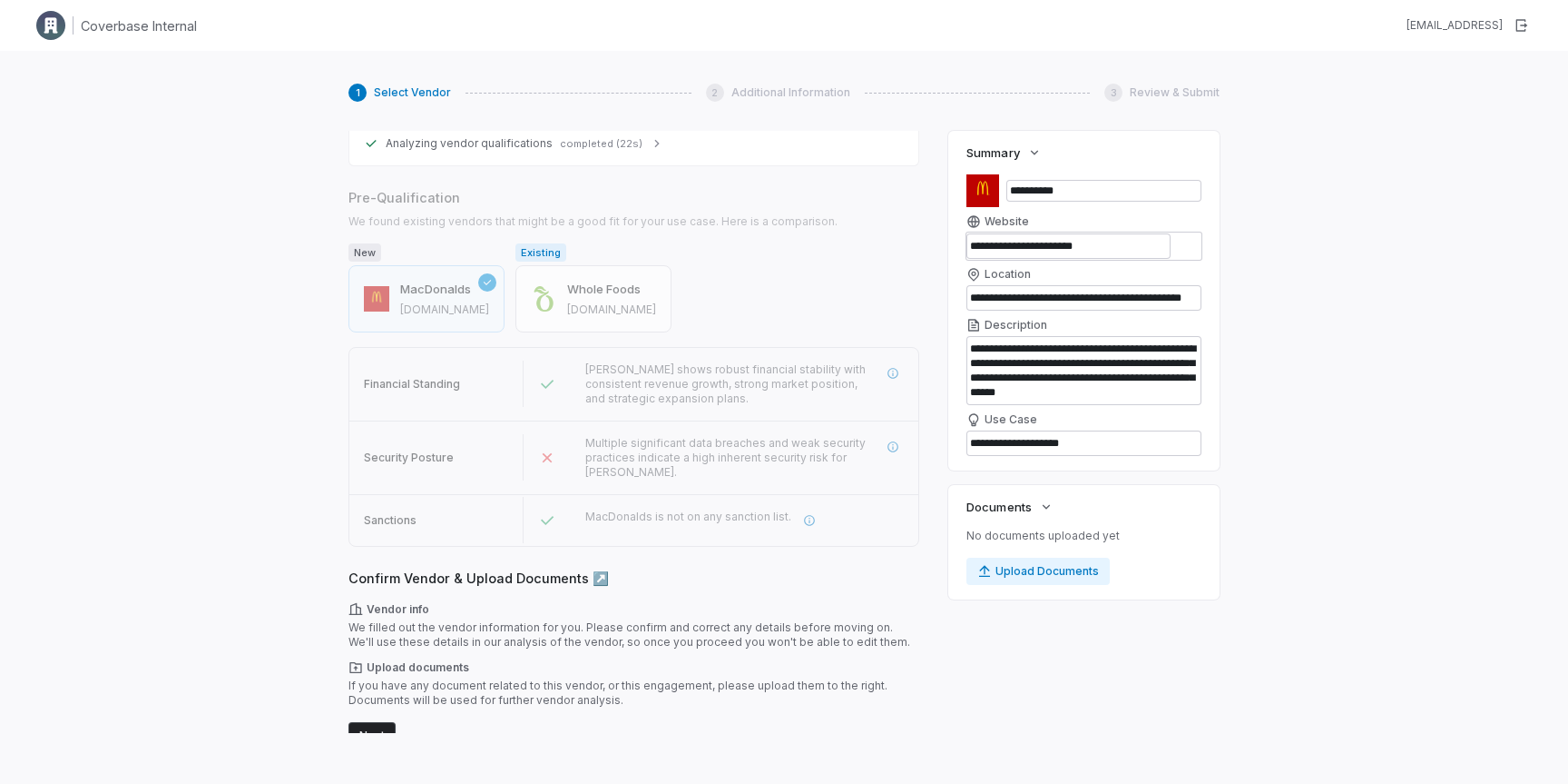
click at [377, 724] on button "Next" at bounding box center [372, 735] width 47 height 27
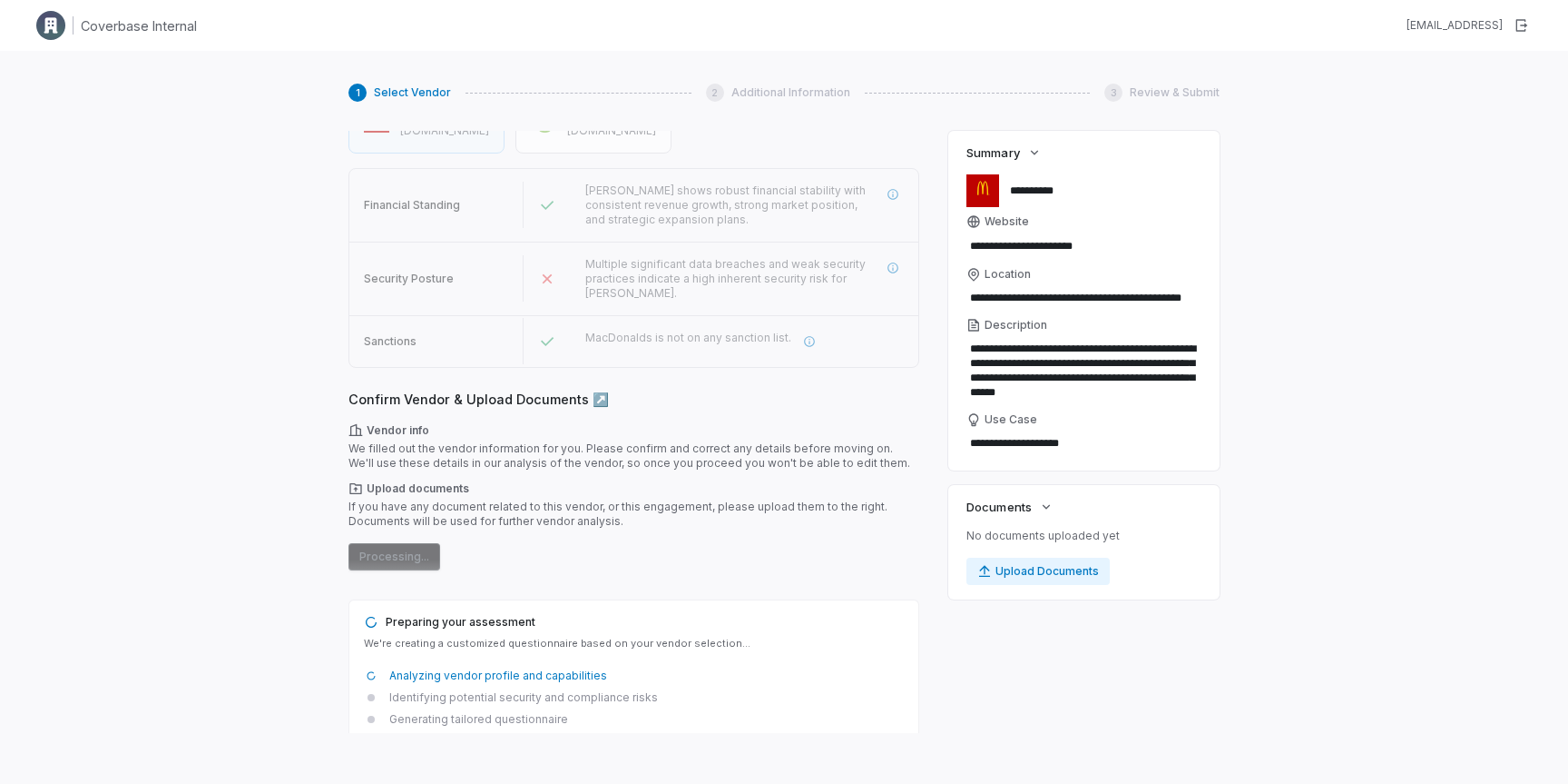
scroll to position [667, 0]
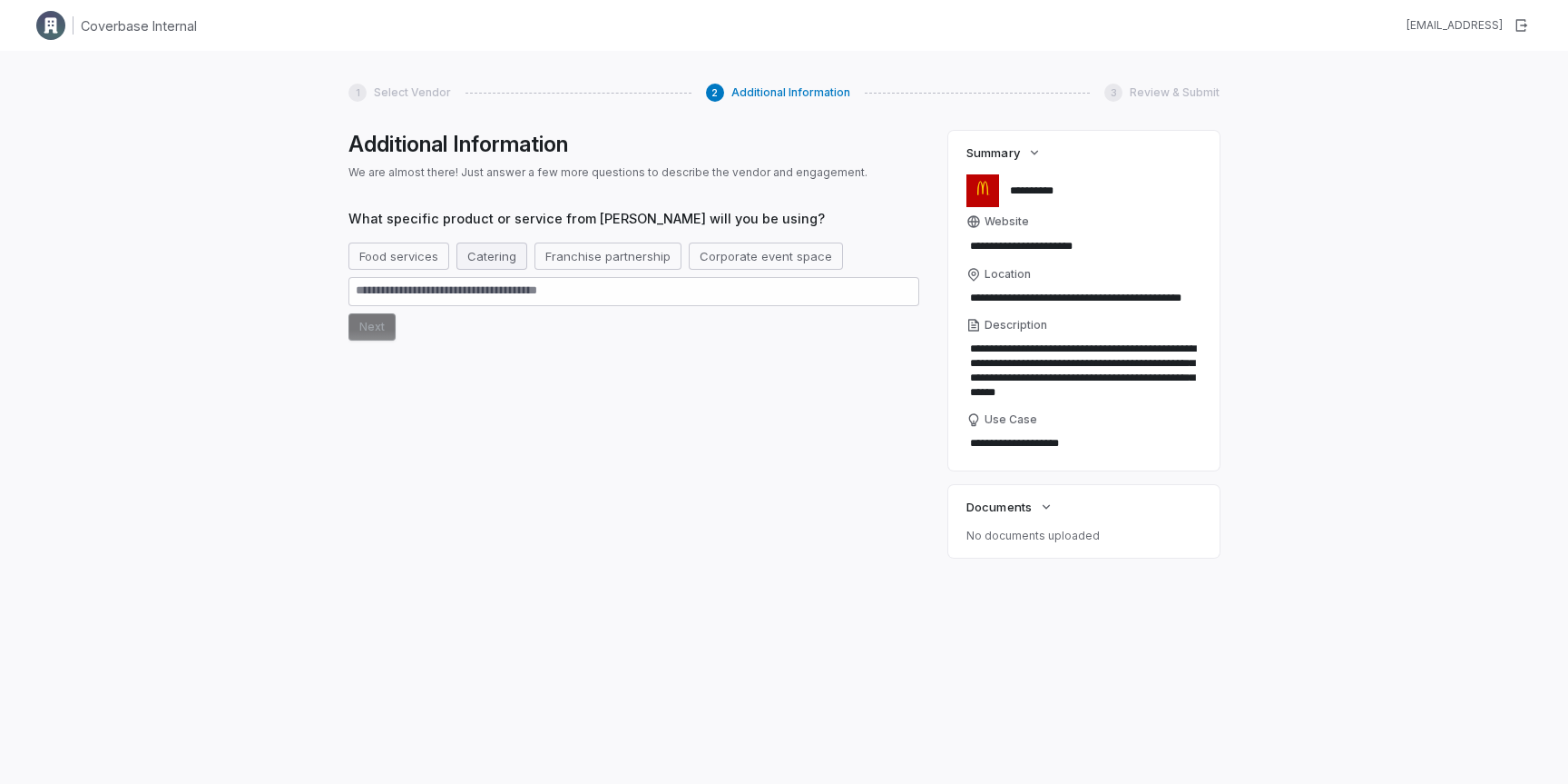
click at [478, 255] on button "Catering" at bounding box center [491, 256] width 70 height 27
click at [382, 334] on button "Next" at bounding box center [372, 326] width 47 height 27
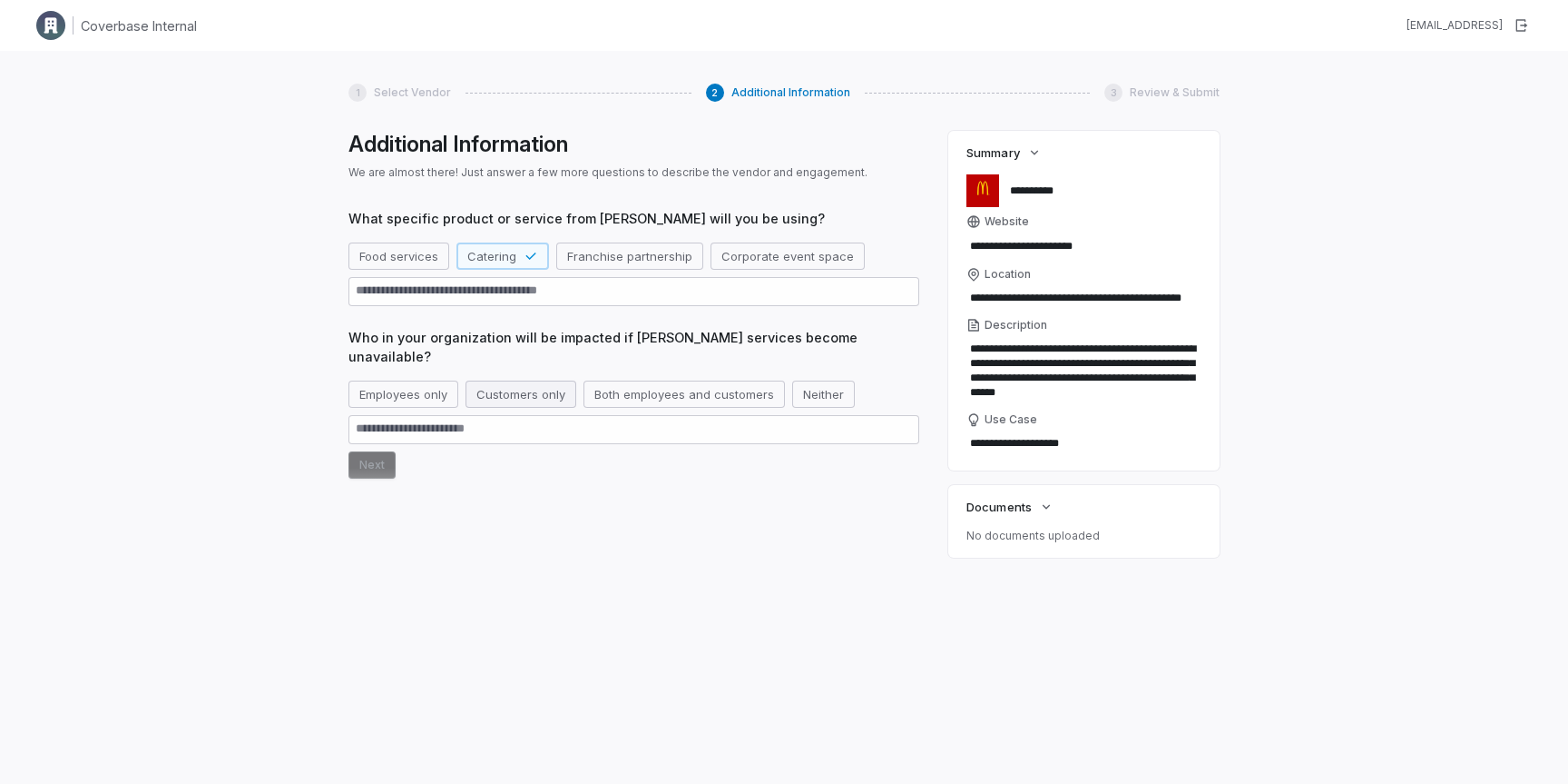
click at [510, 386] on button "Customers only" at bounding box center [521, 394] width 111 height 27
click at [392, 453] on button "Next" at bounding box center [372, 464] width 47 height 27
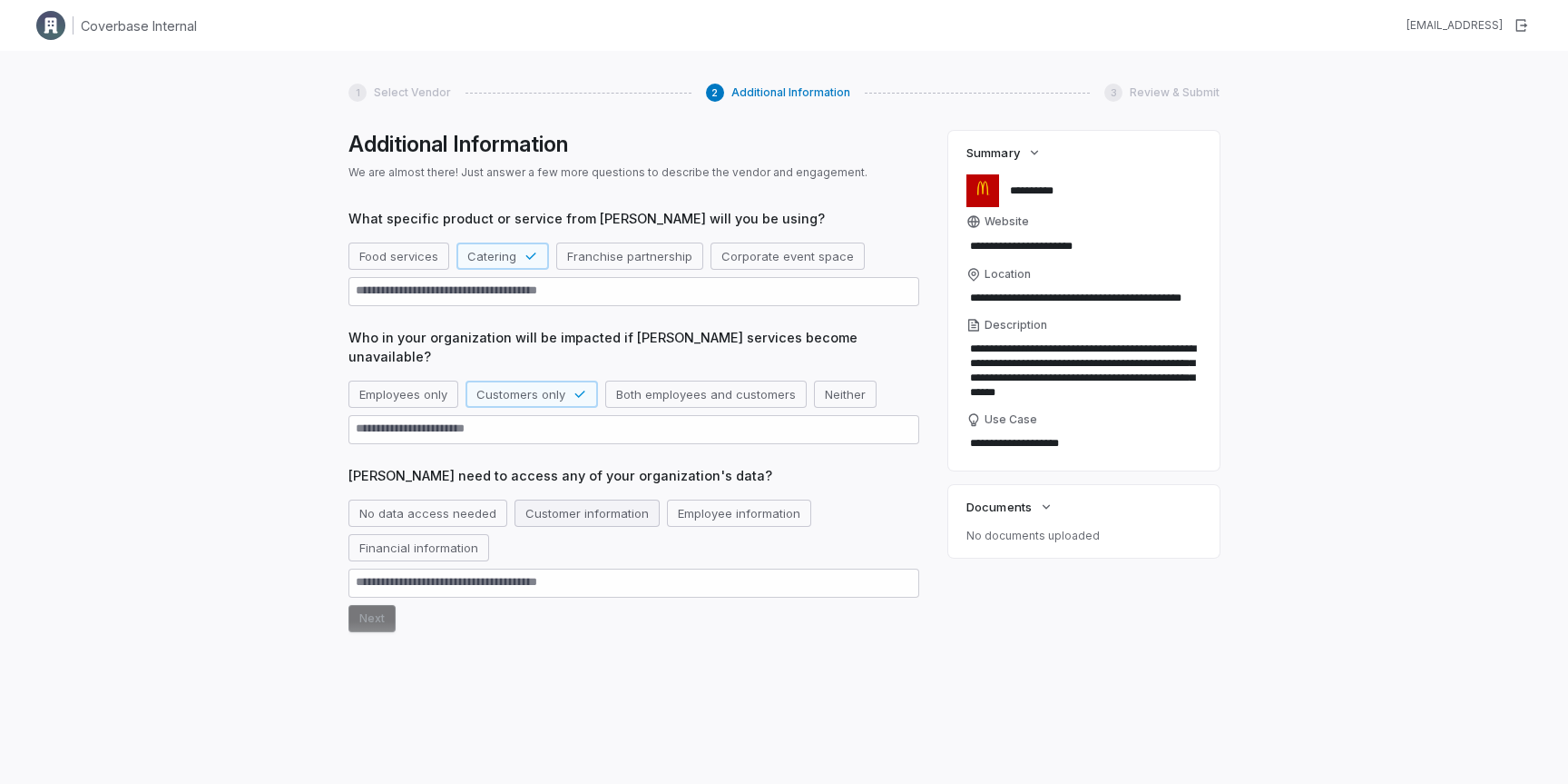
click at [544, 499] on button "Customer information" at bounding box center [587, 512] width 146 height 27
click at [385, 604] on button "Next" at bounding box center [372, 618] width 47 height 27
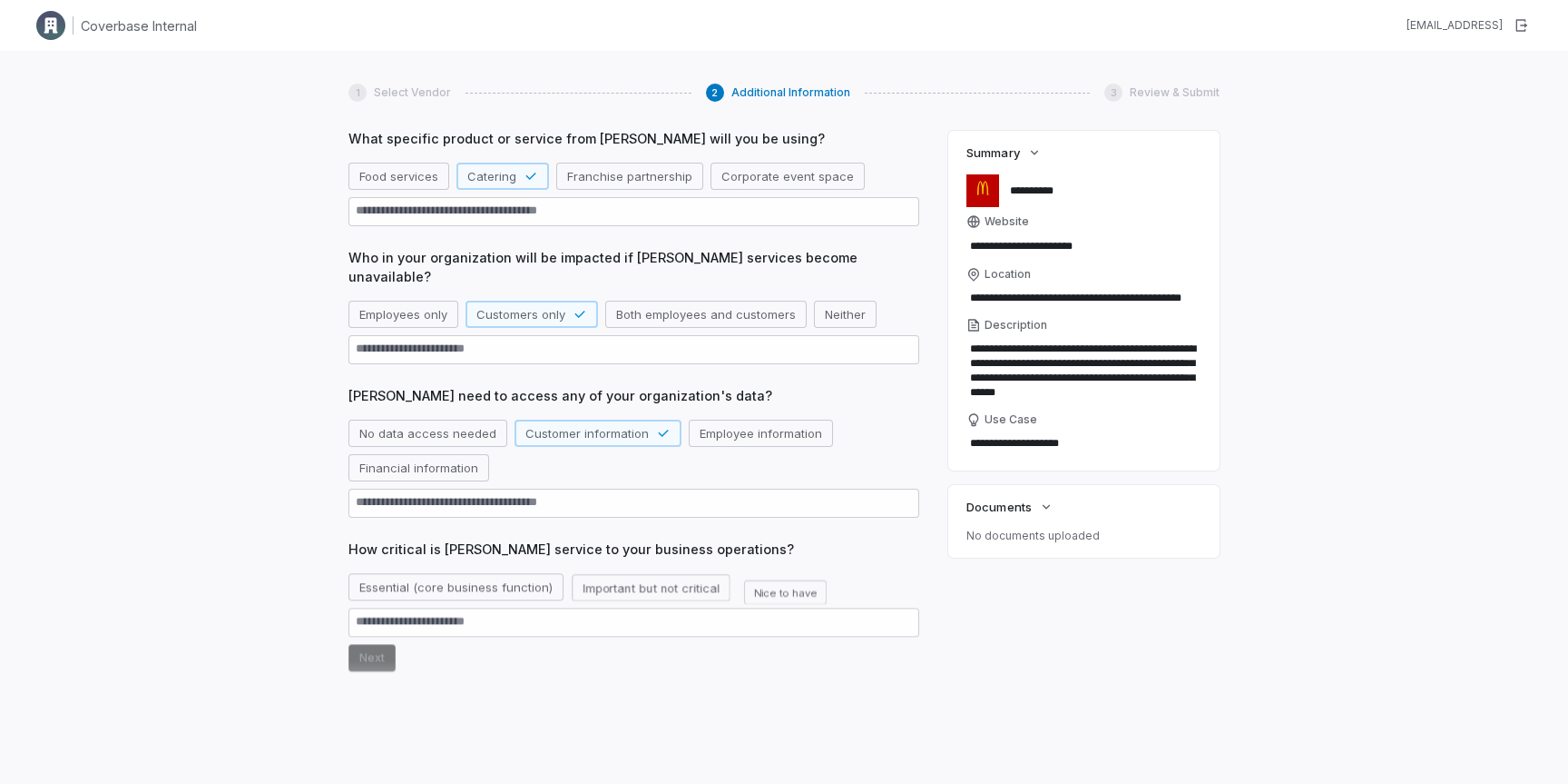
scroll to position [93, 0]
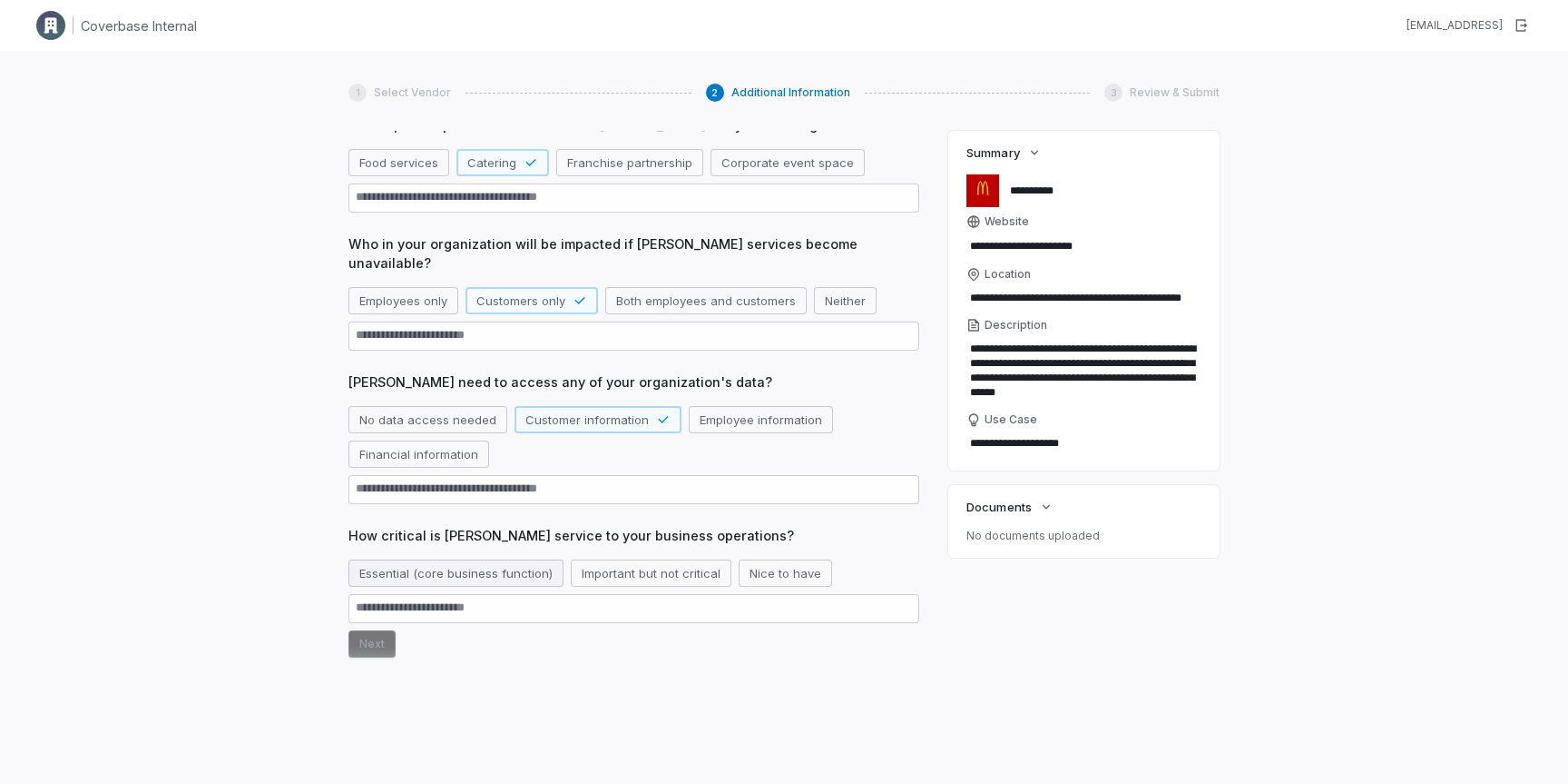
click at [406, 559] on button "Essential (core business function)" at bounding box center [456, 572] width 215 height 27
click at [381, 630] on button "Next" at bounding box center [372, 643] width 47 height 27
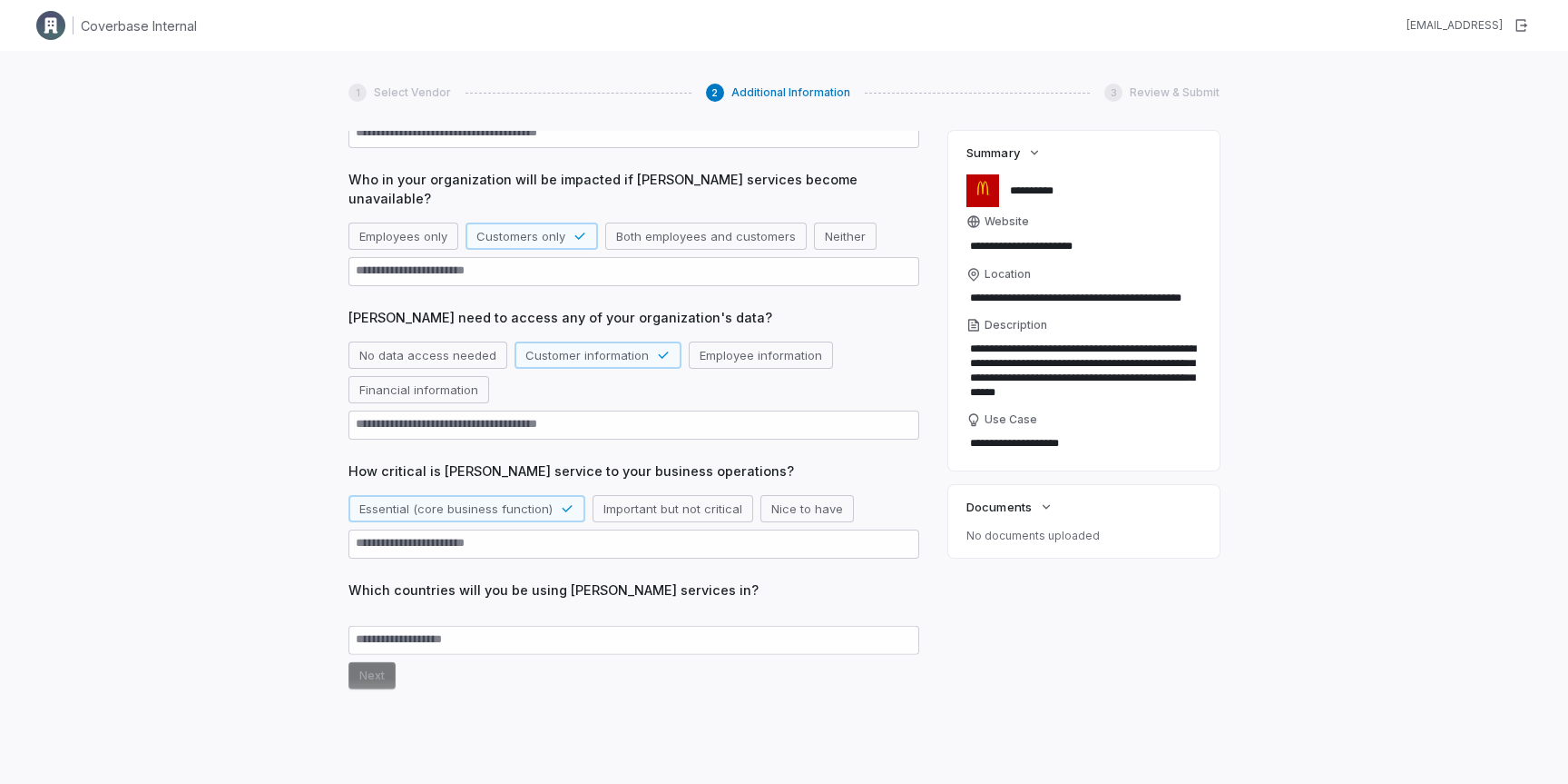
scroll to position [164, 0]
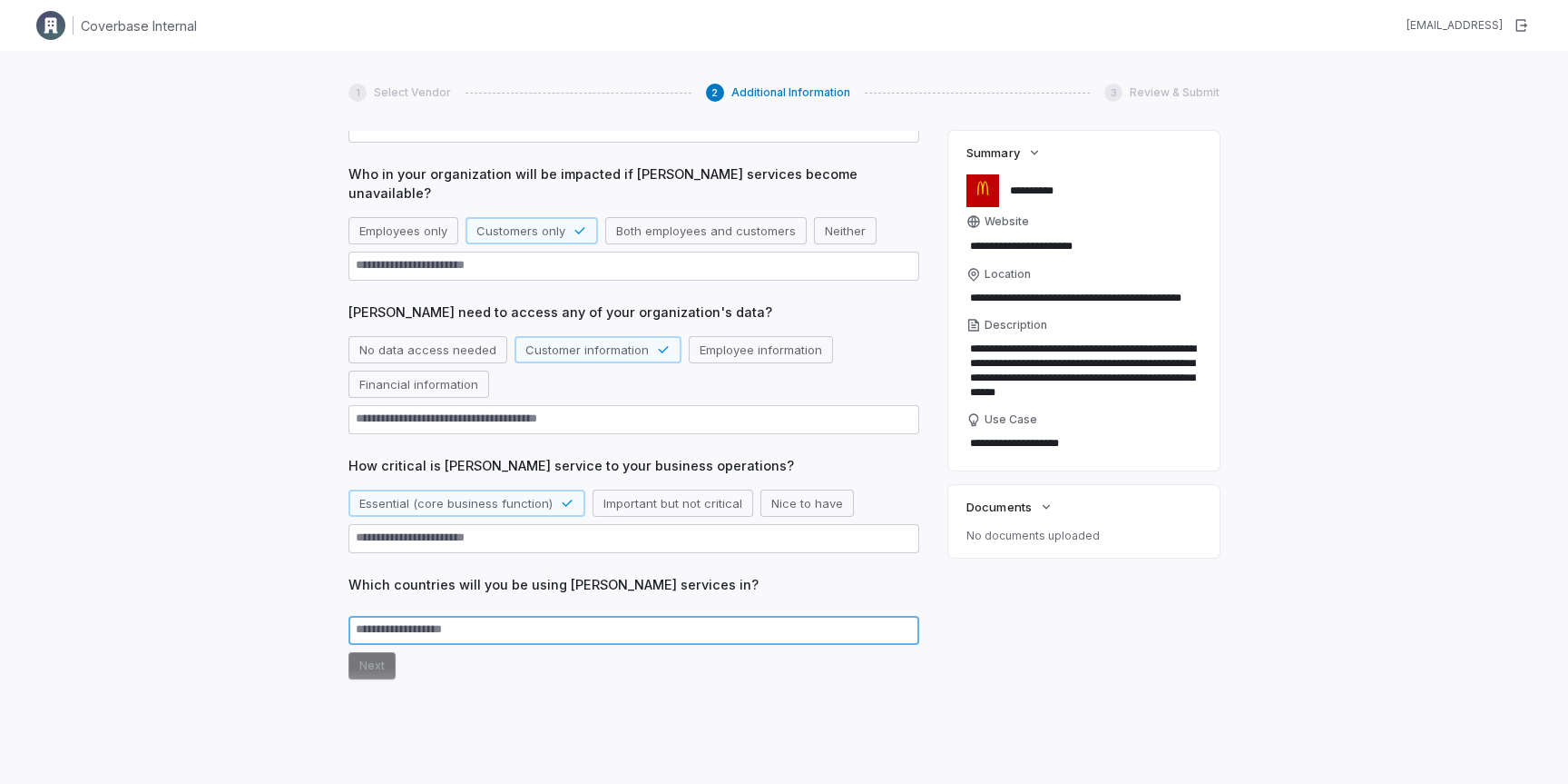
click at [399, 616] on textarea at bounding box center [634, 630] width 571 height 29
type textarea "*"
type textarea "**"
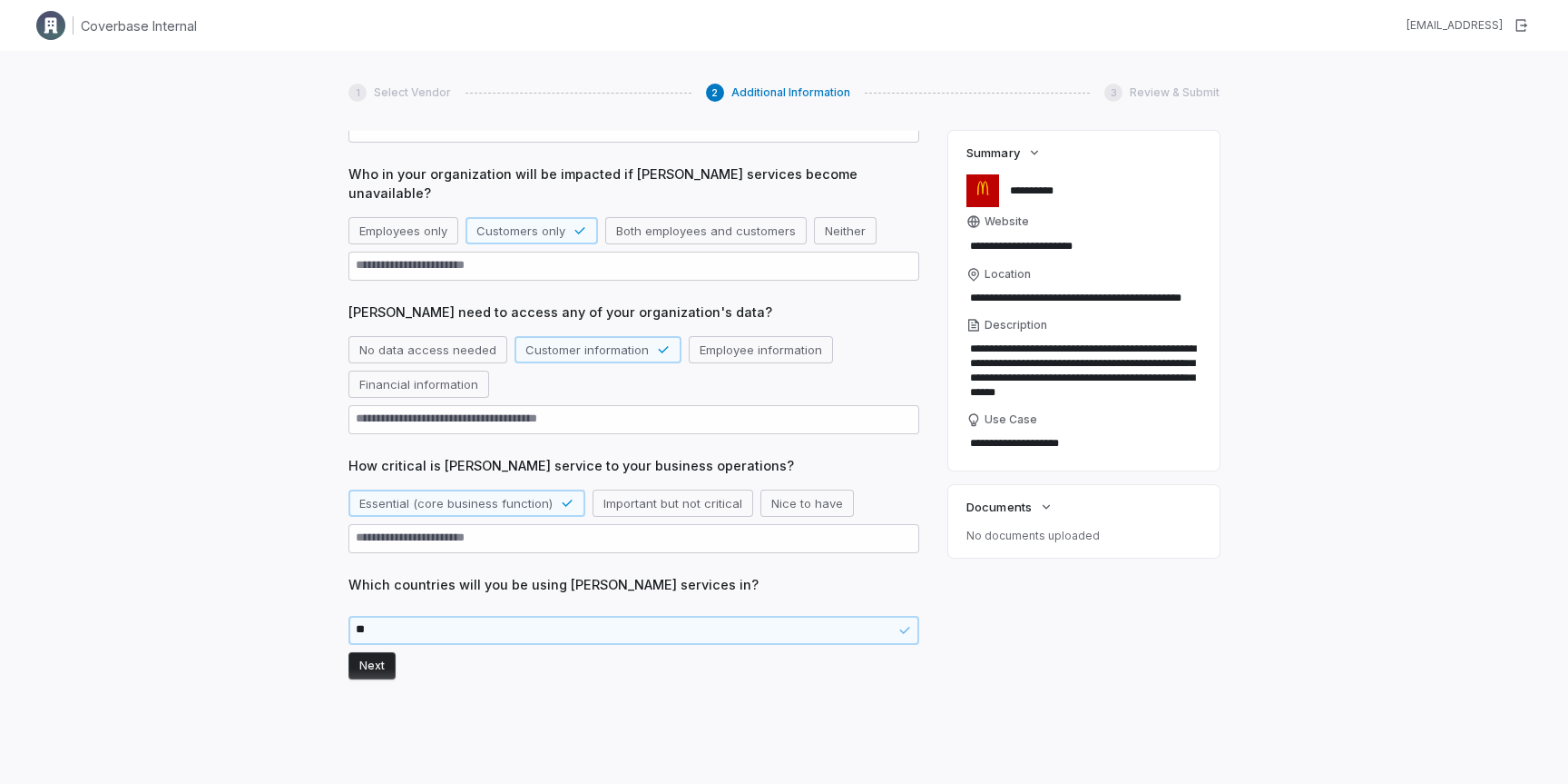
click at [365, 652] on button "Next" at bounding box center [372, 666] width 47 height 27
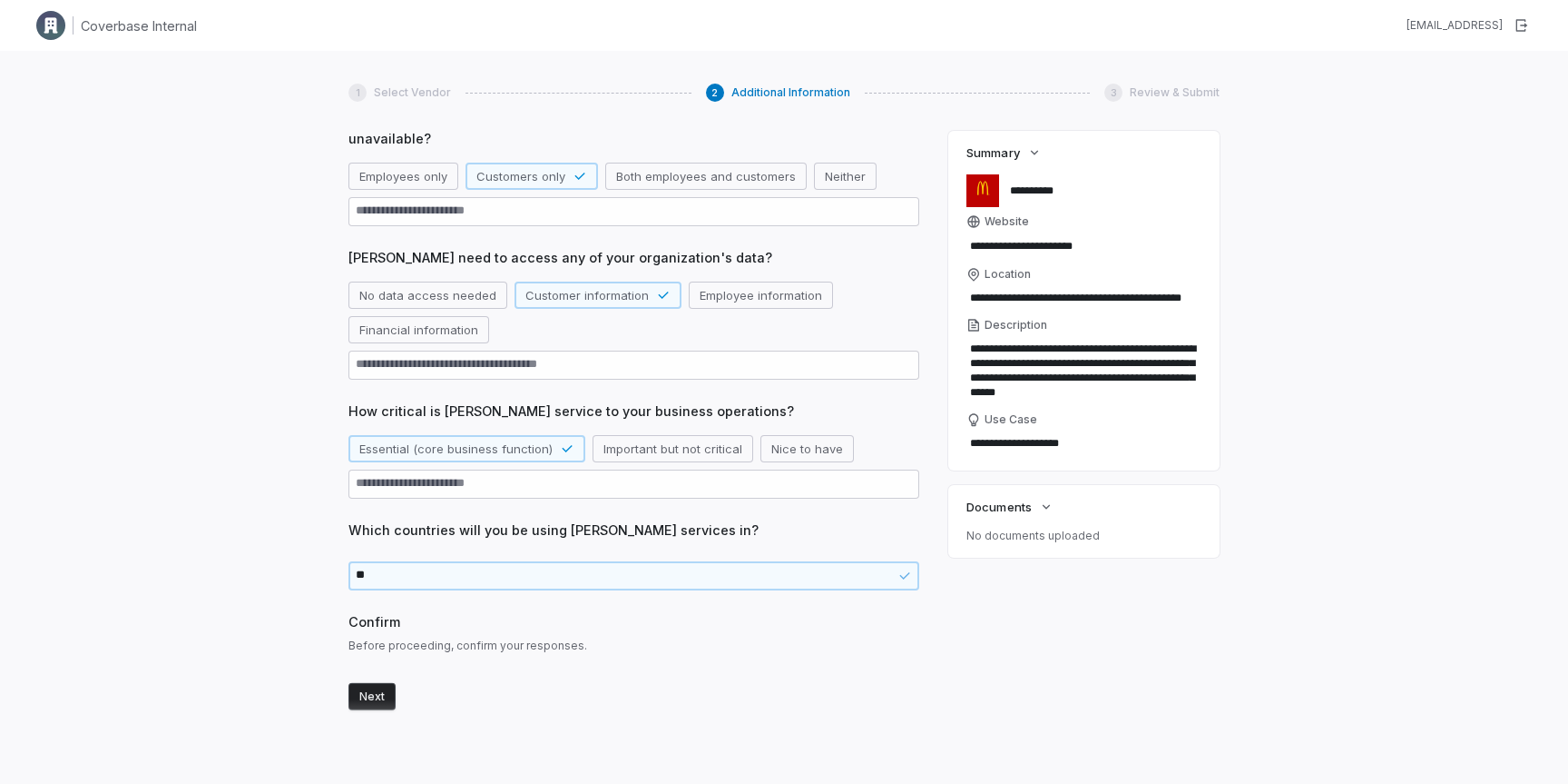
scroll to position [219, 0]
click at [380, 674] on button "Next" at bounding box center [372, 687] width 47 height 27
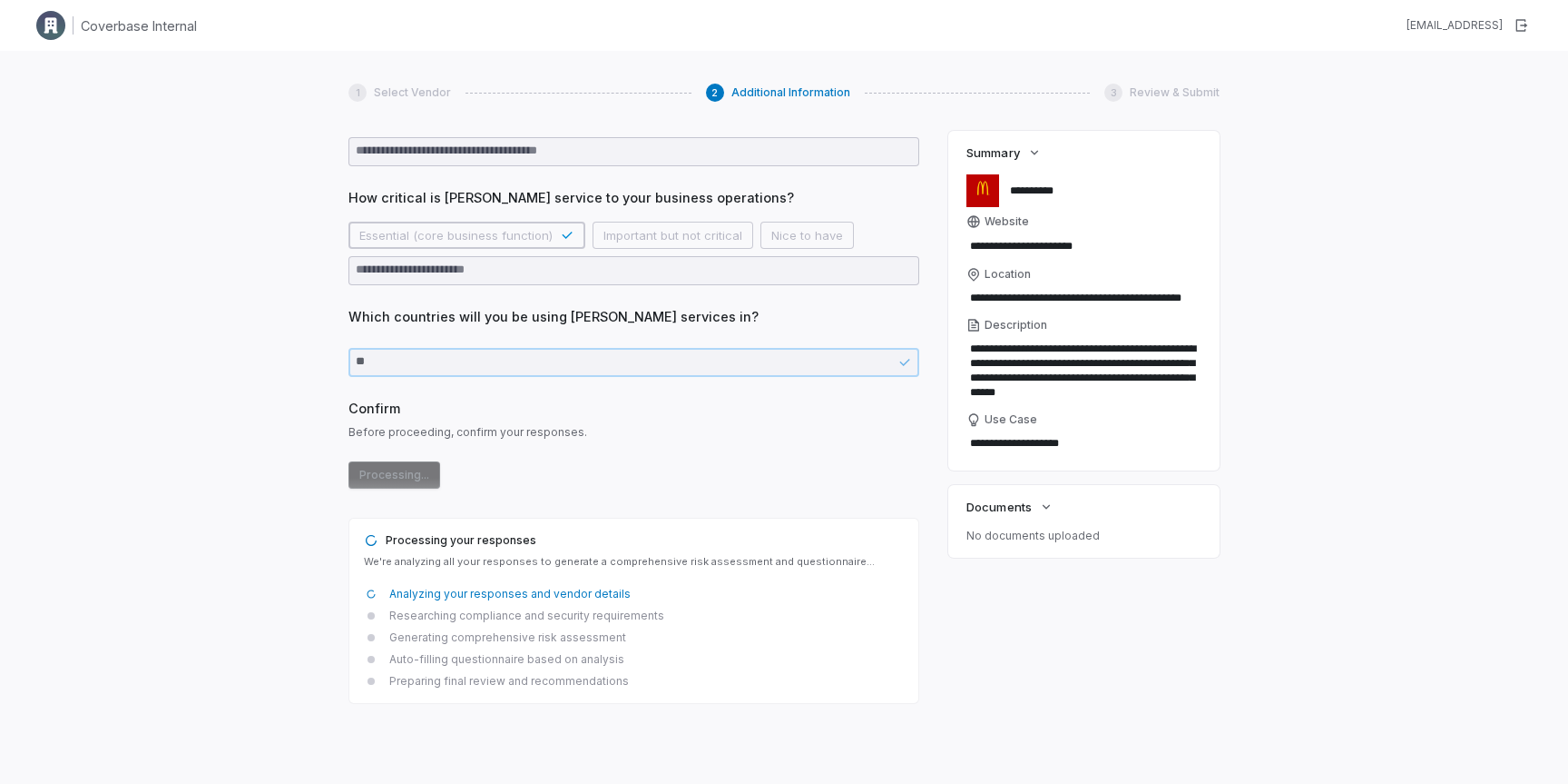
scroll to position [433, 0]
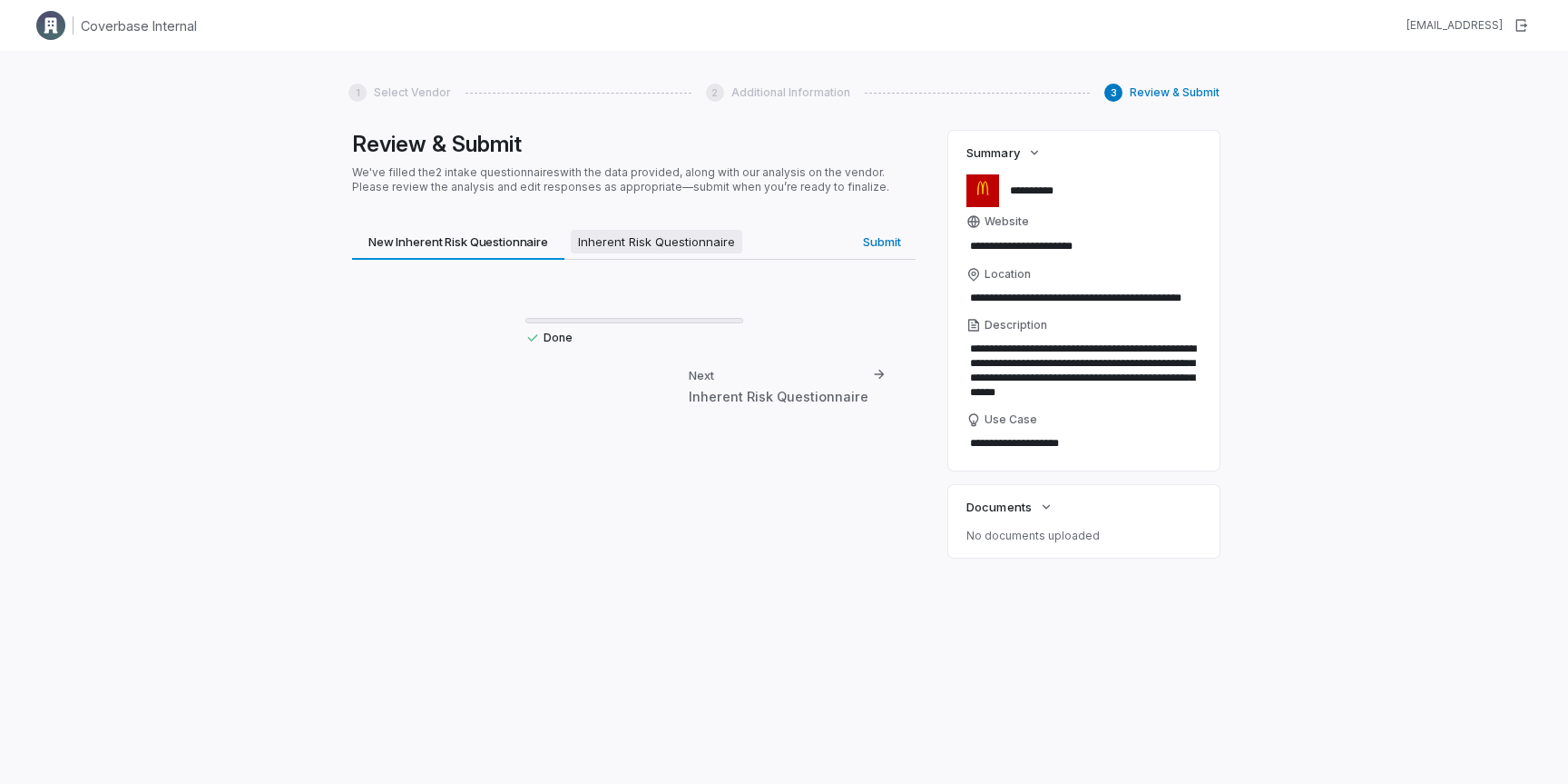
click at [687, 243] on span "Inherent Risk Questionnaire" at bounding box center [657, 241] width 172 height 24
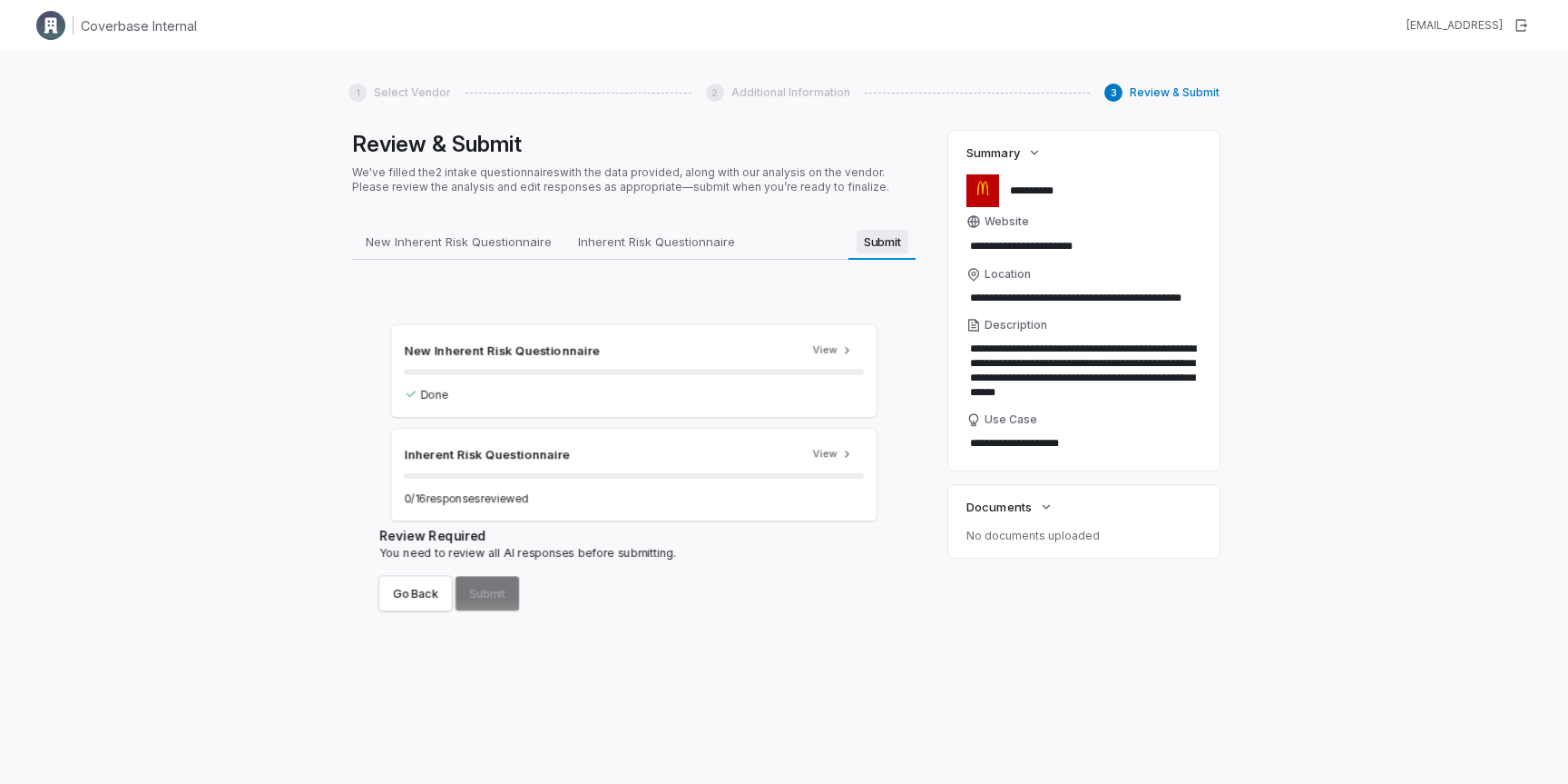
click at [895, 238] on span "Submit" at bounding box center [882, 241] width 52 height 24
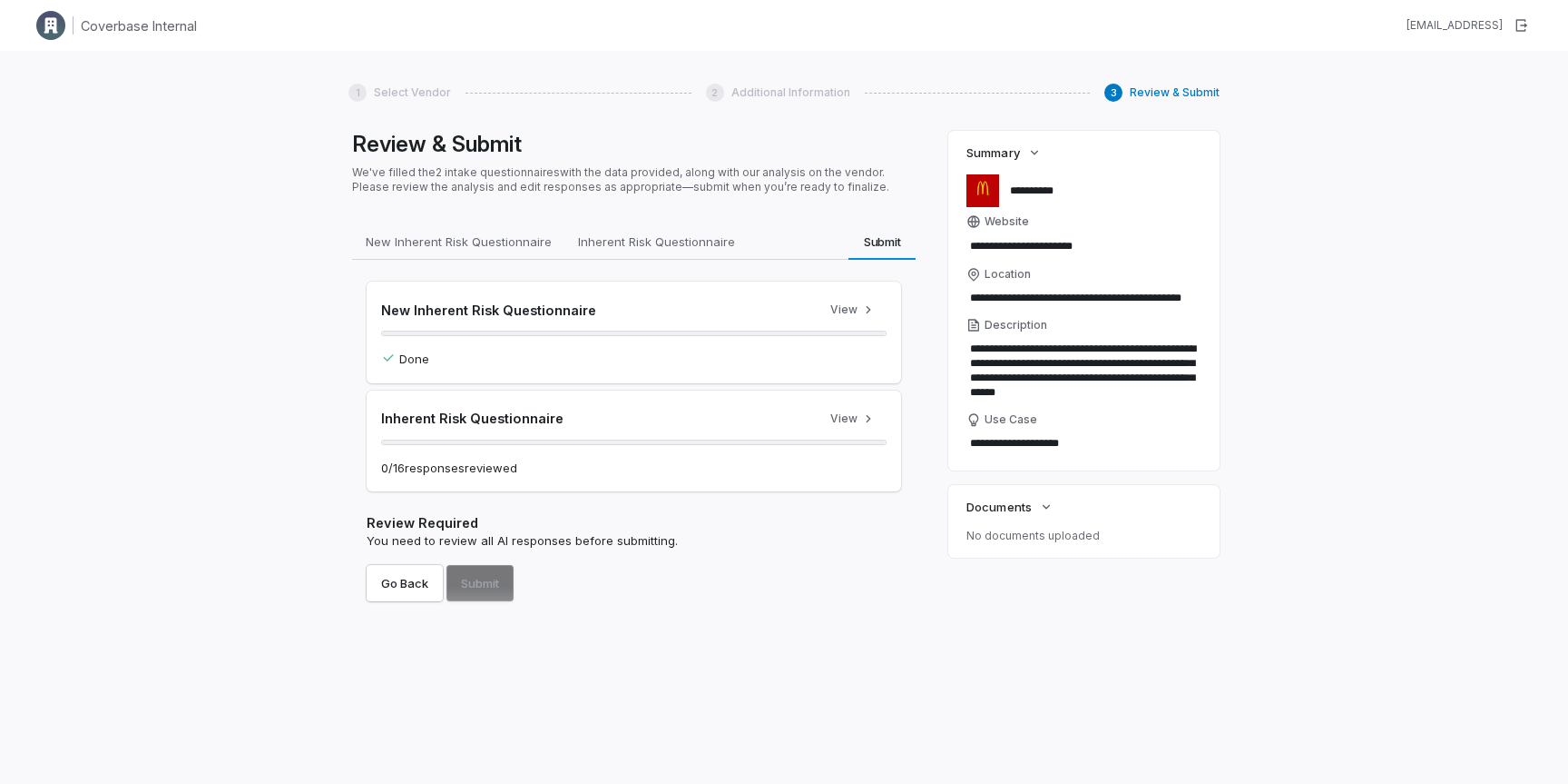
click at [475, 582] on div "Go Back Submit" at bounding box center [633, 583] width 535 height 37
click at [466, 359] on div "Done" at bounding box center [634, 359] width 505 height 18
click at [472, 335] on div at bounding box center [634, 334] width 505 height 6
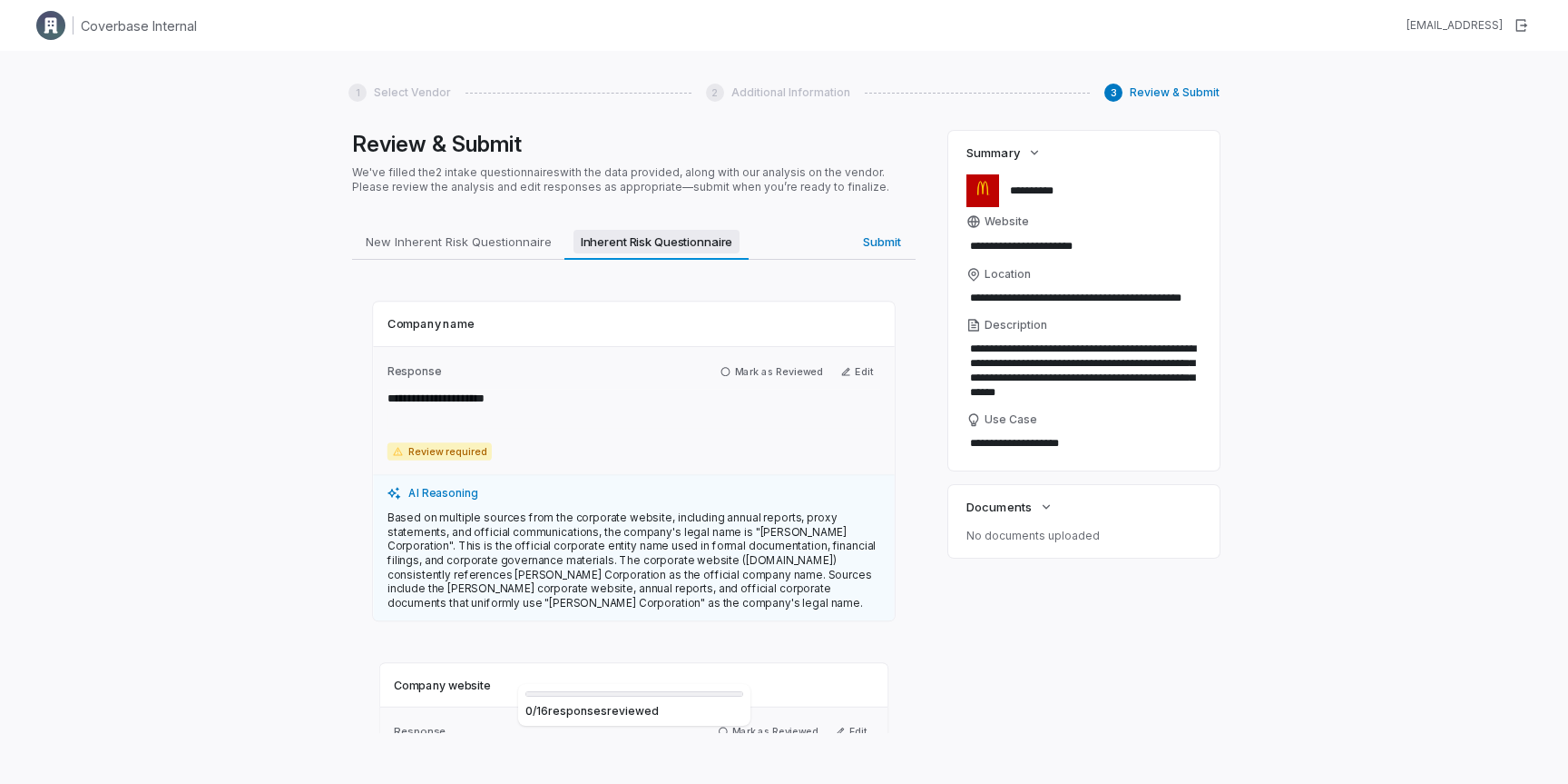
click at [616, 235] on span "Inherent Risk Questionnaire" at bounding box center [658, 241] width 167 height 24
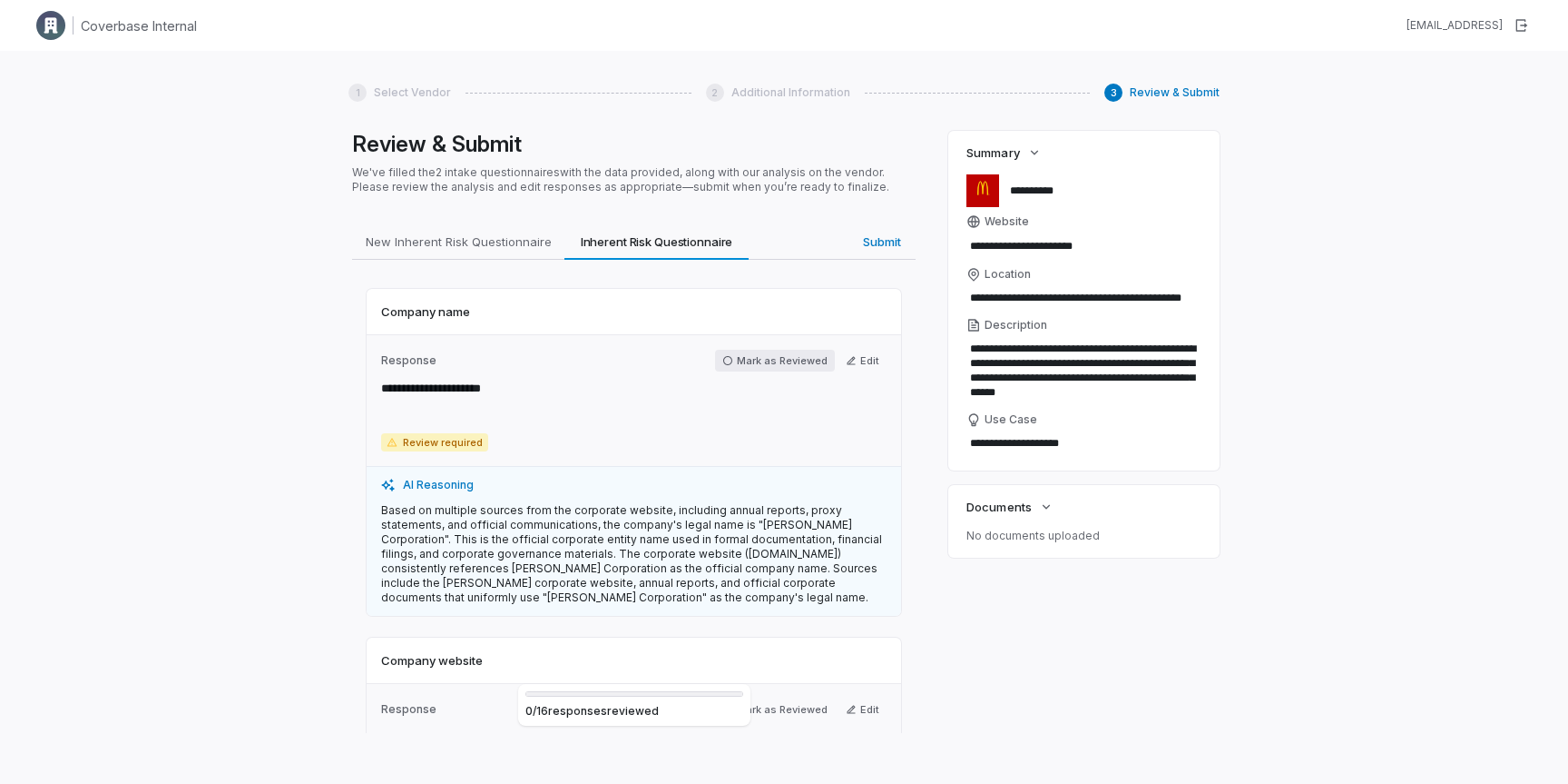
click at [734, 360] on icon "button" at bounding box center [728, 361] width 11 height 11
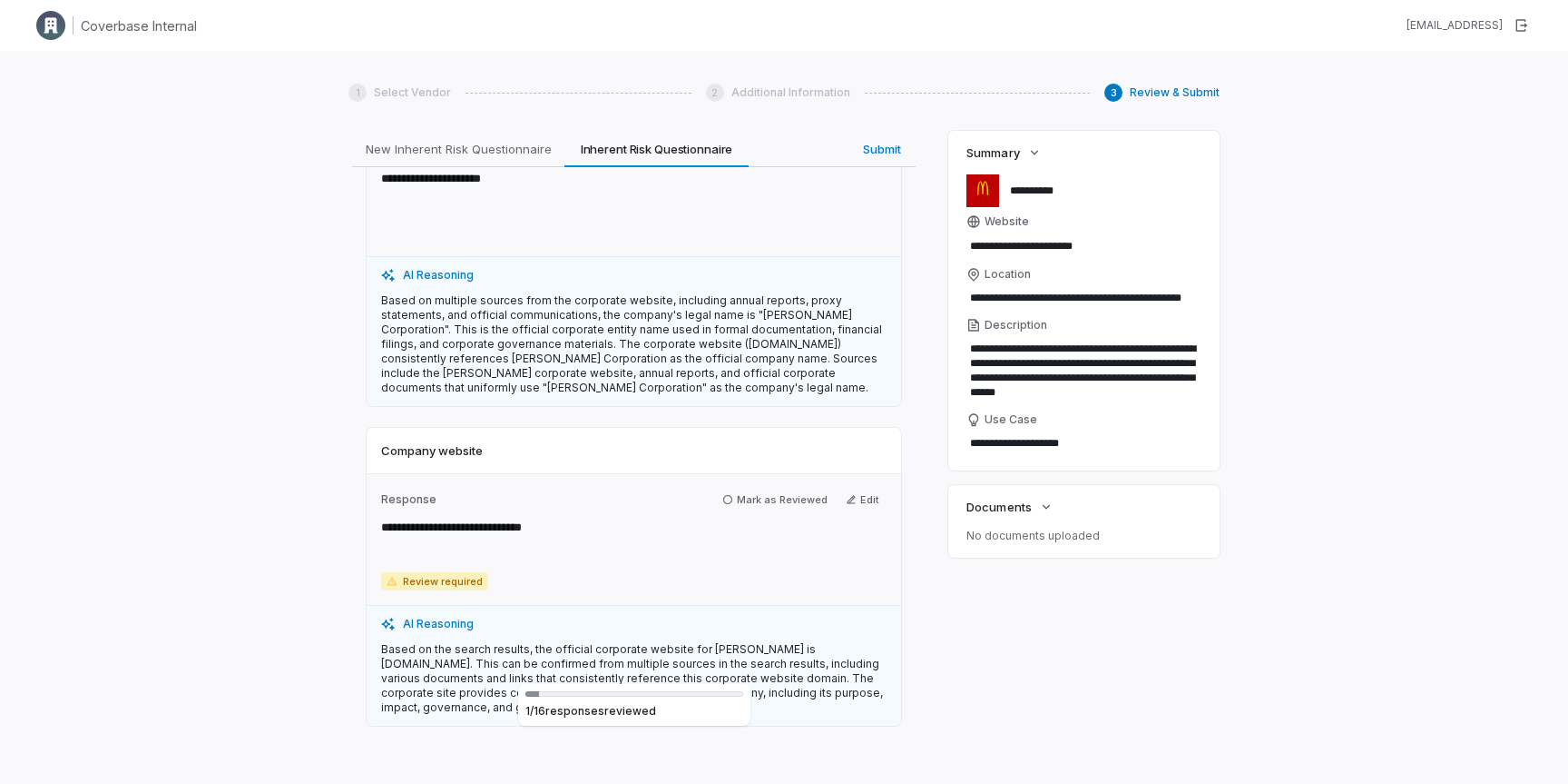
scroll to position [274, 0]
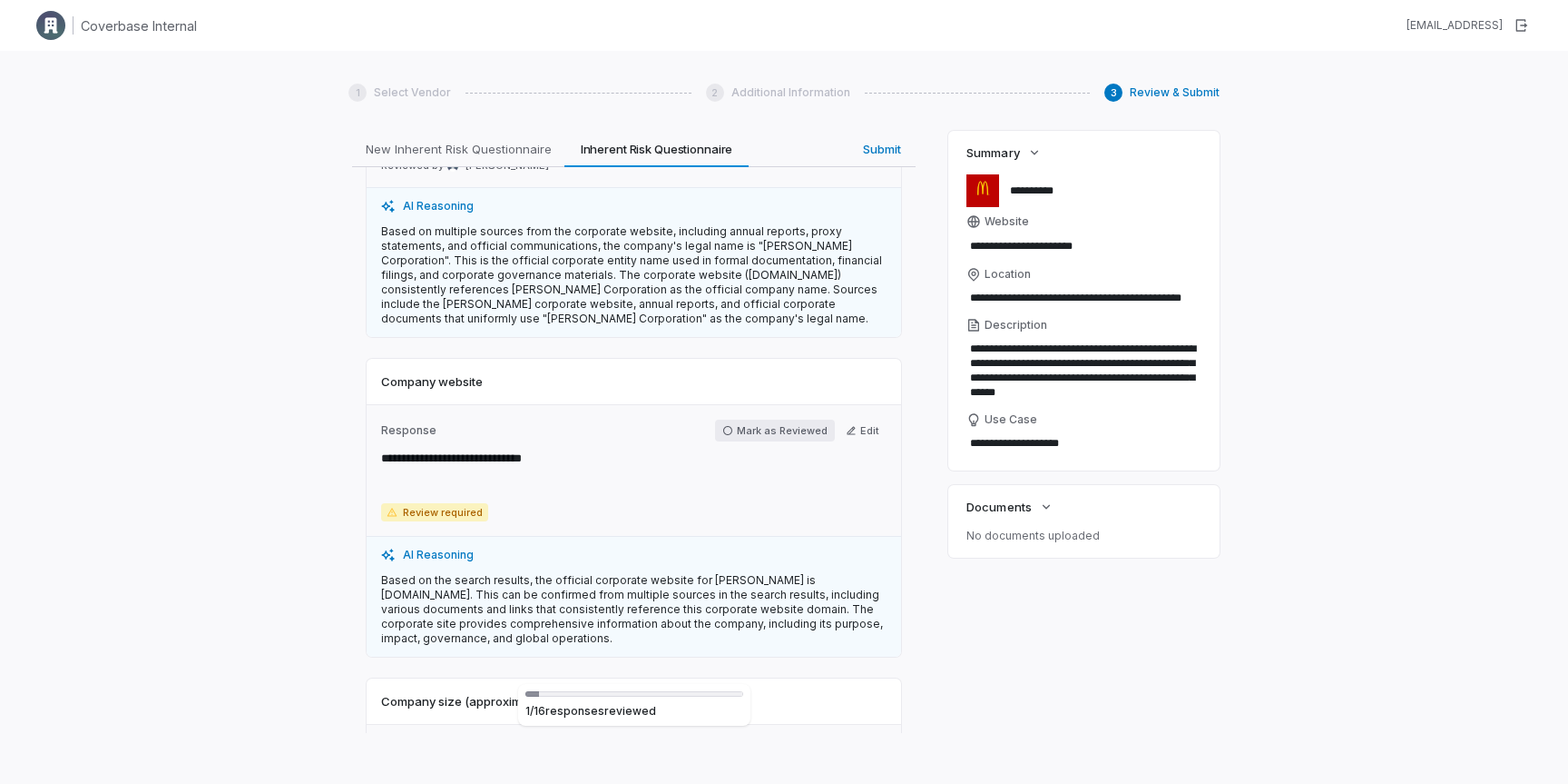
click at [747, 431] on button "Mark as Reviewed" at bounding box center [775, 430] width 120 height 22
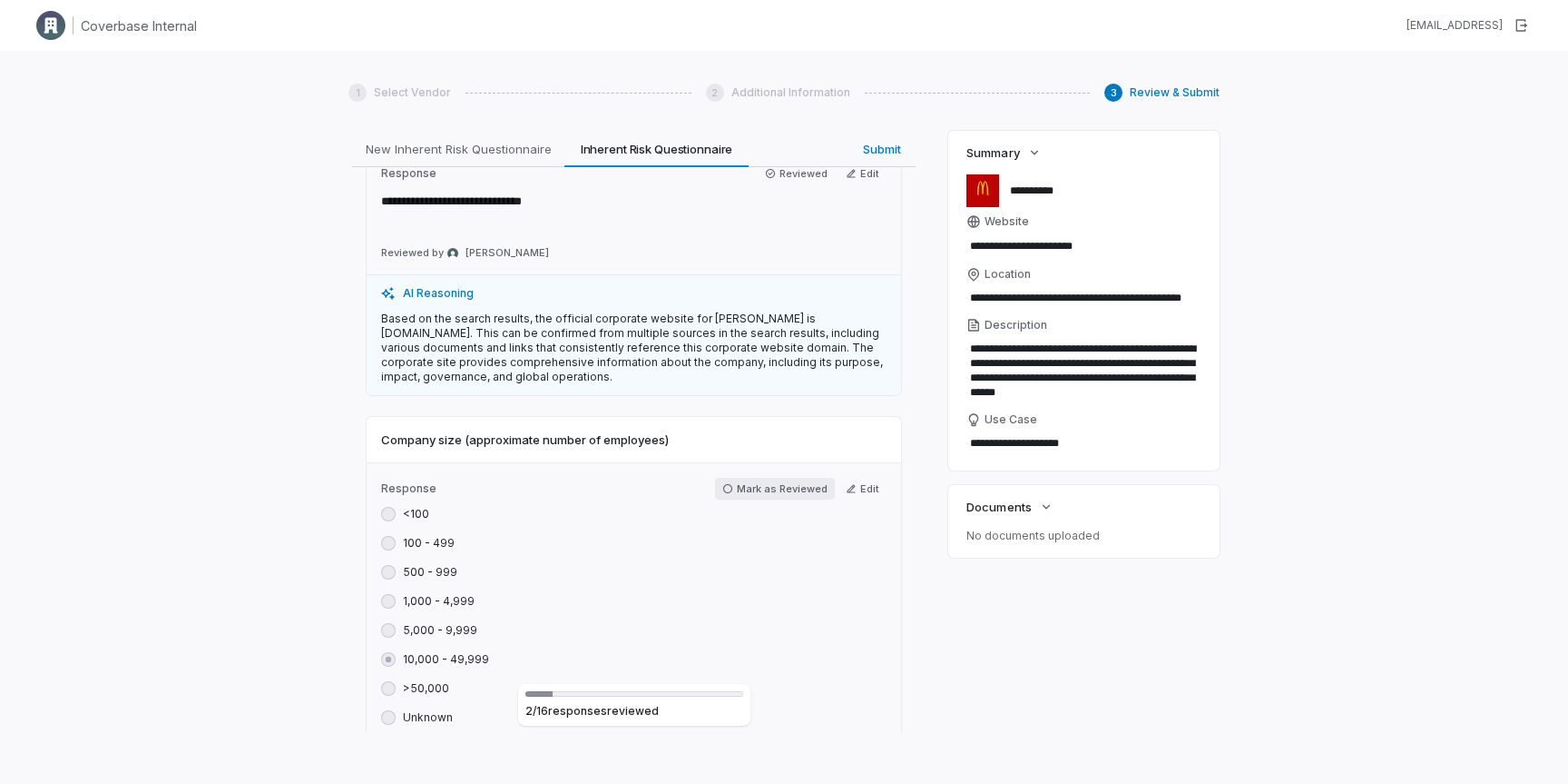
click at [770, 490] on button "Mark as Reviewed" at bounding box center [775, 488] width 120 height 22
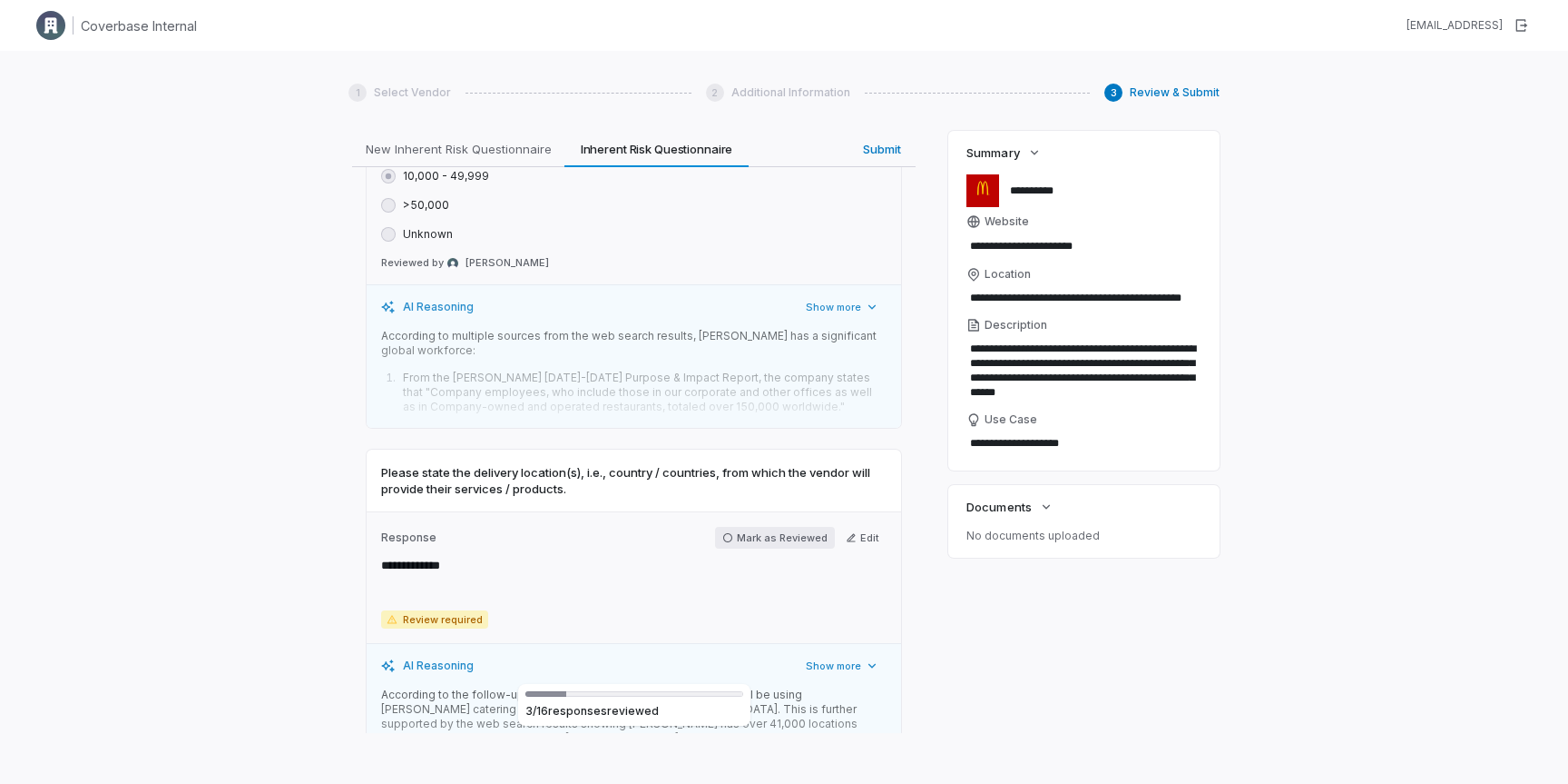
click at [769, 542] on button "Mark as Reviewed" at bounding box center [775, 537] width 120 height 22
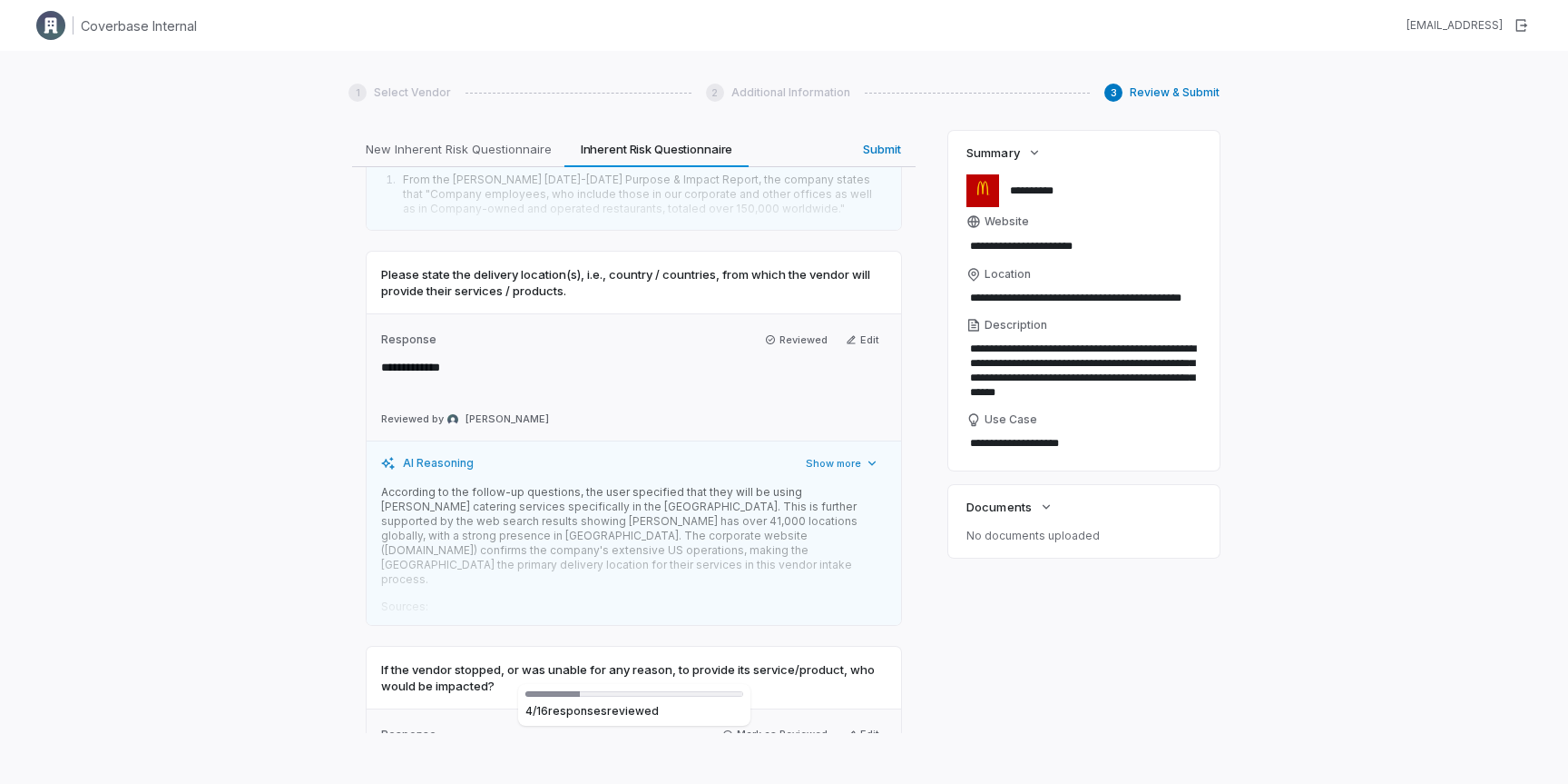
scroll to position [1309, 0]
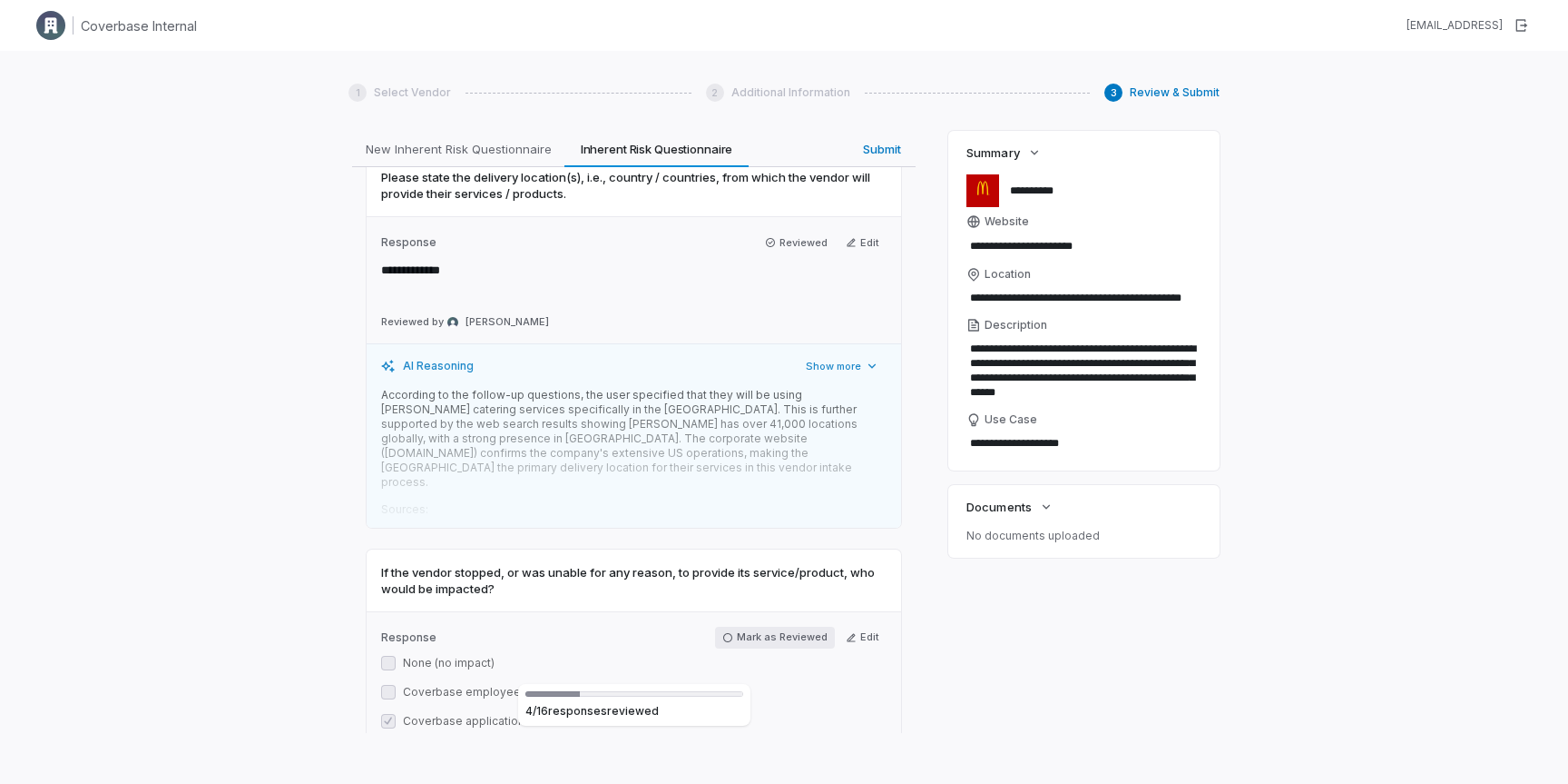
click at [783, 627] on button "Mark as Reviewed" at bounding box center [775, 637] width 120 height 22
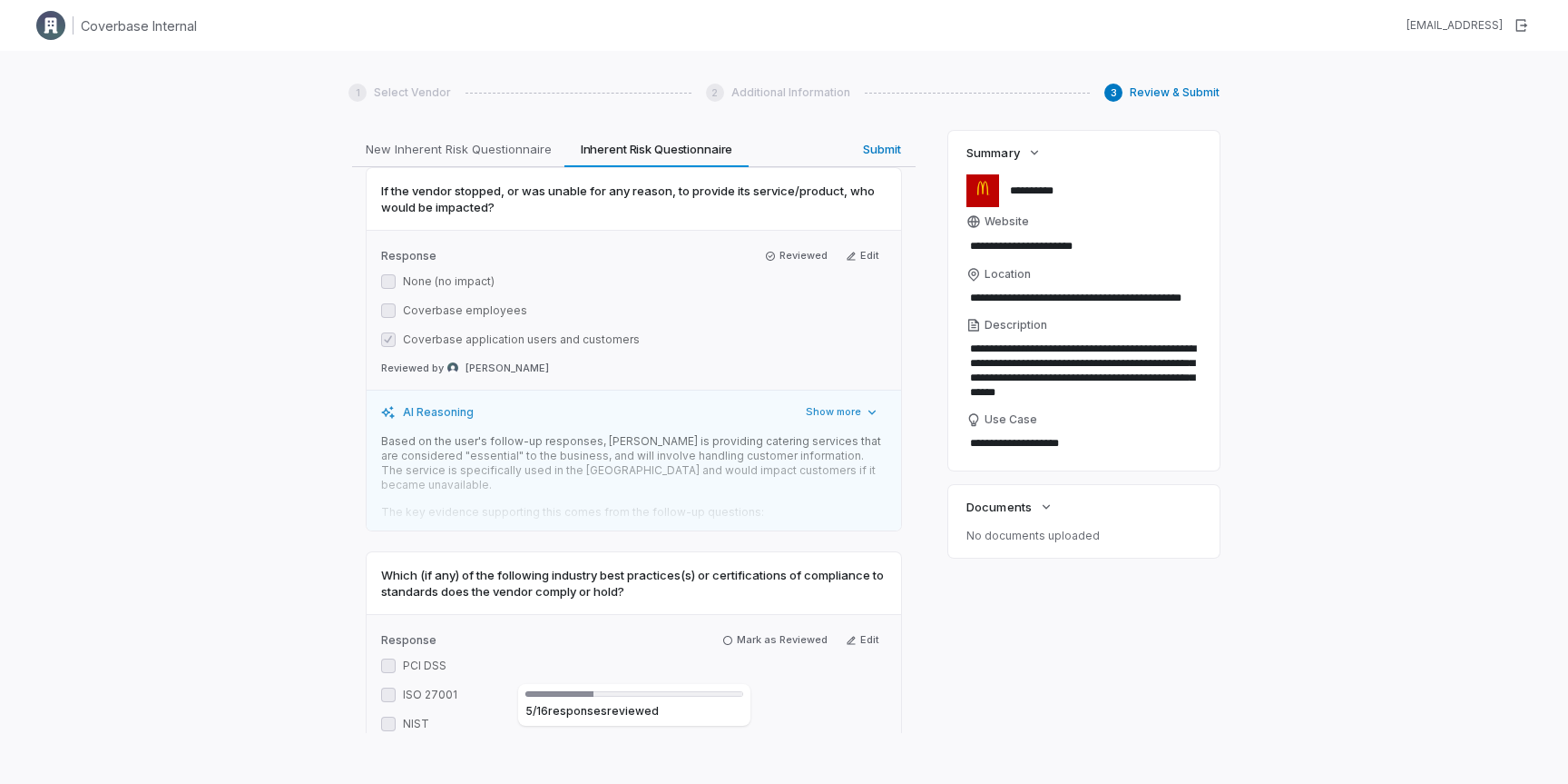
scroll to position [1705, 0]
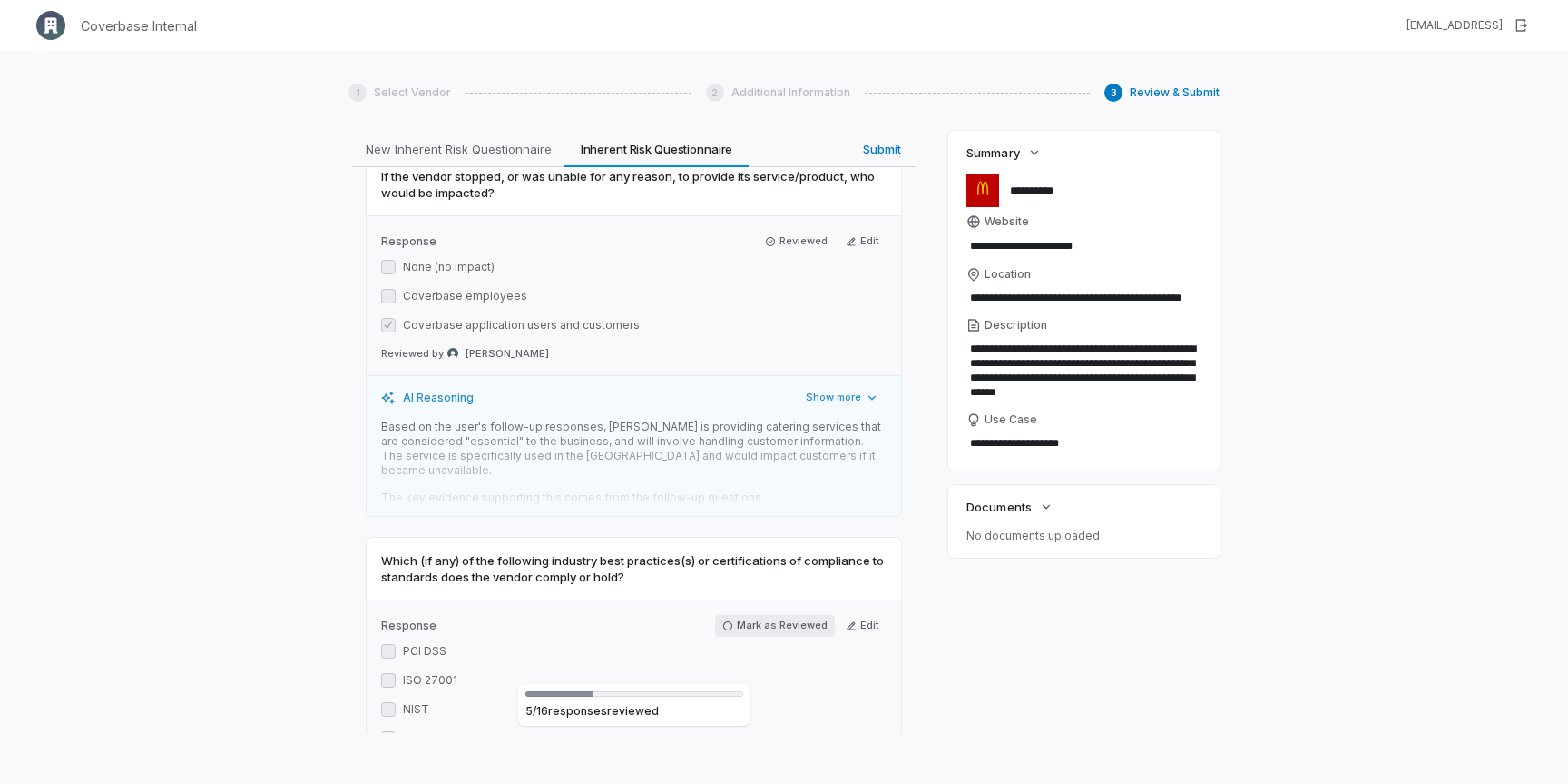
click at [782, 615] on button "Mark as Reviewed" at bounding box center [775, 625] width 120 height 22
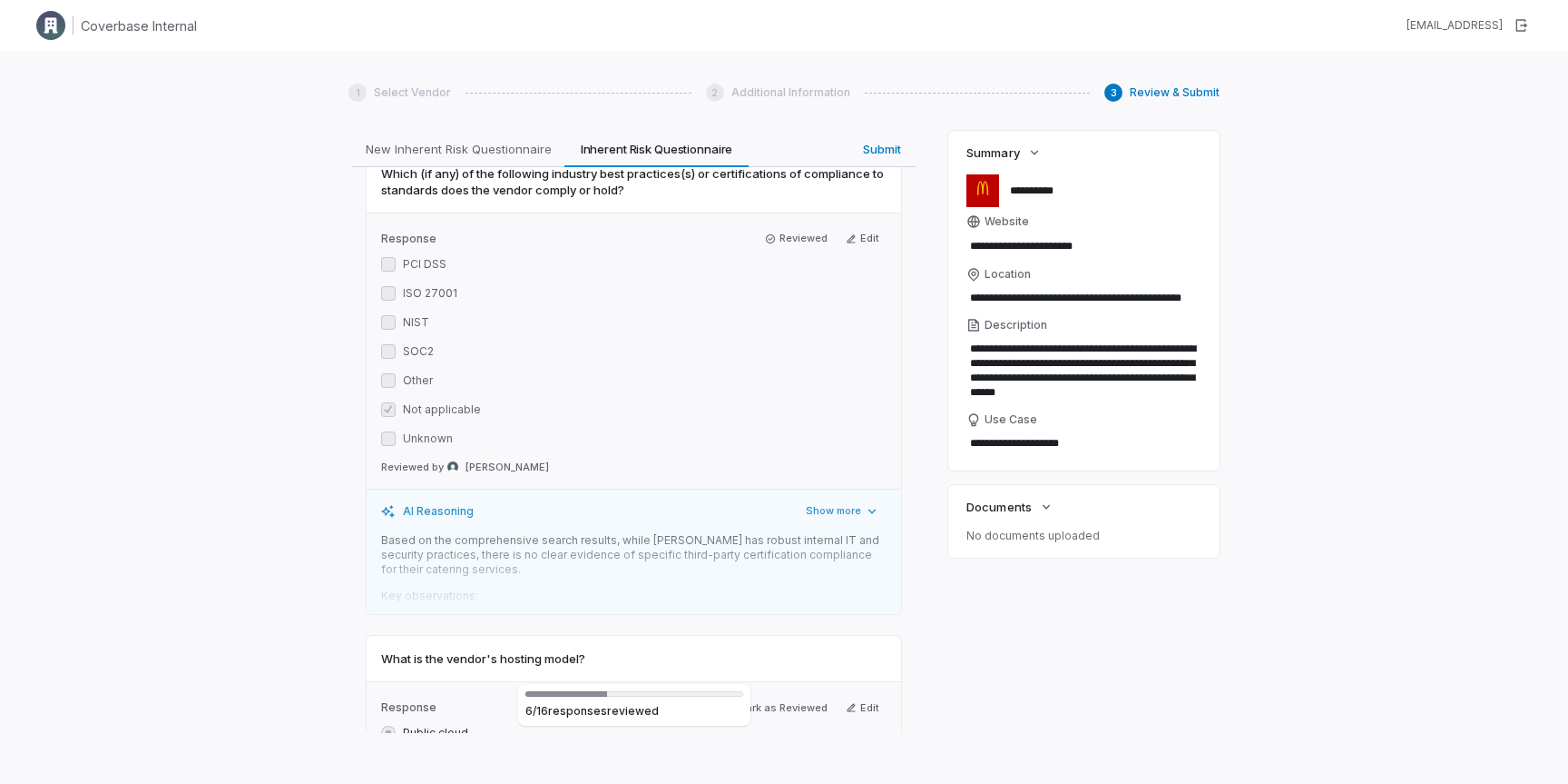
scroll to position [2115, 0]
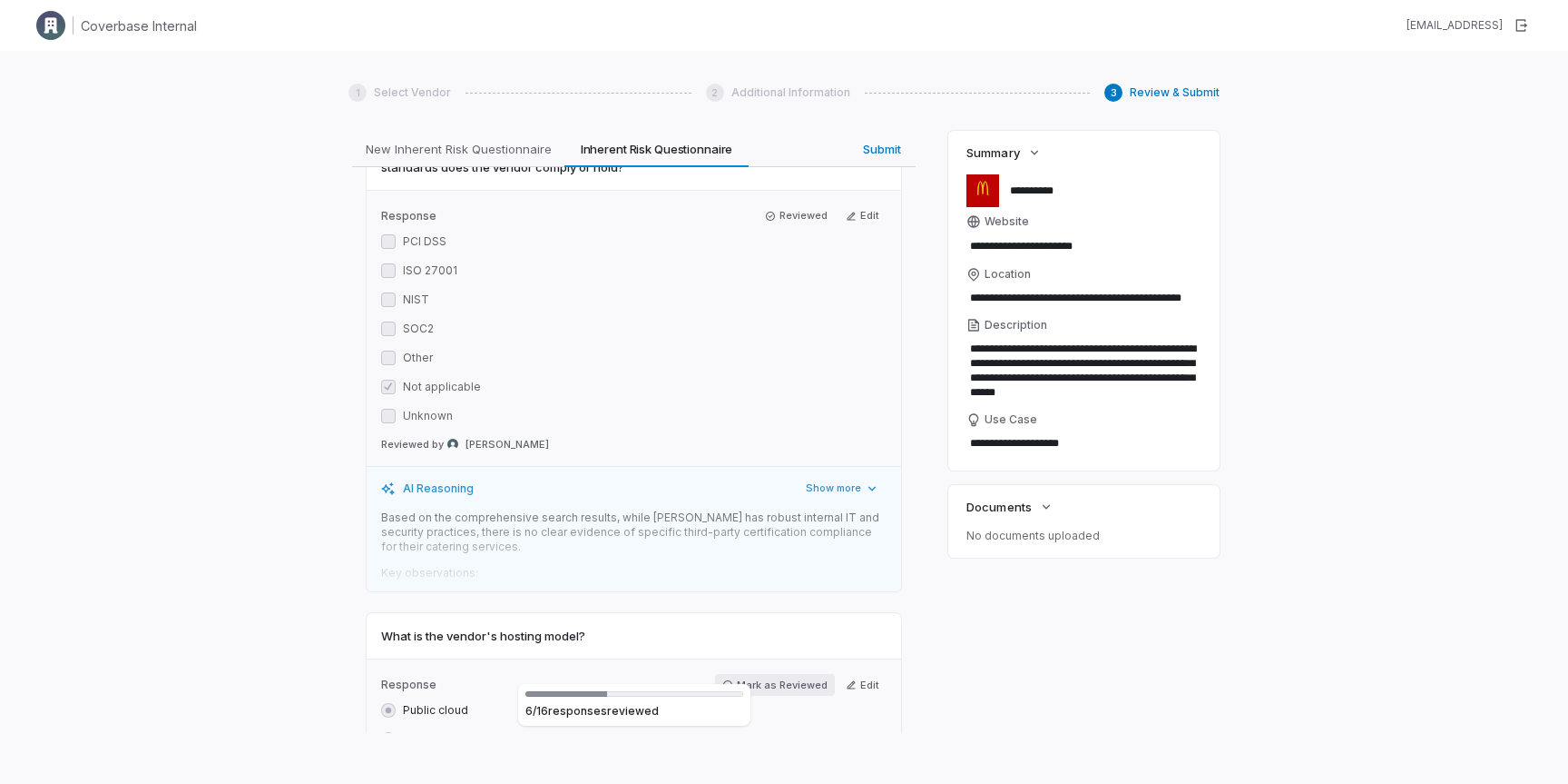
click at [790, 674] on button "Mark as Reviewed" at bounding box center [775, 684] width 120 height 22
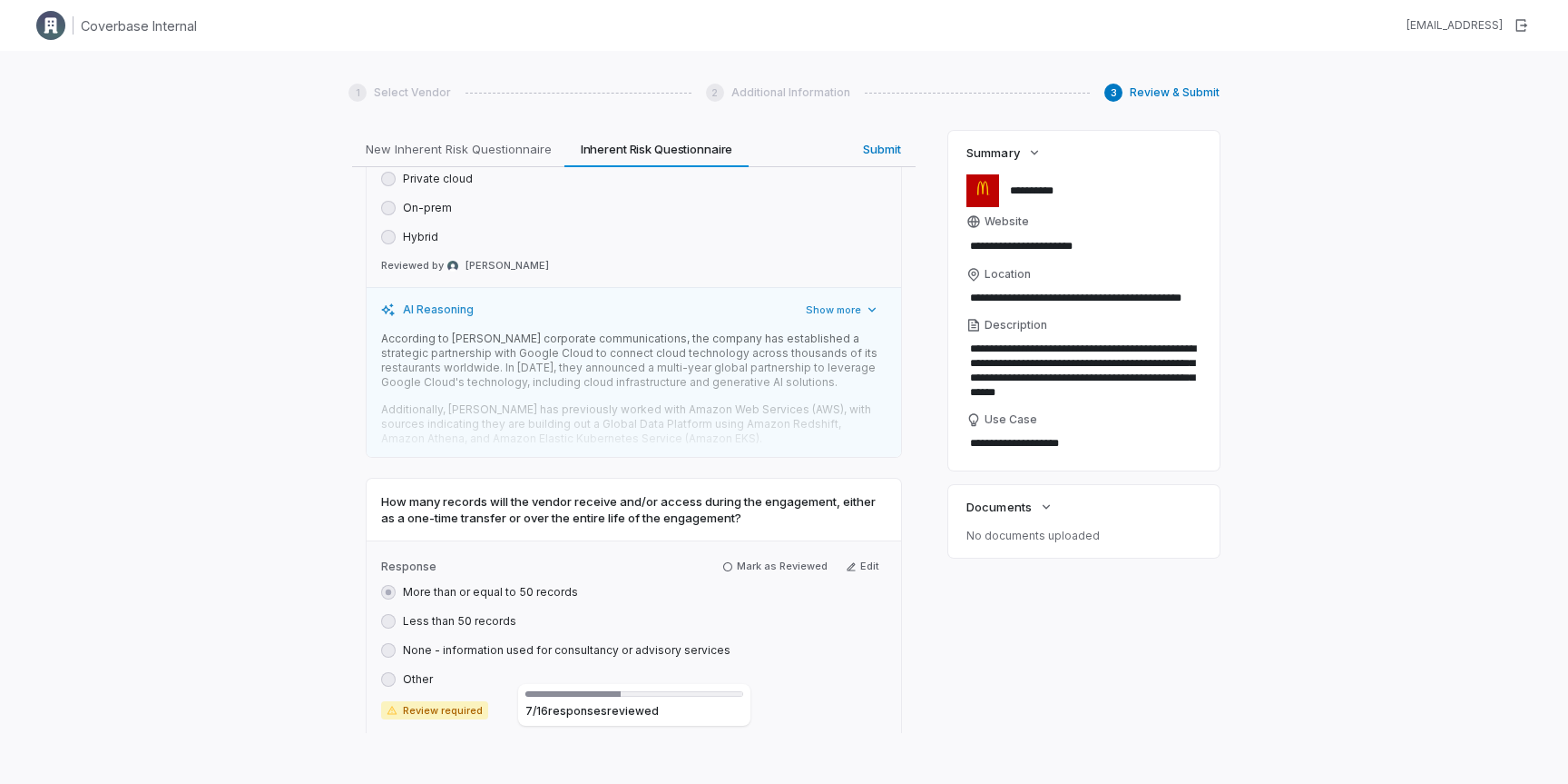
scroll to position [2846, 0]
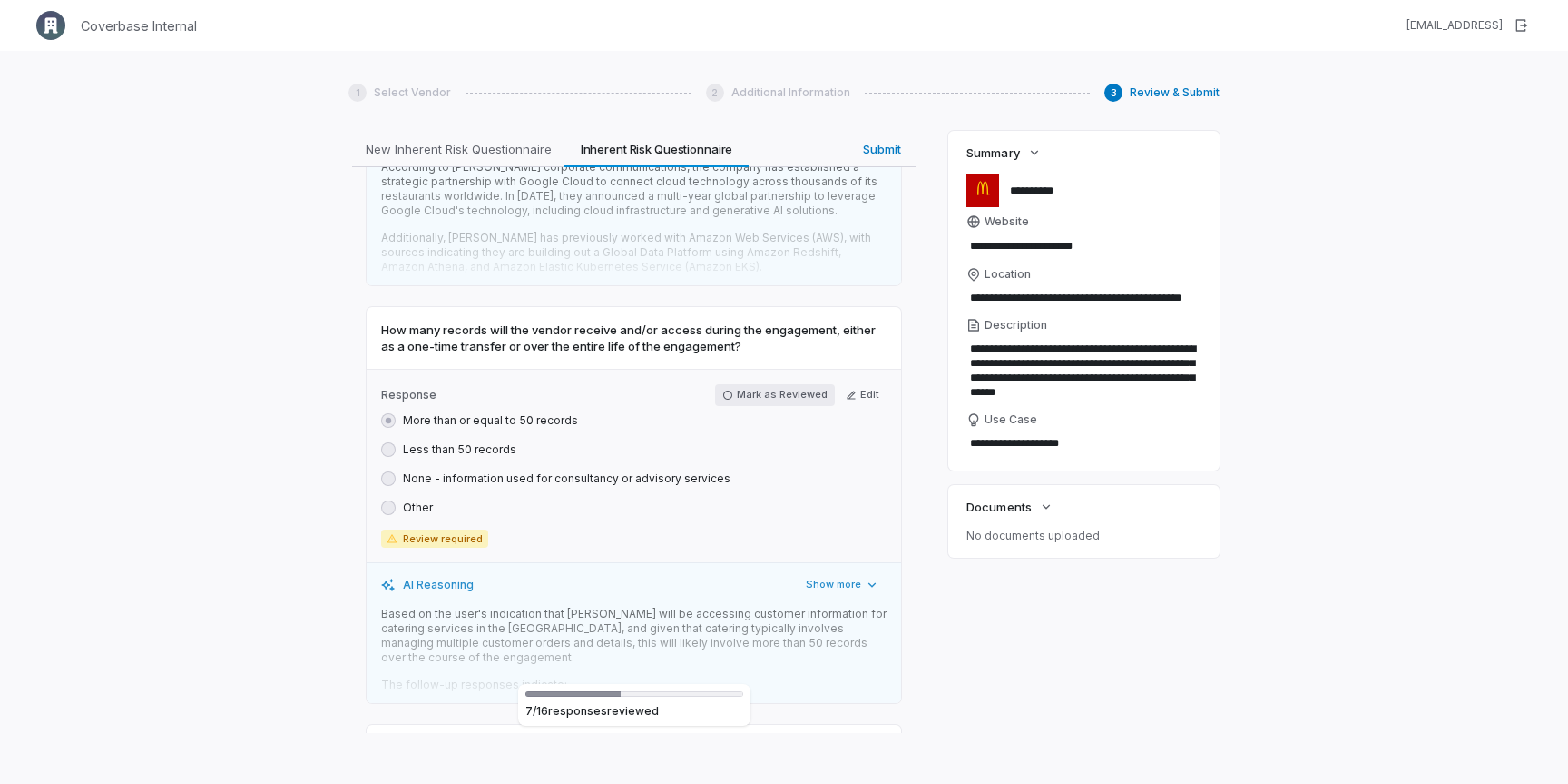
click at [763, 384] on button "Mark as Reviewed" at bounding box center [775, 395] width 120 height 22
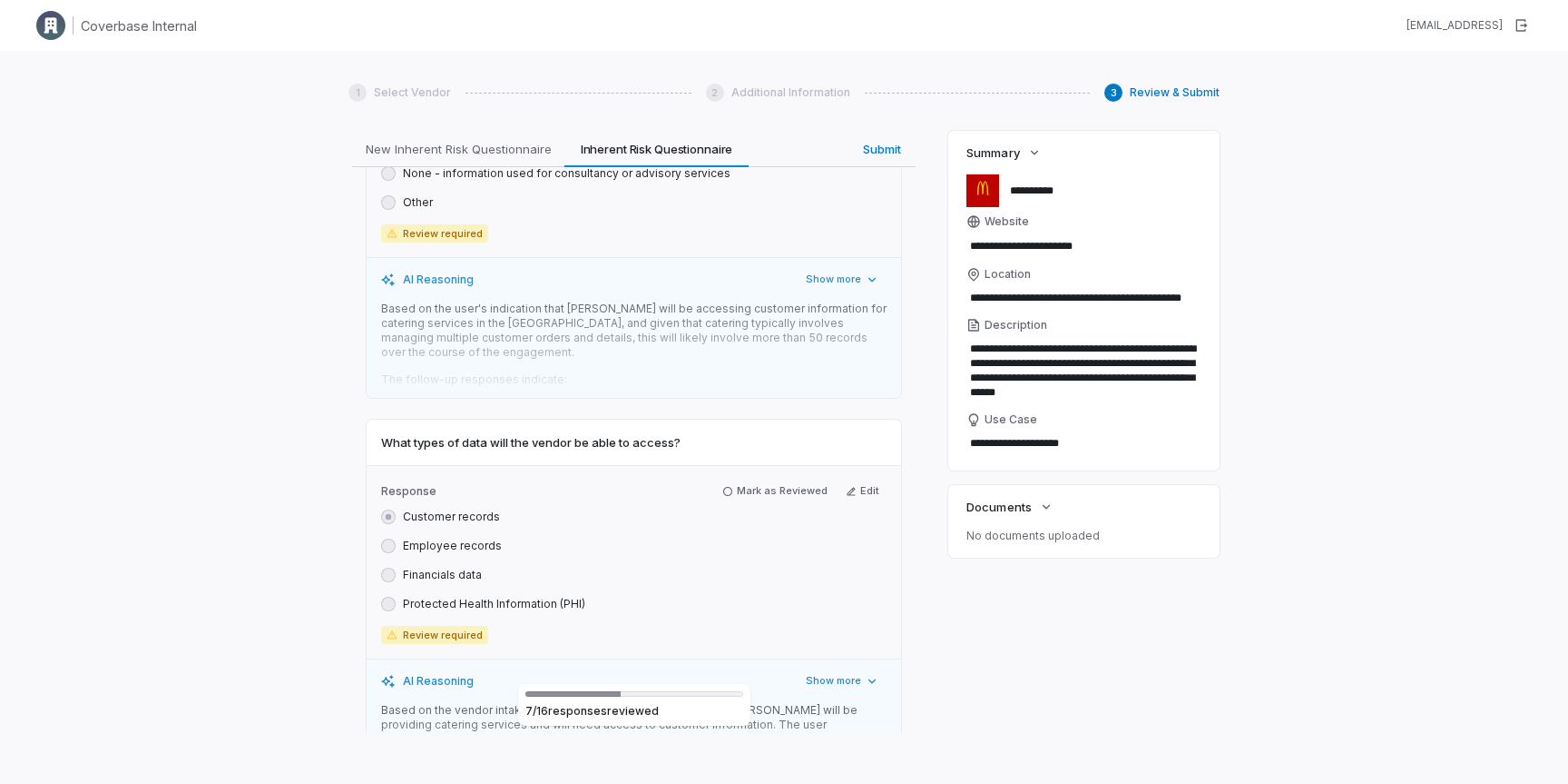
scroll to position [3351, 0]
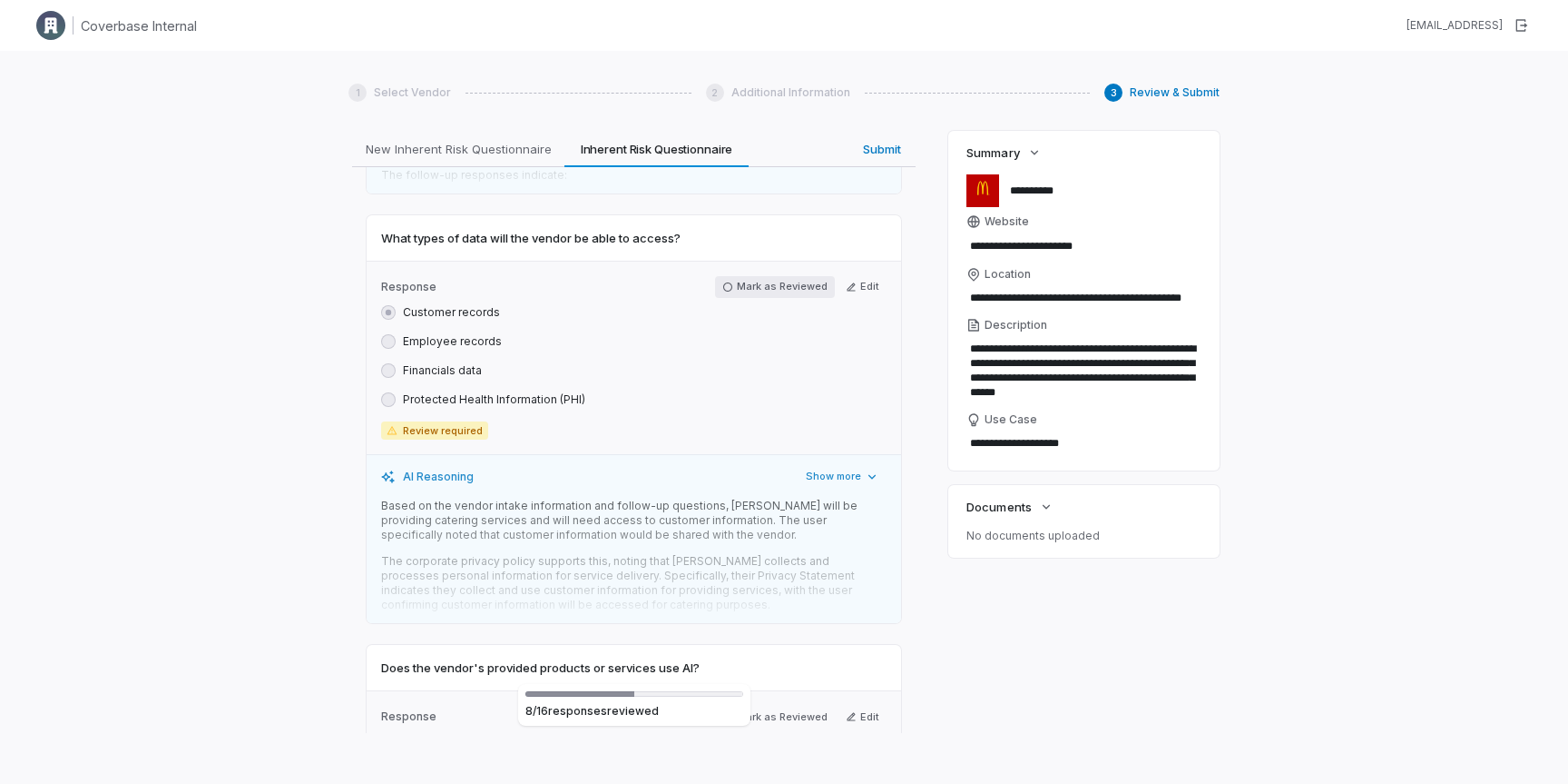
click at [754, 276] on button "Mark as Reviewed" at bounding box center [775, 287] width 120 height 22
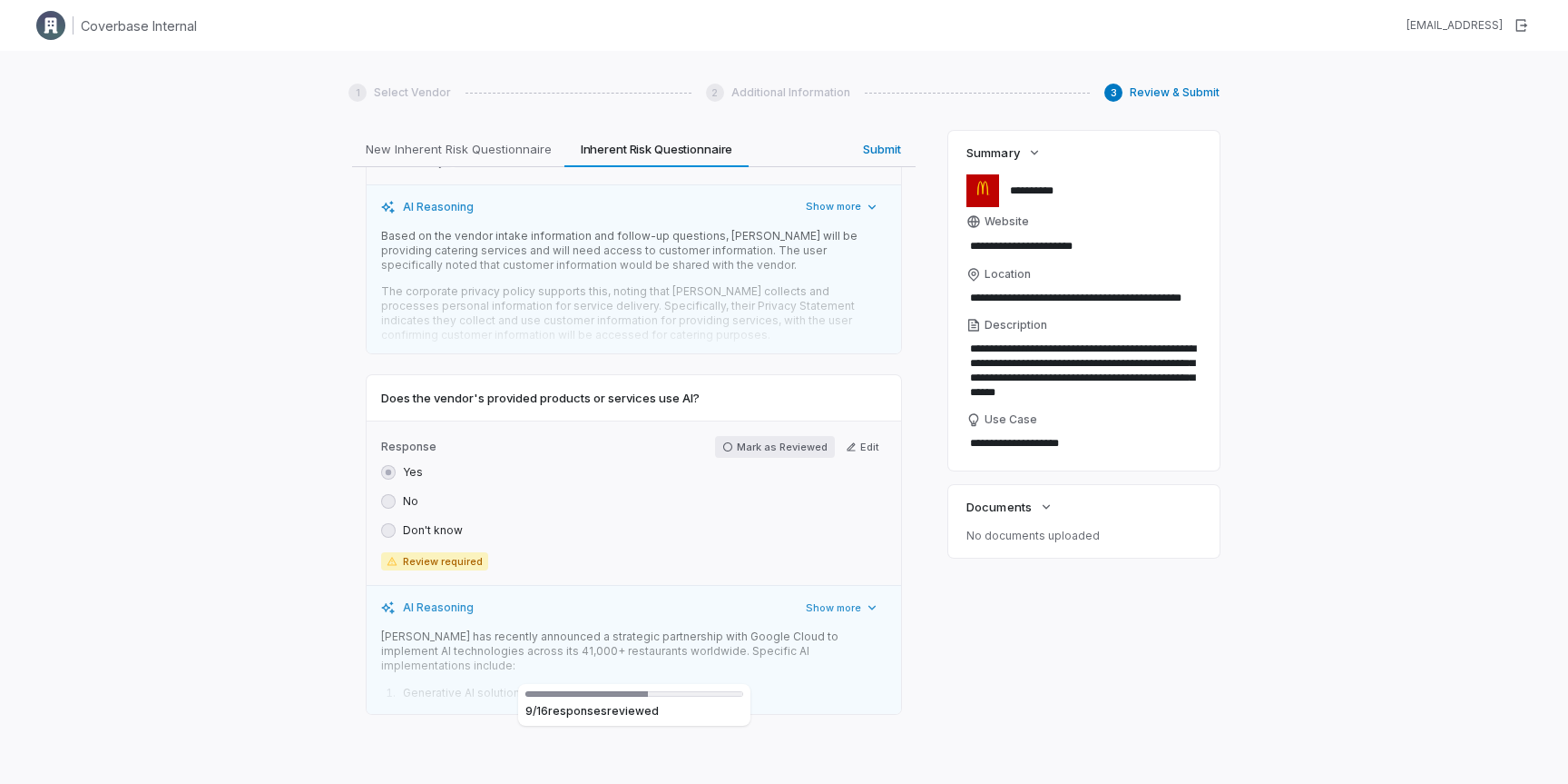
click at [777, 436] on button "Mark as Reviewed" at bounding box center [775, 447] width 120 height 22
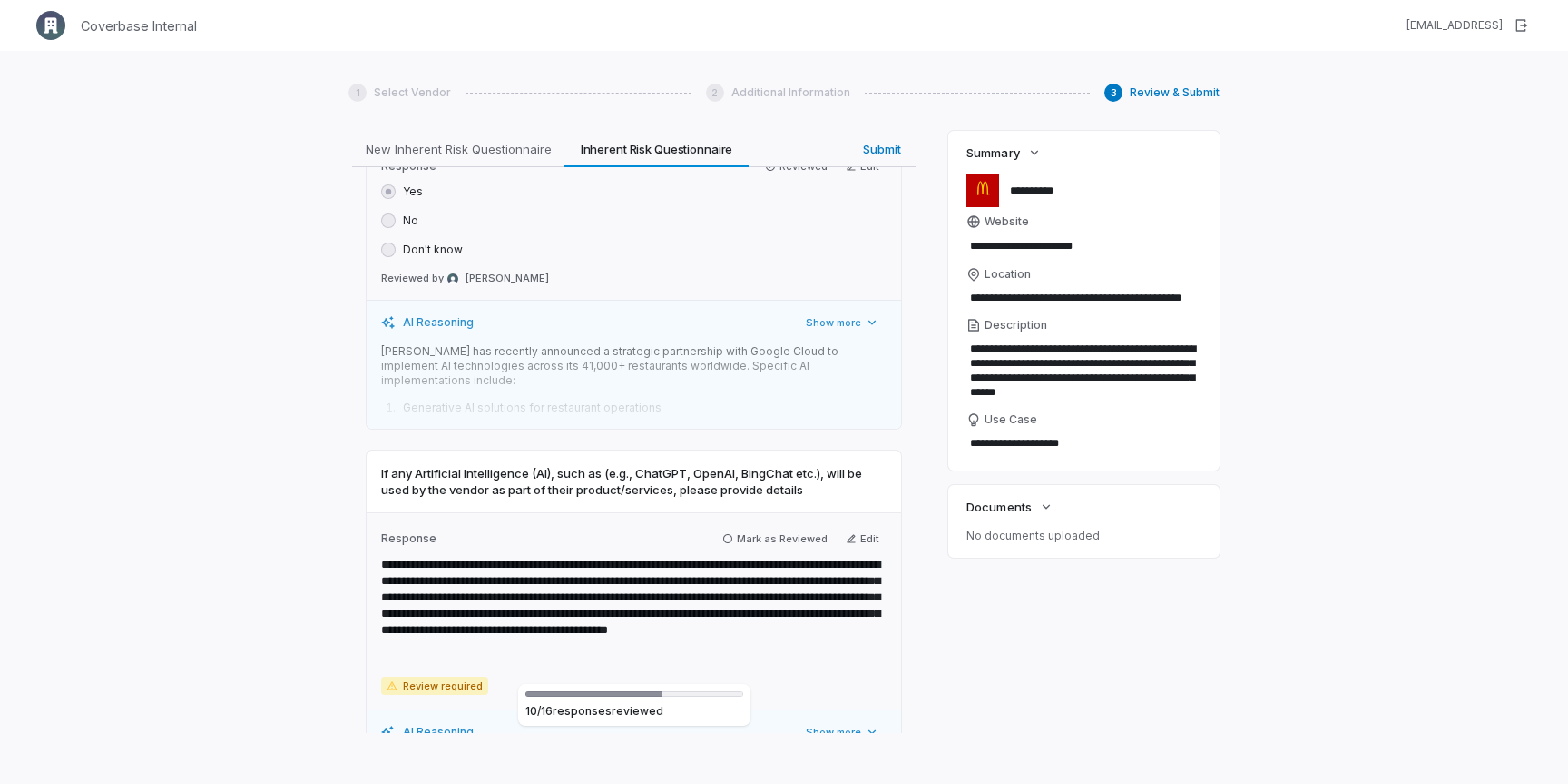
scroll to position [3943, 0]
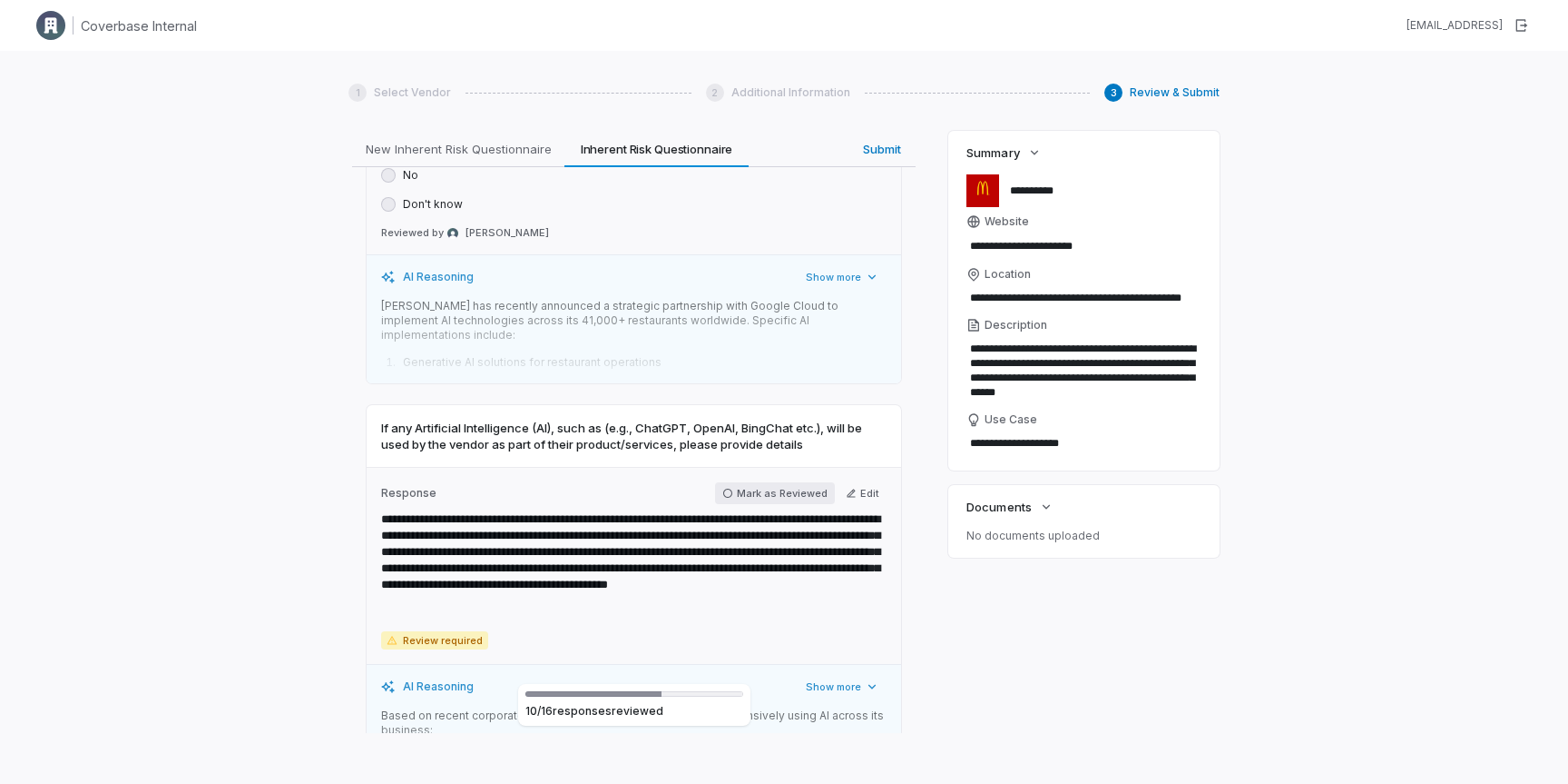
click at [777, 482] on button "Mark as Reviewed" at bounding box center [775, 493] width 120 height 22
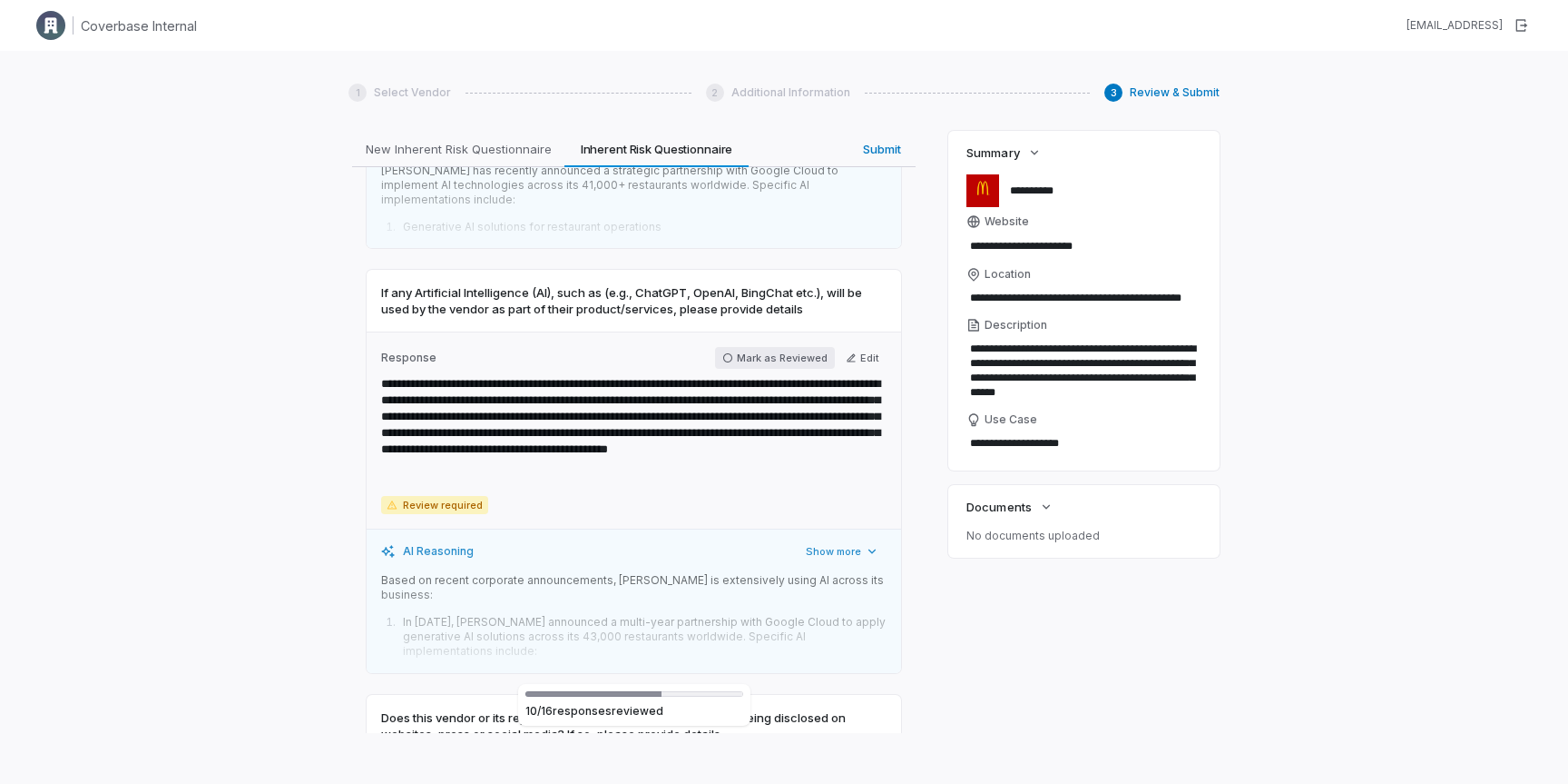
scroll to position [4271, 0]
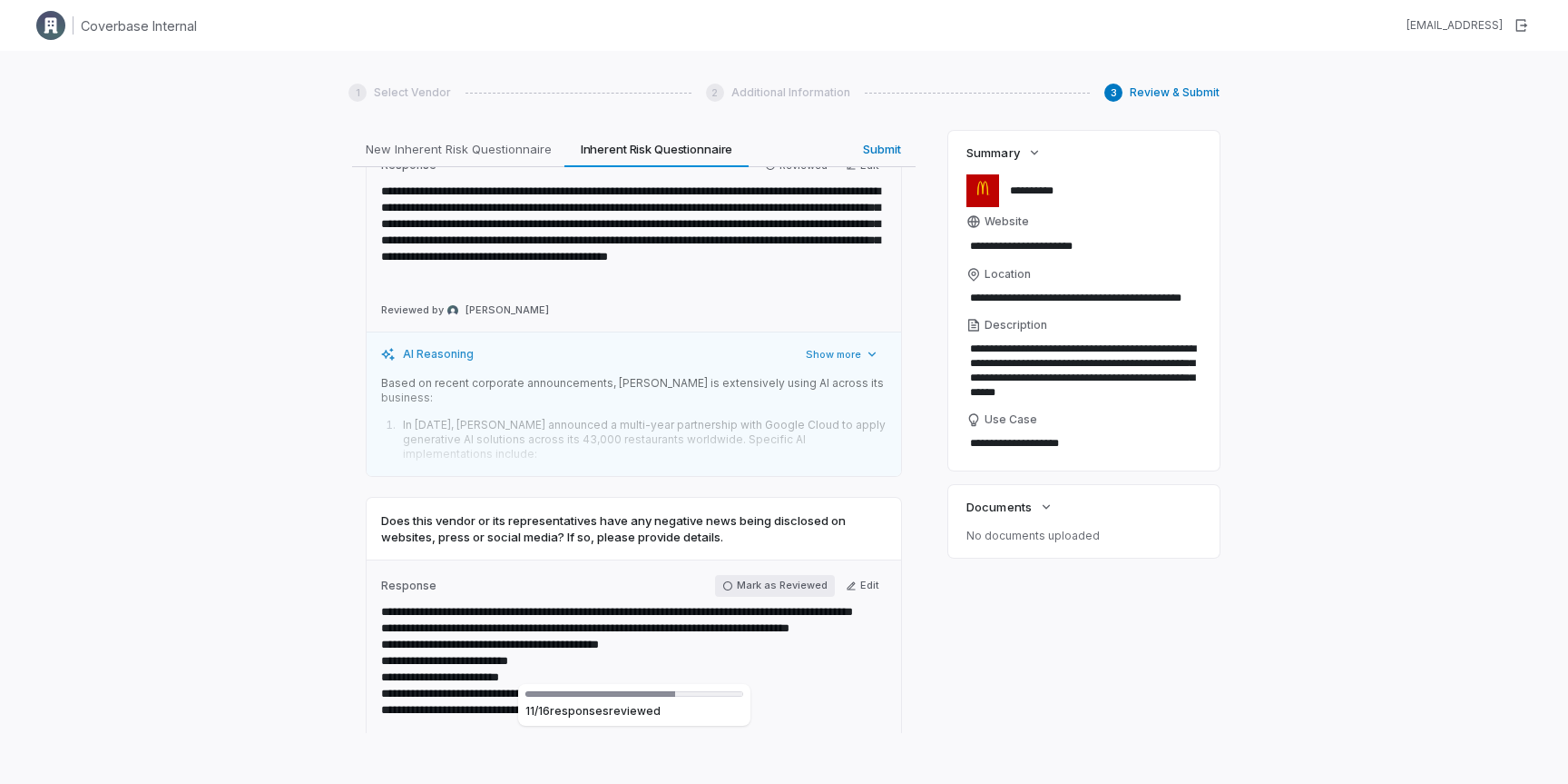
click at [772, 574] on button "Mark as Reviewed" at bounding box center [775, 585] width 120 height 22
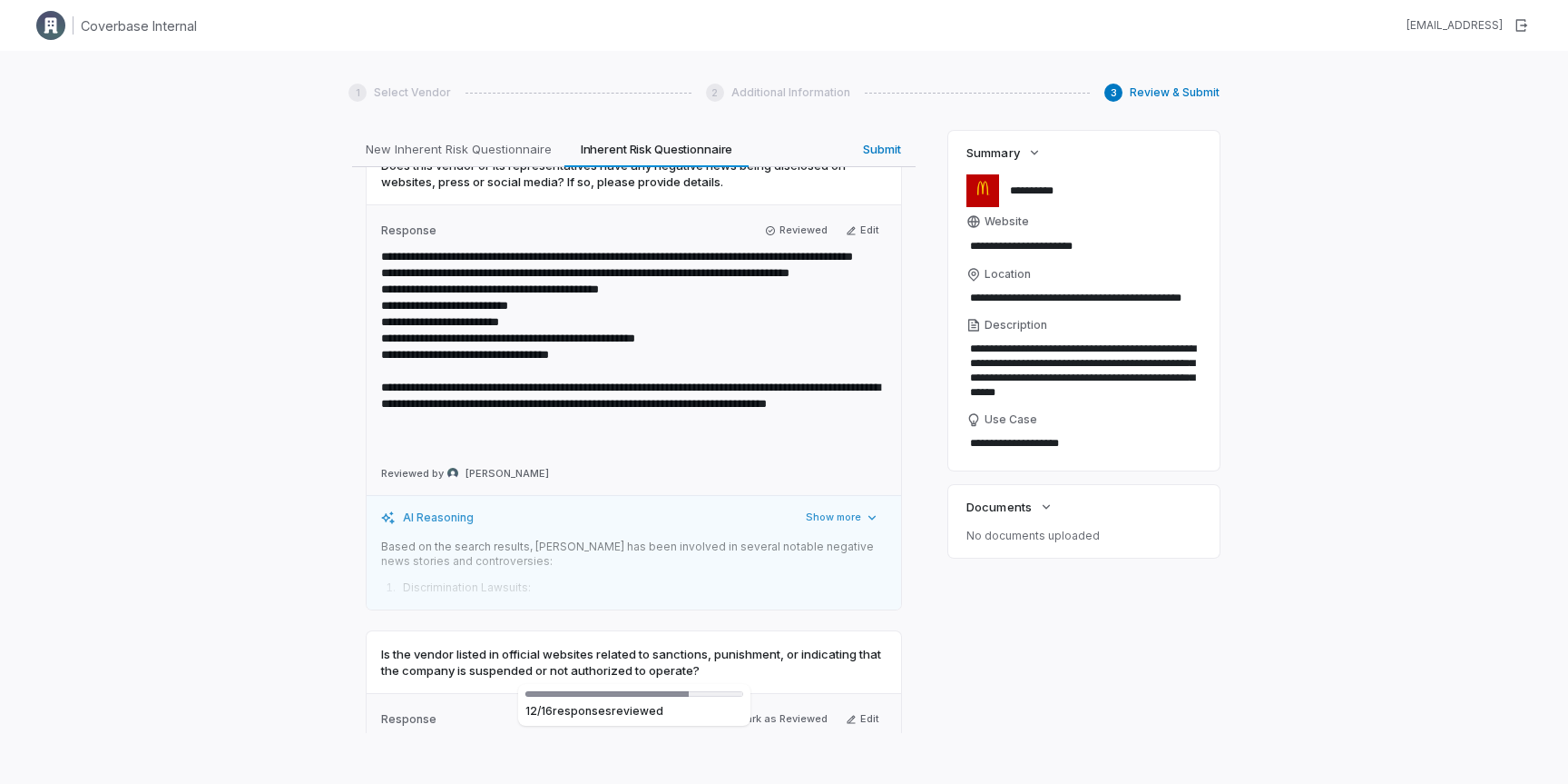
scroll to position [4675, 0]
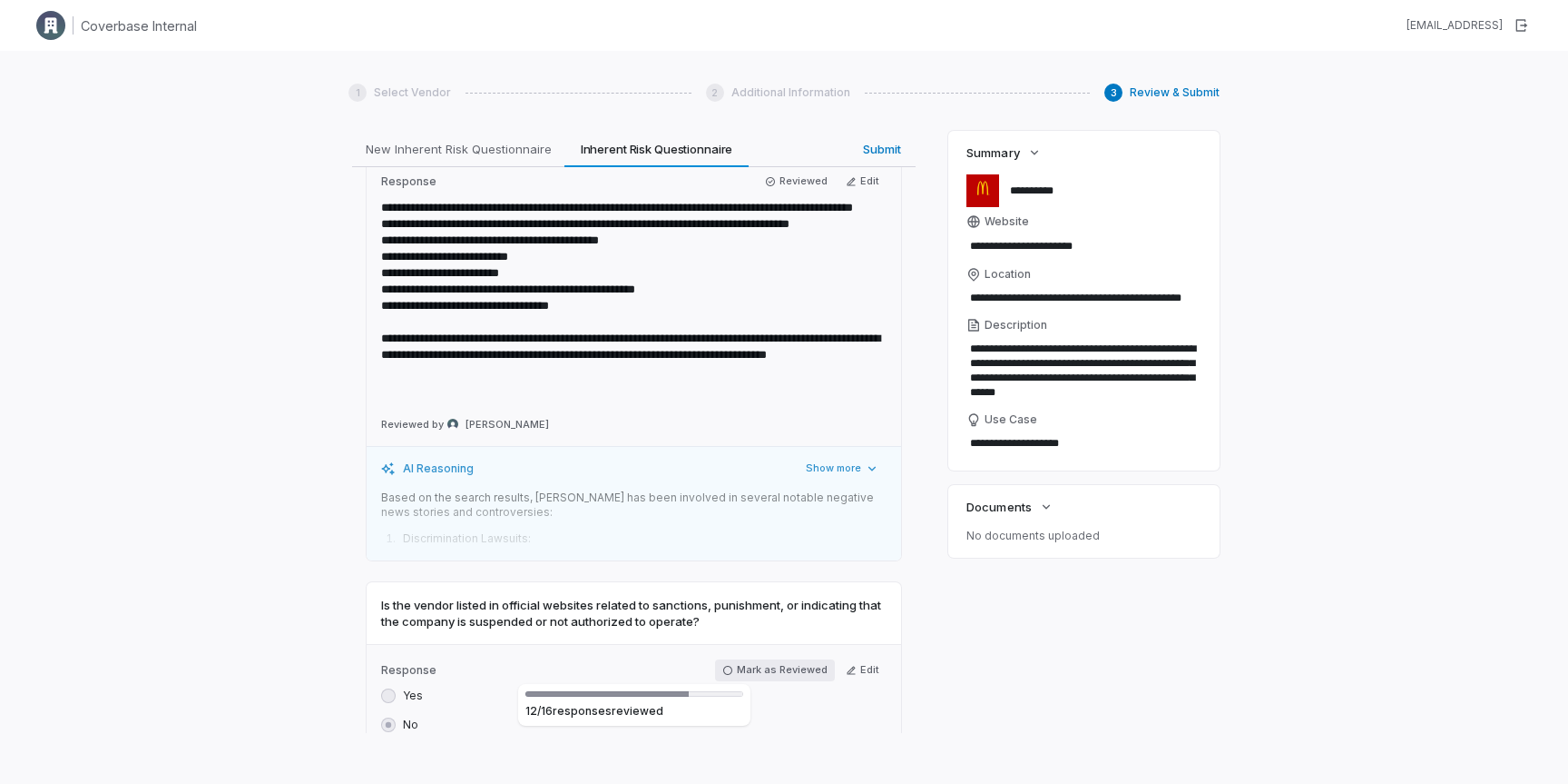
click at [789, 659] on button "Mark as Reviewed" at bounding box center [775, 669] width 120 height 22
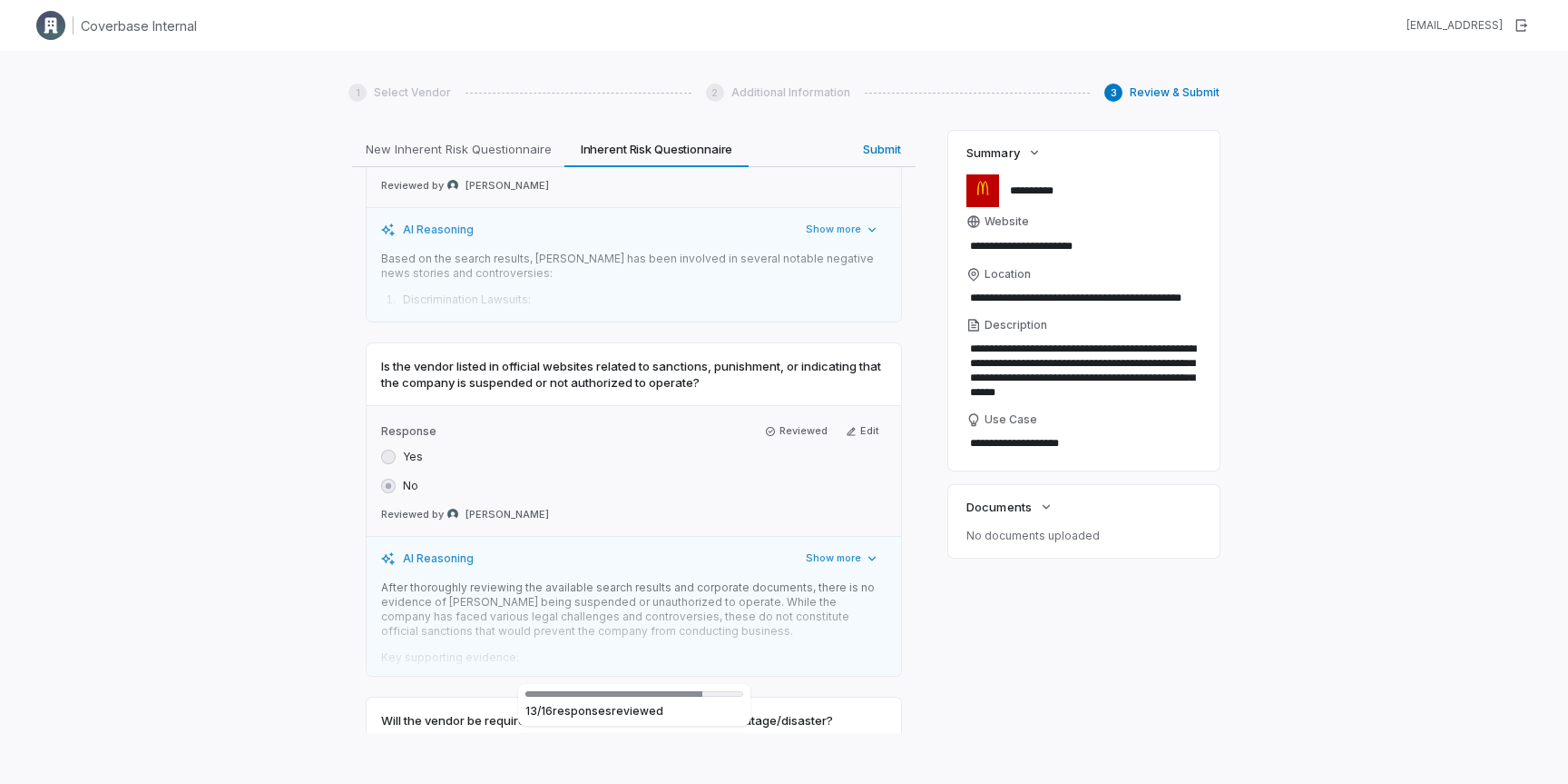
scroll to position [5078, 0]
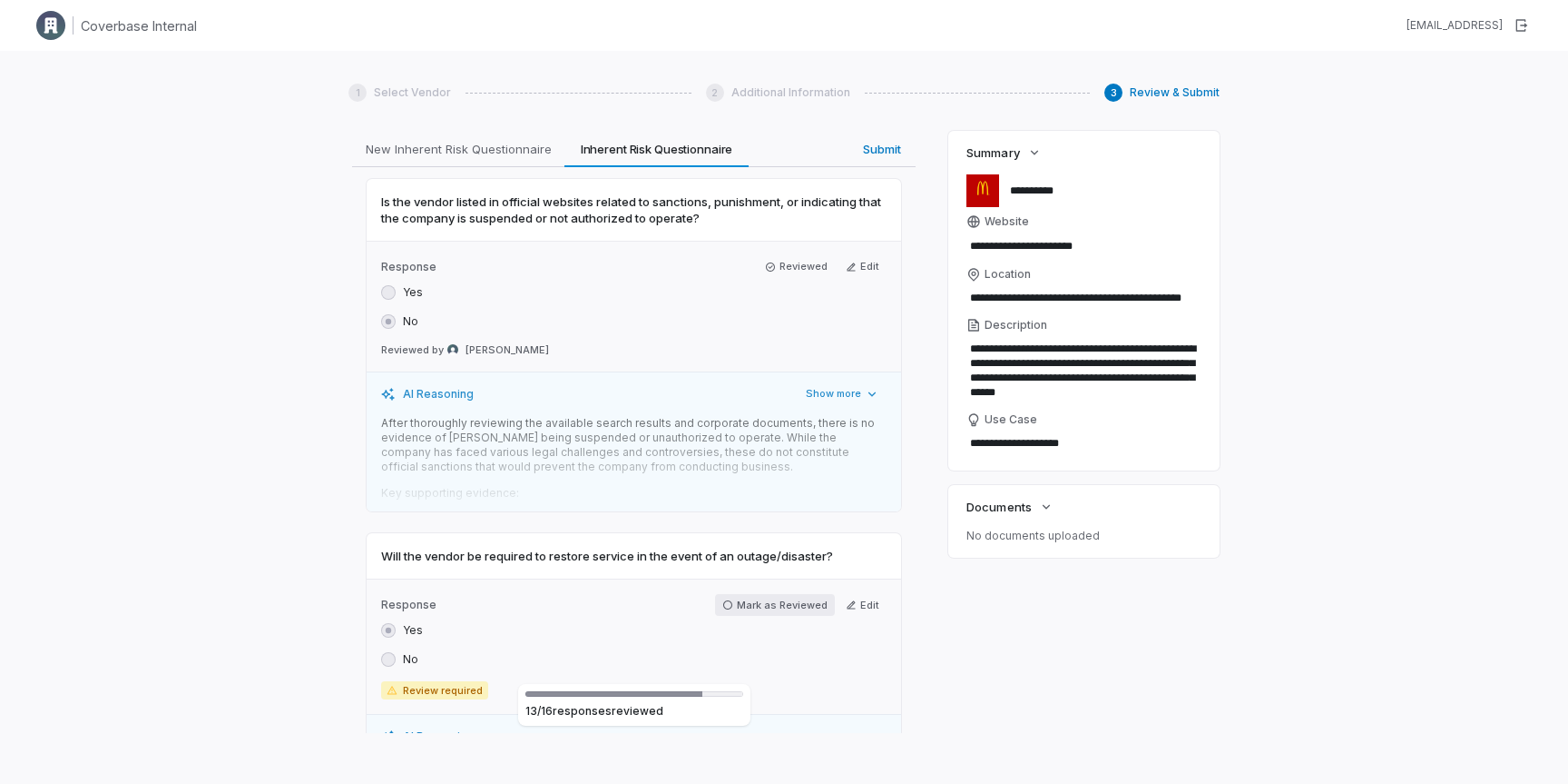
click at [771, 594] on button "Mark as Reviewed" at bounding box center [775, 604] width 120 height 22
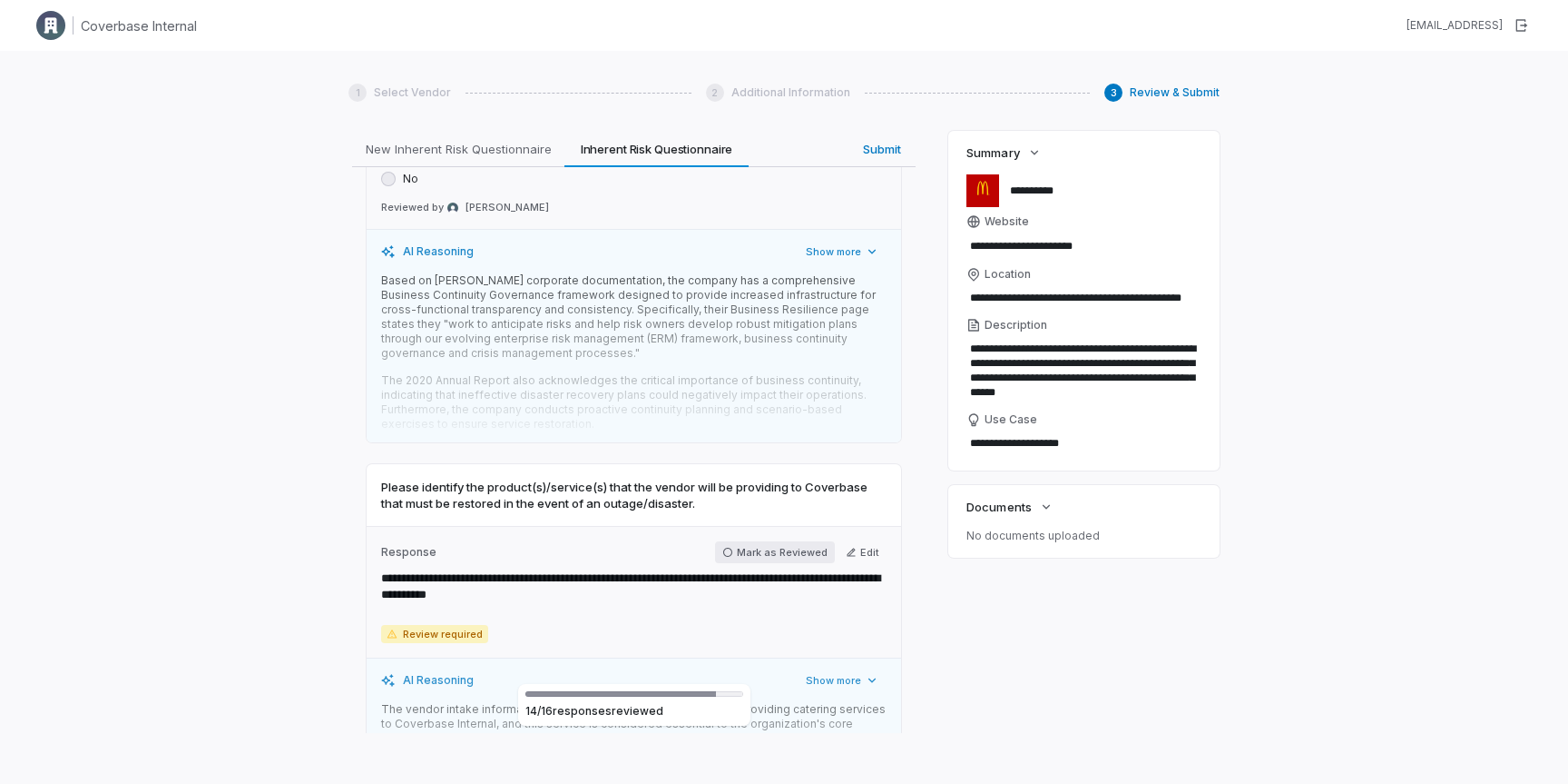
click at [759, 541] on button "Mark as Reviewed" at bounding box center [775, 552] width 120 height 22
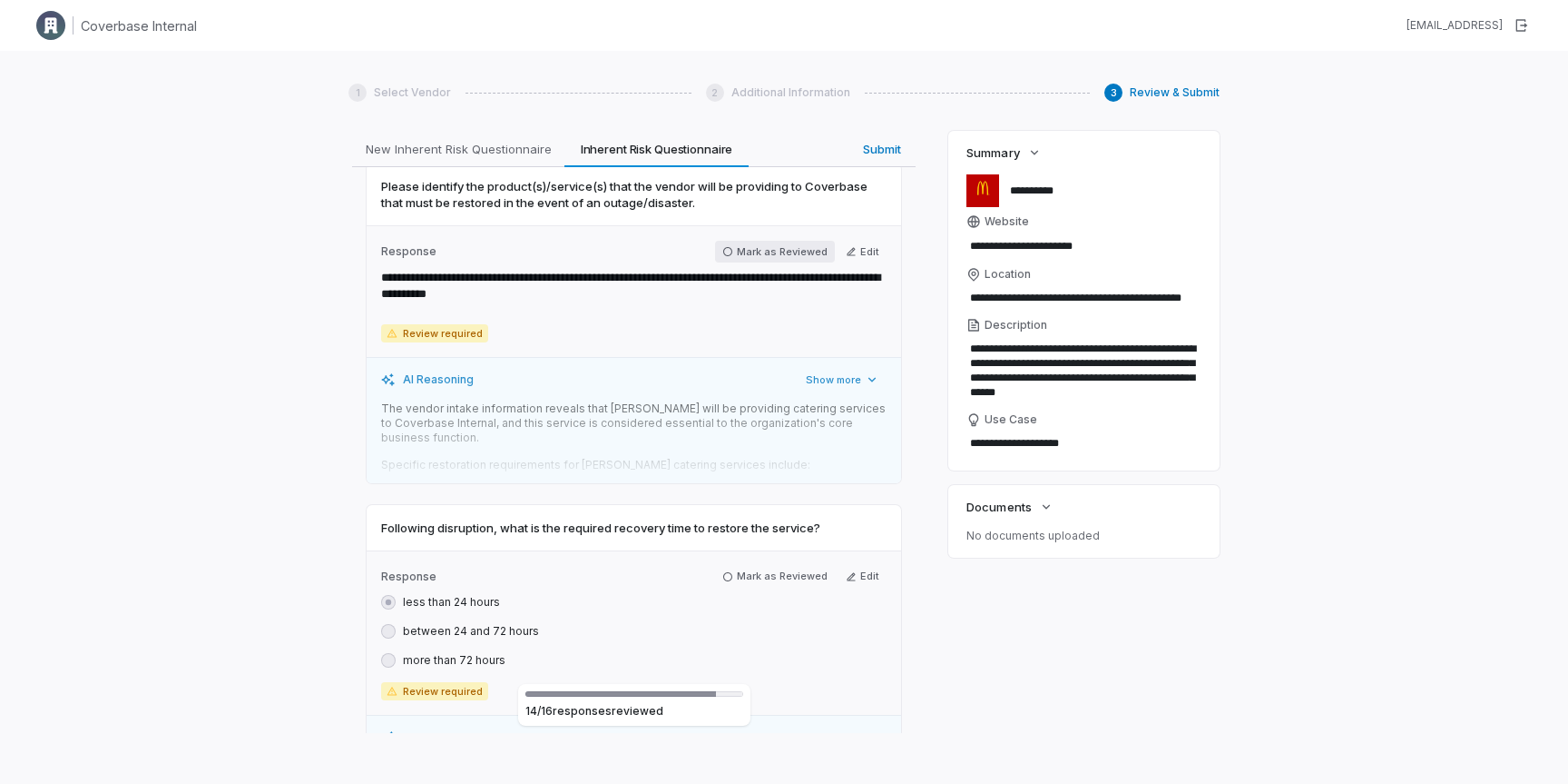
scroll to position [6080, 0]
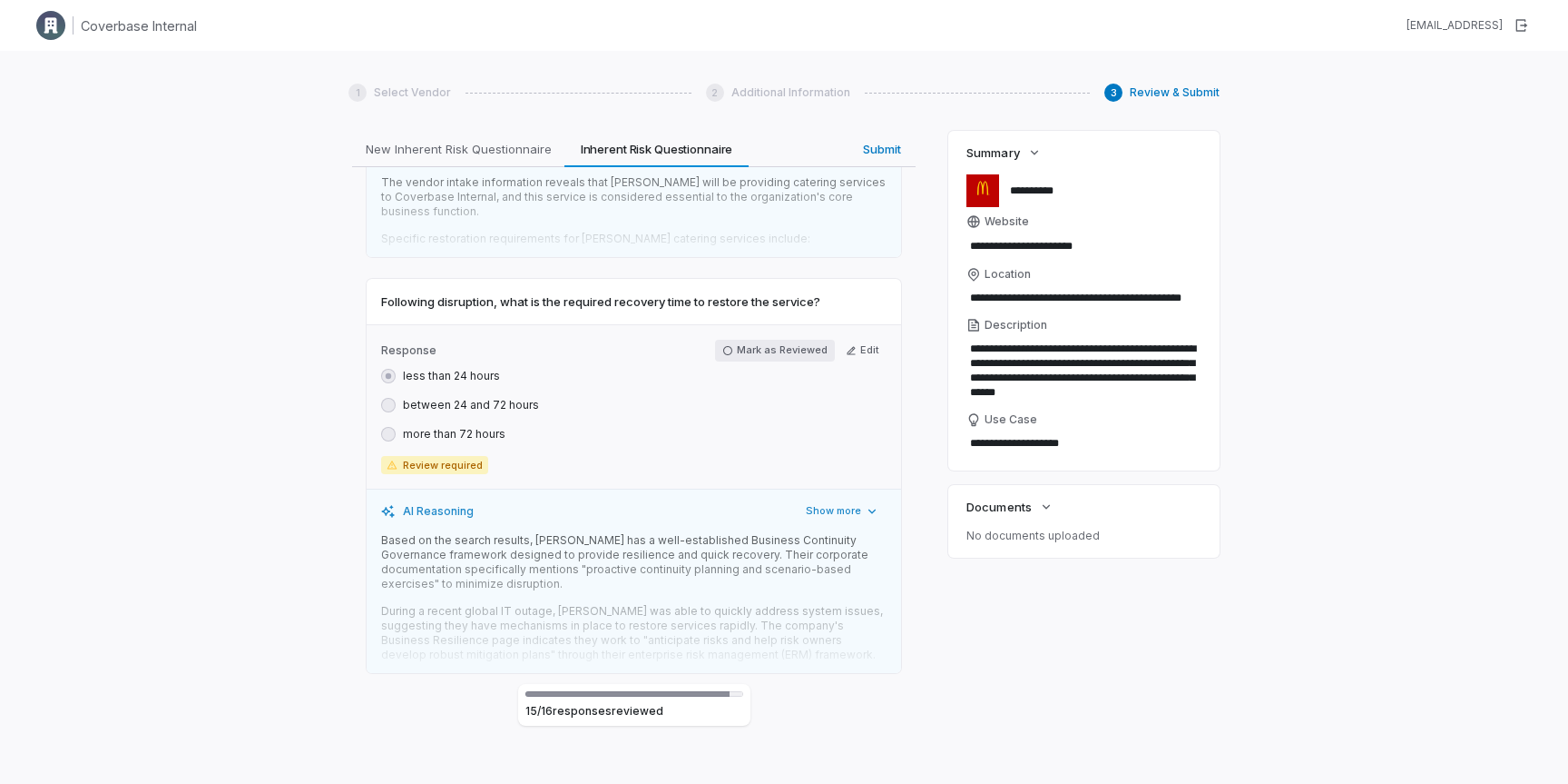
click at [748, 339] on button "Mark as Reviewed" at bounding box center [775, 350] width 120 height 22
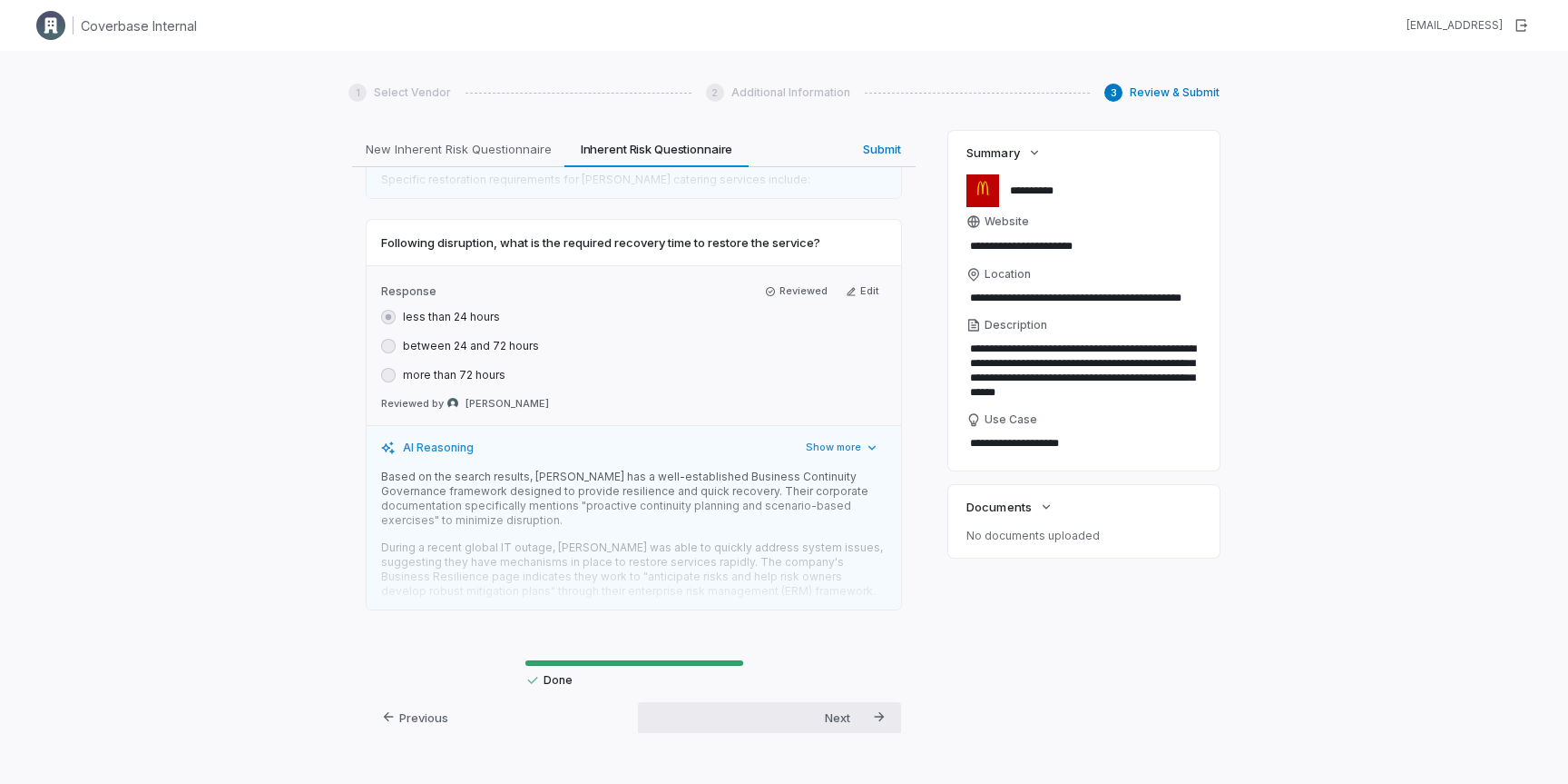
click at [858, 708] on div "Next Submit" at bounding box center [770, 729] width 235 height 54
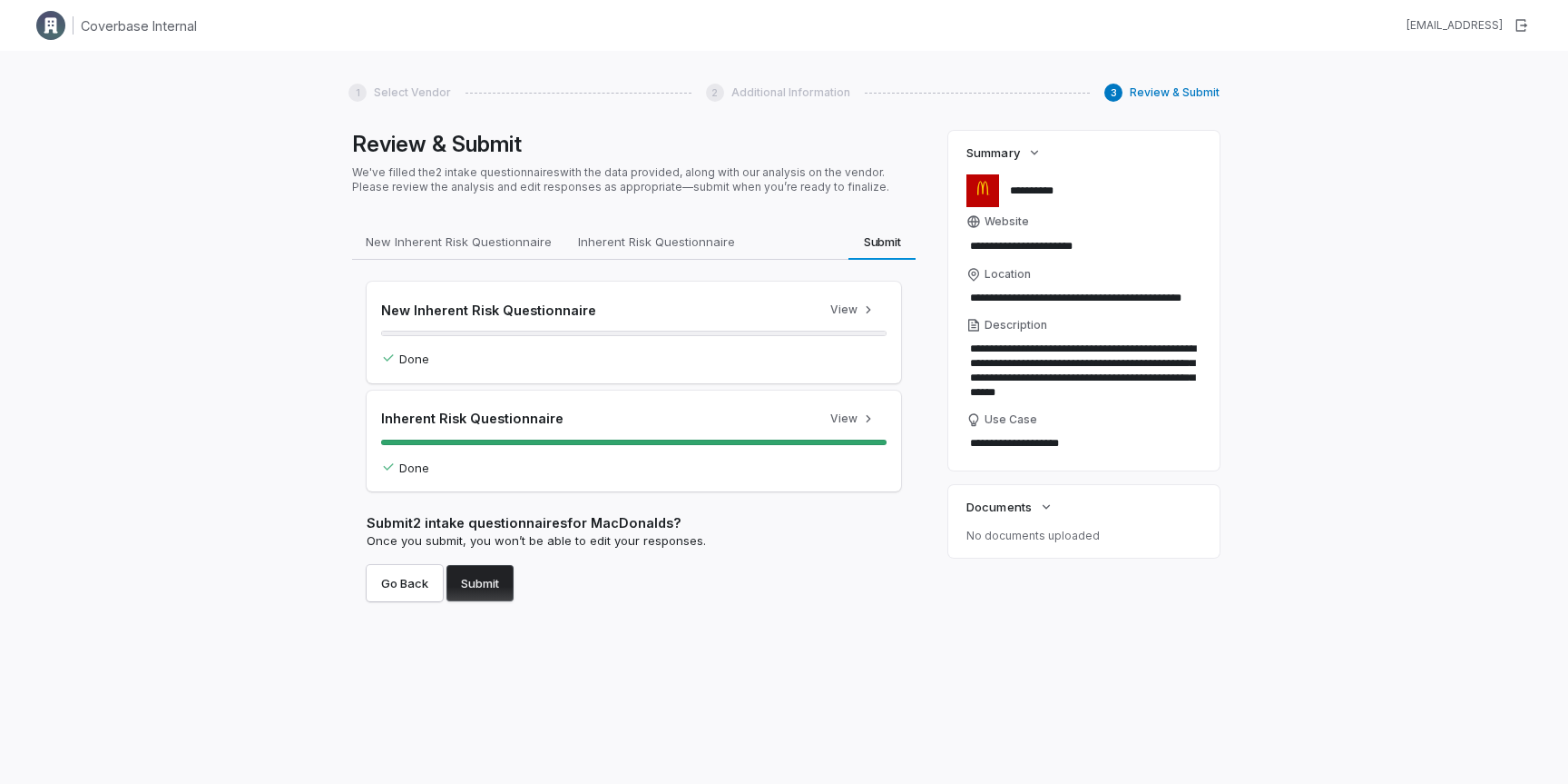
click at [476, 588] on button "Submit" at bounding box center [479, 583] width 67 height 37
type textarea "*"
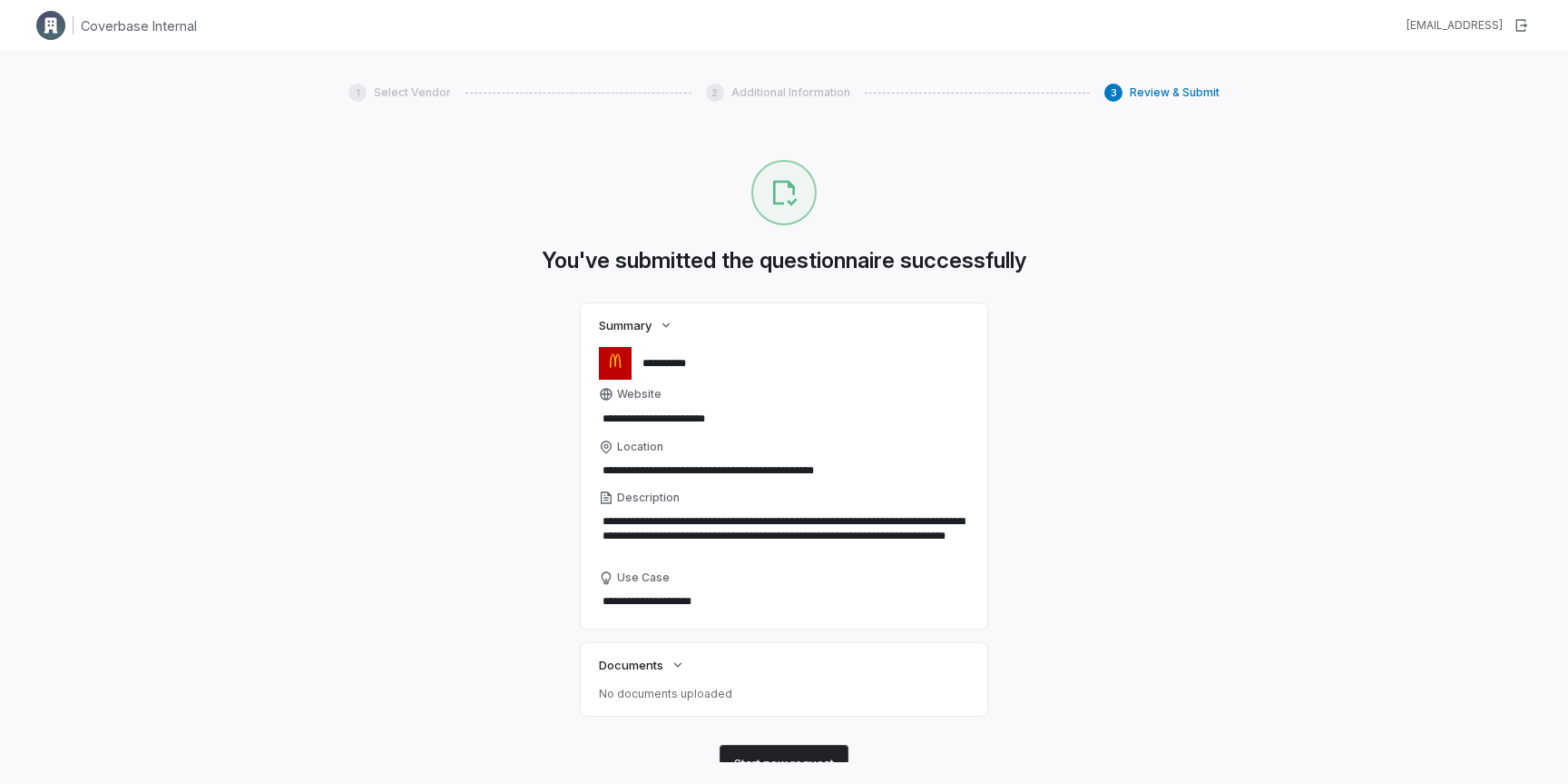
scroll to position [48, 0]
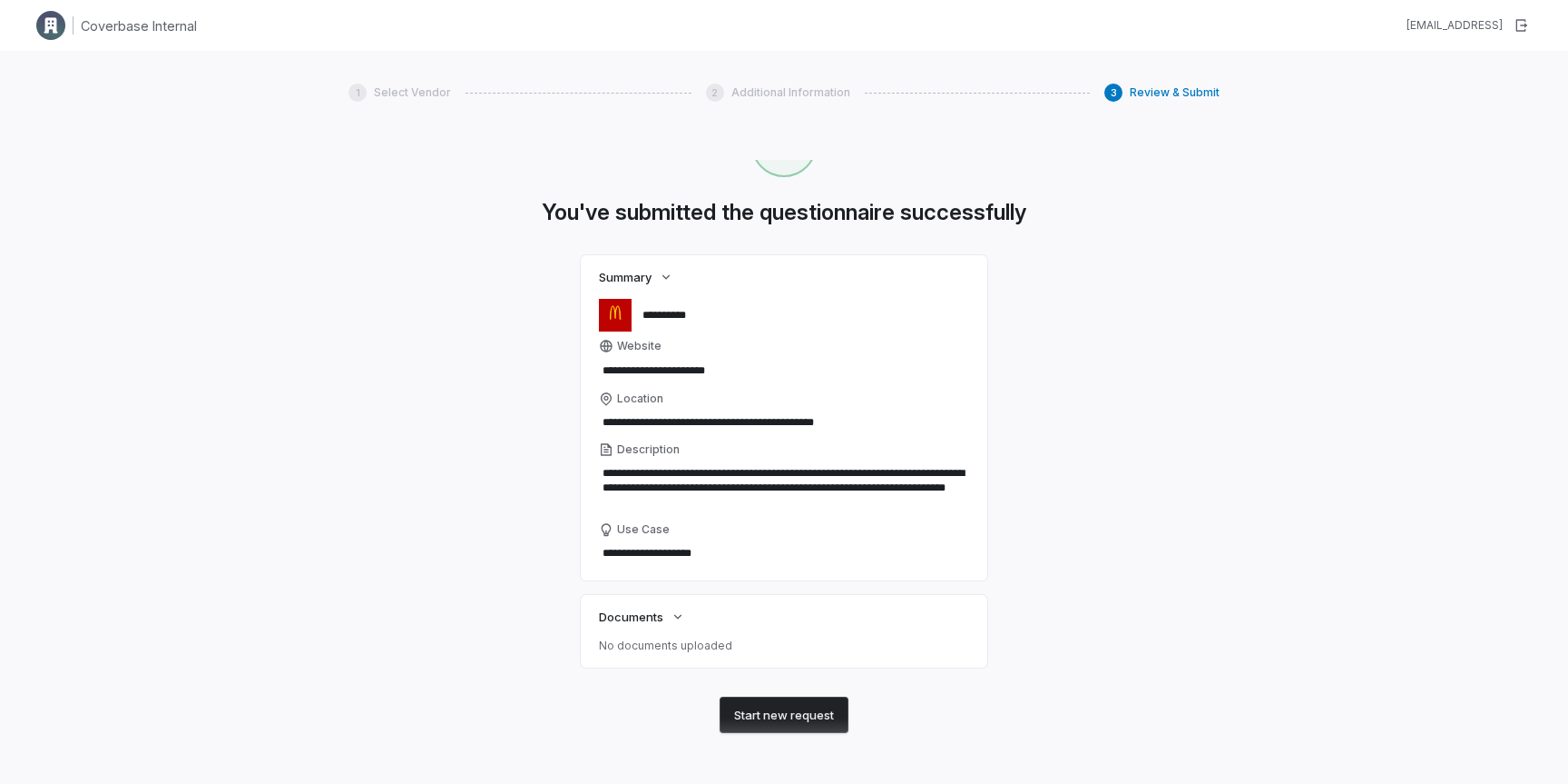
click at [800, 719] on button "Start new request" at bounding box center [784, 714] width 129 height 37
